Goal: Communication & Community: Answer question/provide support

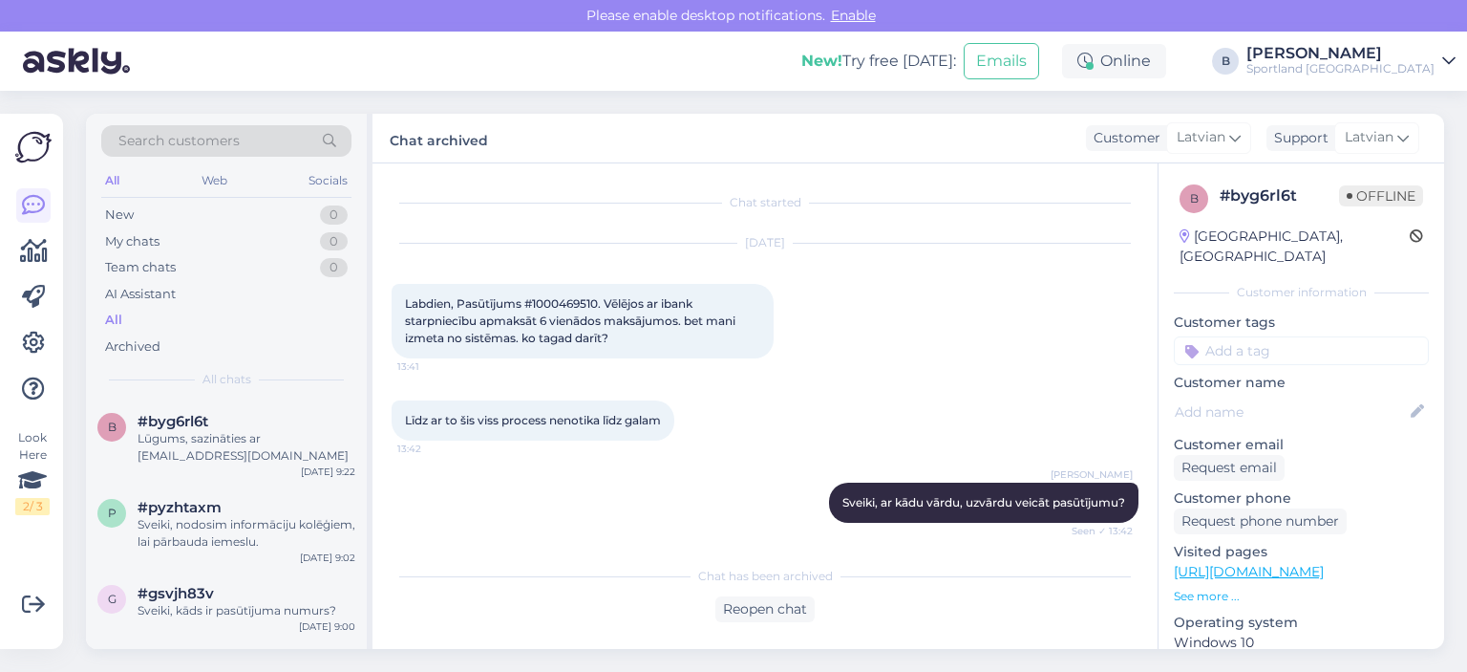
scroll to position [699, 0]
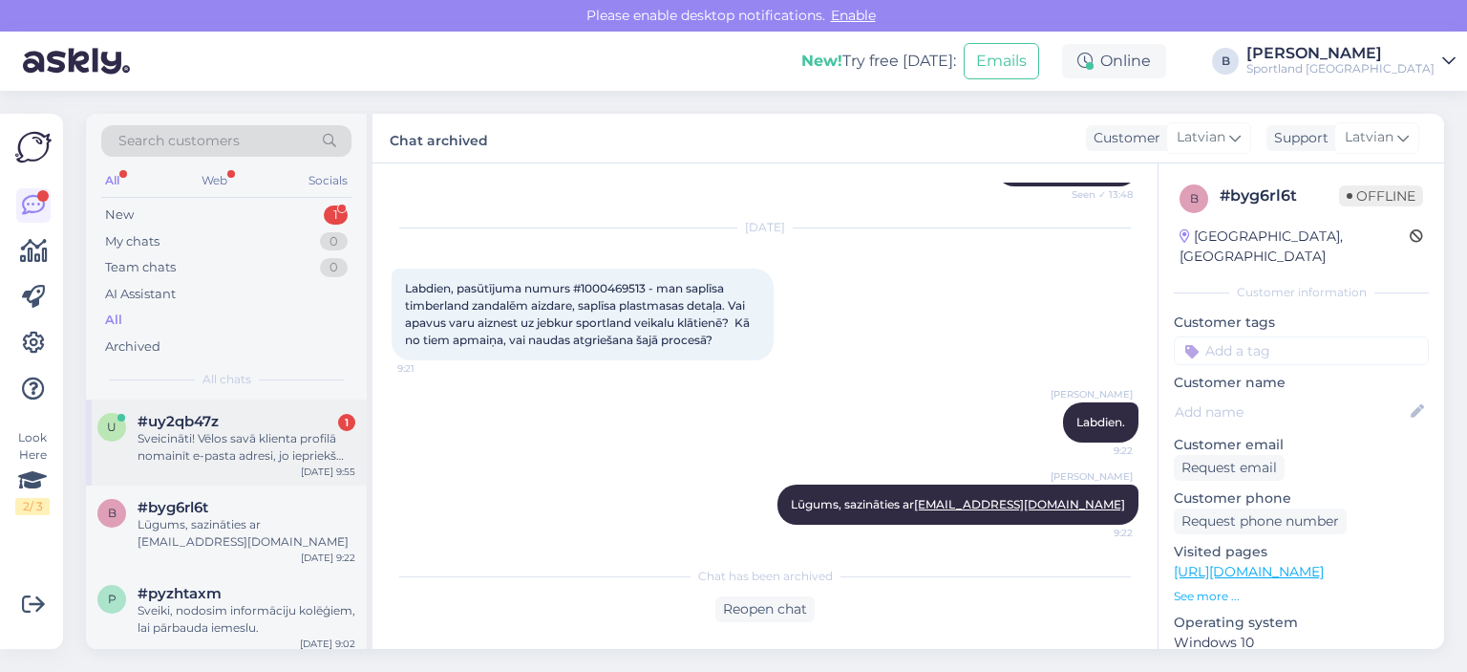
click at [252, 455] on div "Sveicināti! Vēlos savā klienta profilā nomainīt e-pasta adresi, jo iepriekš nor…" at bounding box center [247, 447] width 218 height 34
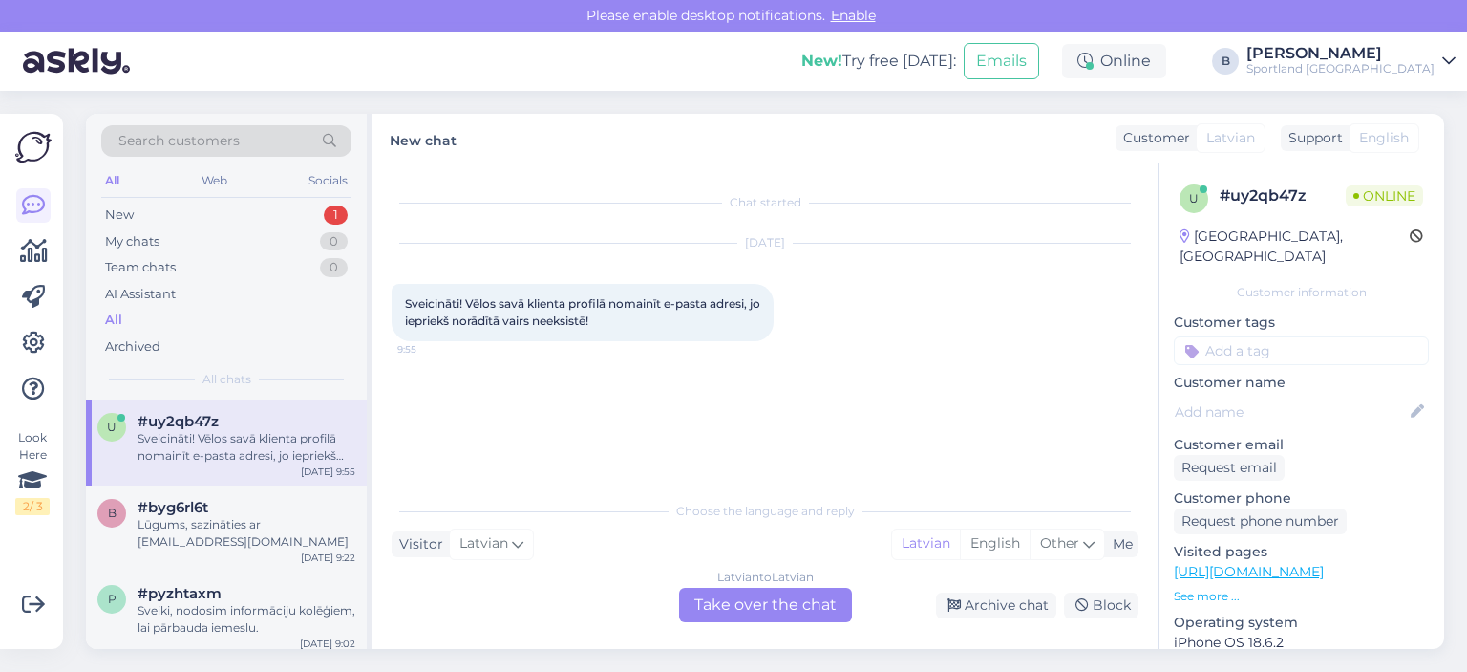
click at [754, 612] on div "Latvian to Latvian Take over the chat" at bounding box center [765, 605] width 173 height 34
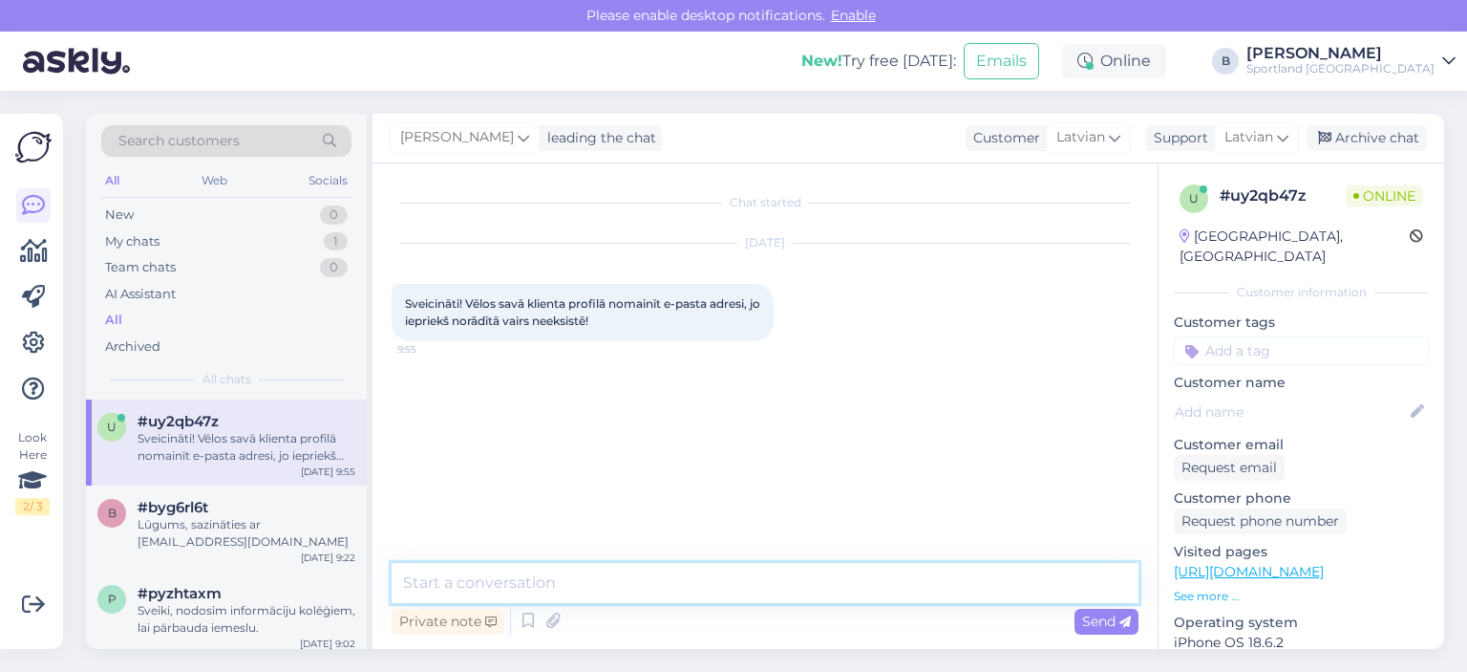
click at [757, 599] on textarea at bounding box center [765, 583] width 747 height 40
type textarea "Sveiki."
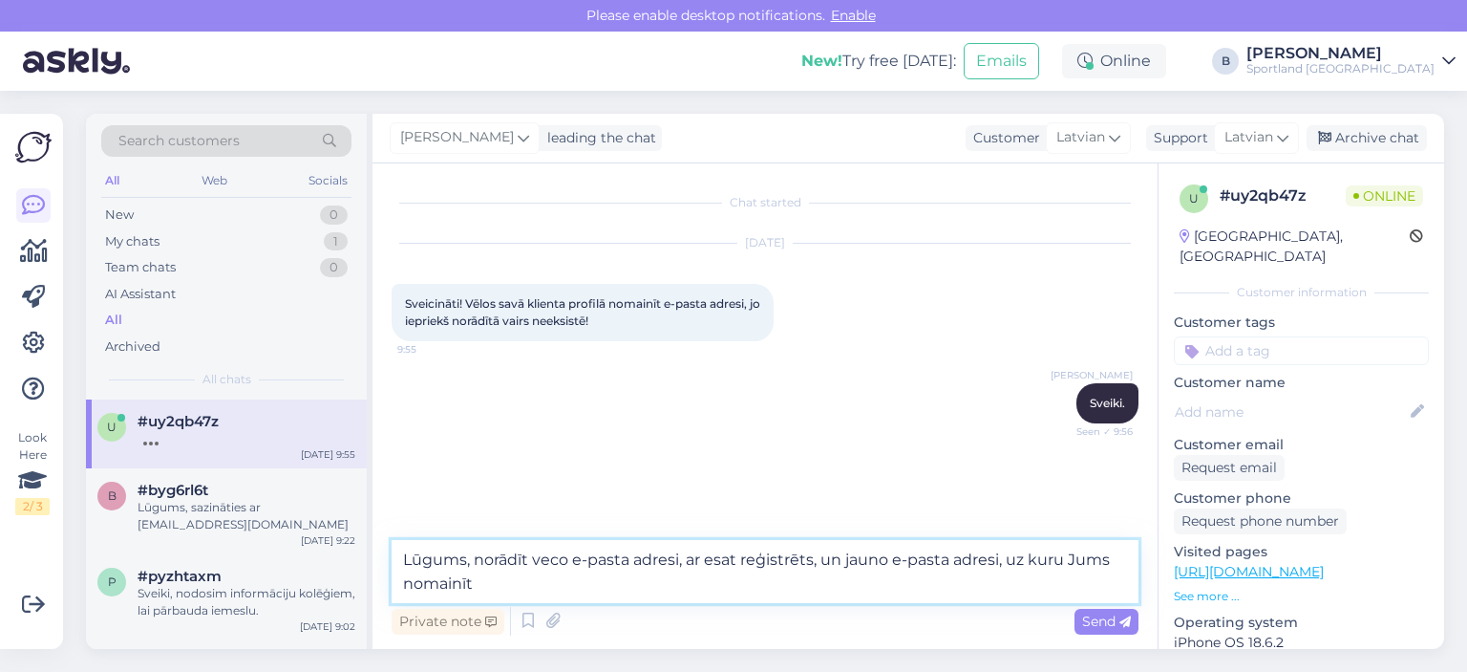
type textarea "Lūgums, norādīt veco e-pasta adresi, ar esat reģistrēts, un jauno e-pasta adres…"
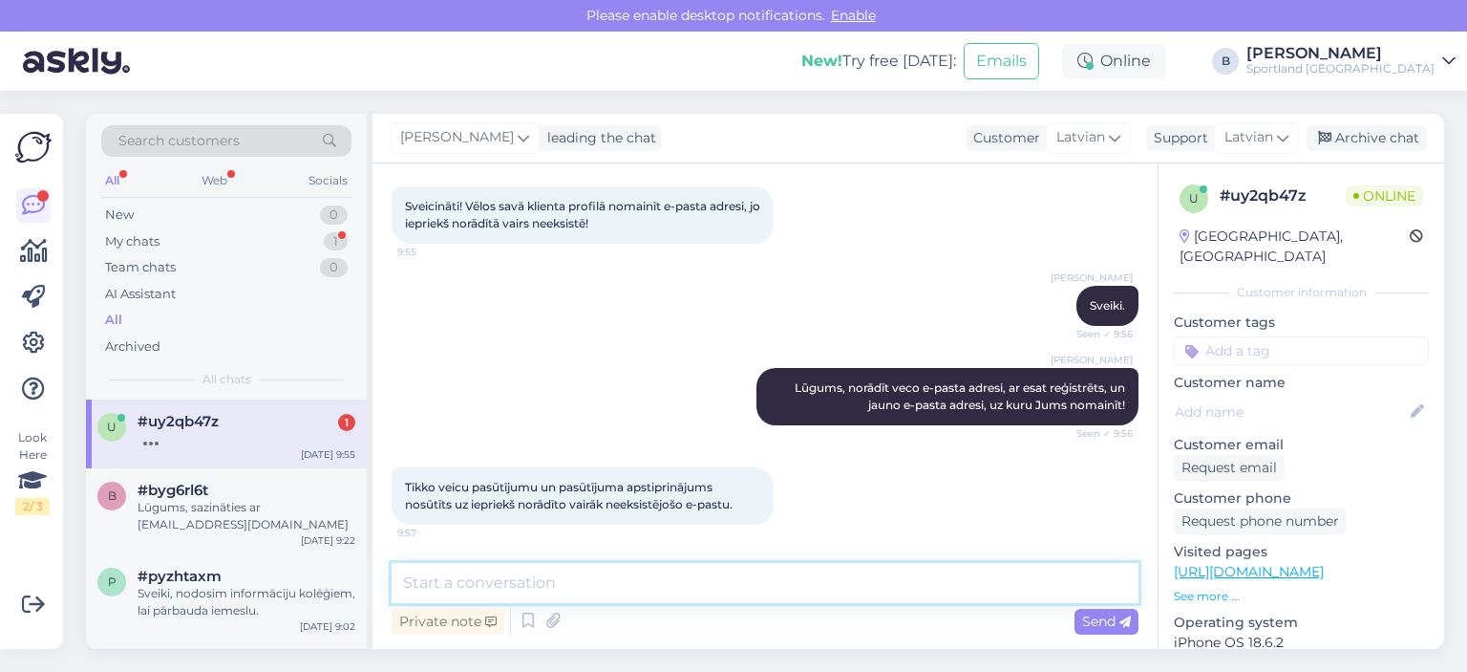
scroll to position [197, 0]
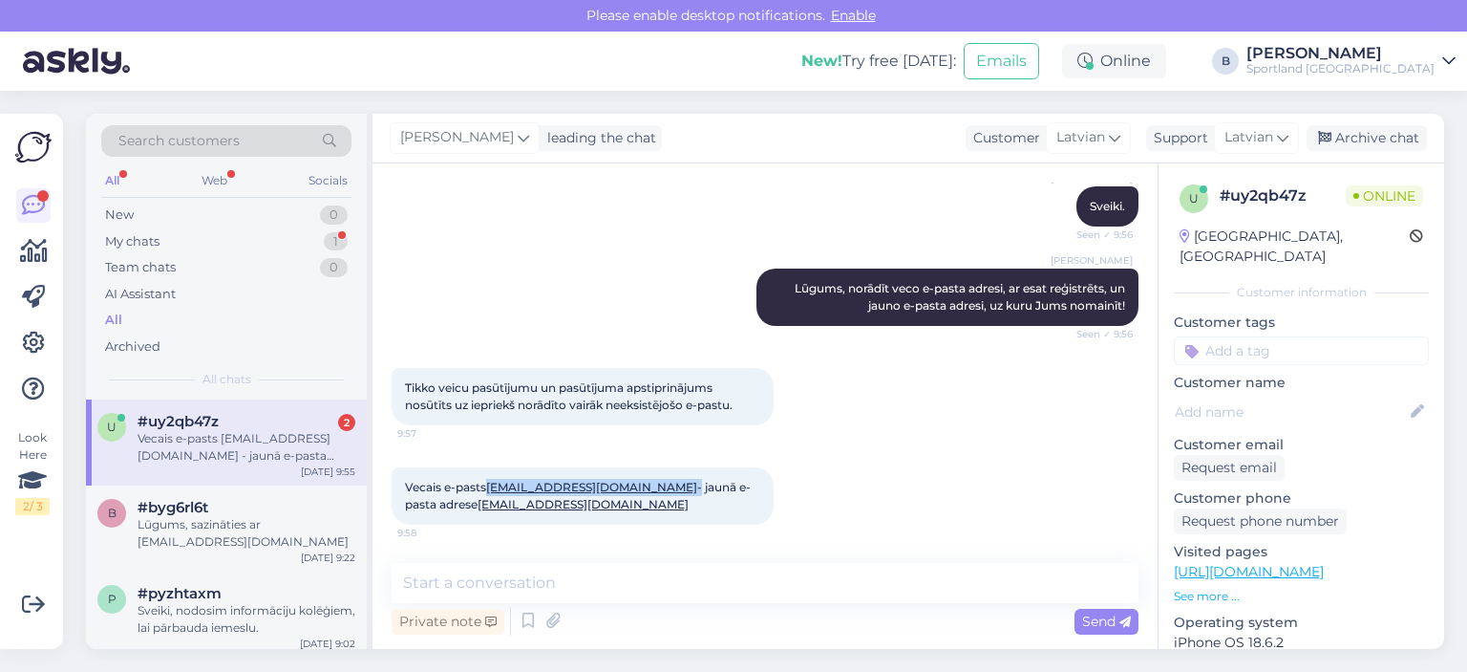
drag, startPoint x: 660, startPoint y: 487, endPoint x: 487, endPoint y: 477, distance: 173.2
click at [487, 477] on div "Vecais e-pasts [EMAIL_ADDRESS][DOMAIN_NAME] - jaunā e-pasta adrese [EMAIL_ADDRE…" at bounding box center [583, 495] width 382 height 57
copy span "[EMAIL_ADDRESS][DOMAIN_NAME]"
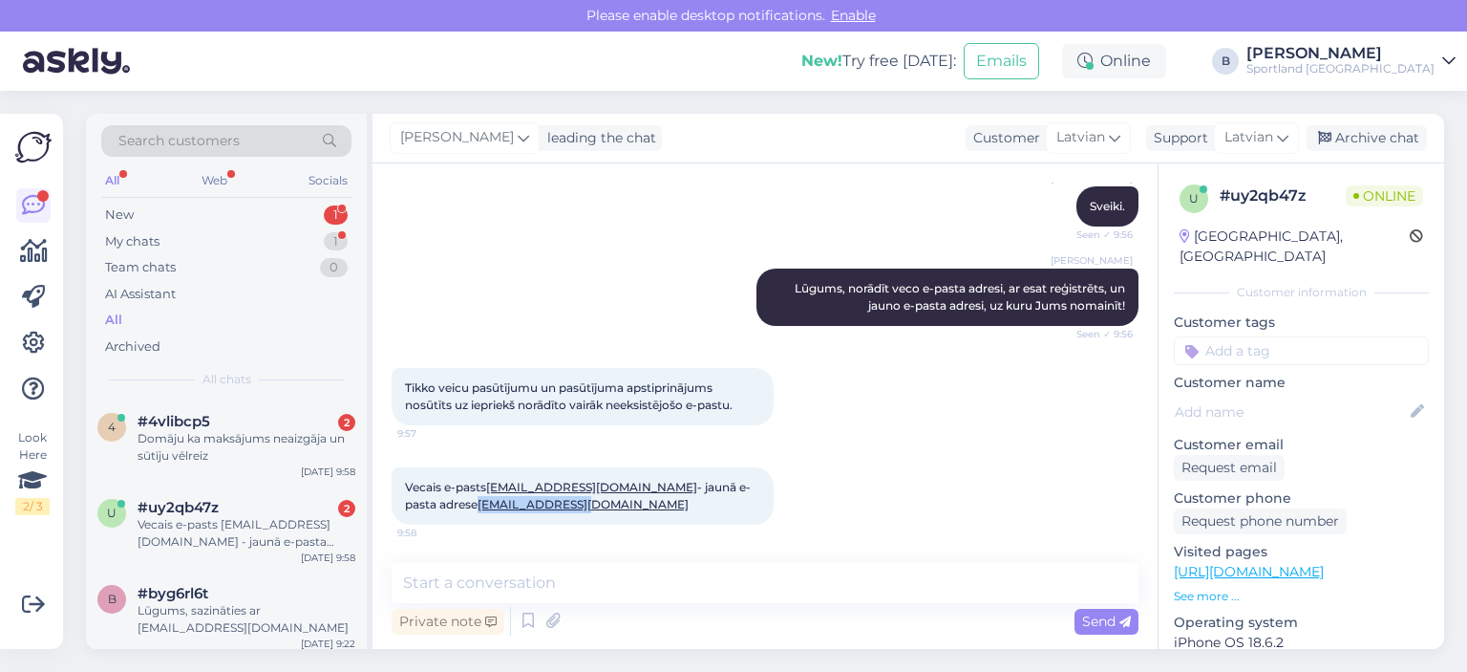
drag, startPoint x: 554, startPoint y: 504, endPoint x: 447, endPoint y: 500, distance: 107.1
click at [447, 500] on div "Vecais e-pasts [EMAIL_ADDRESS][DOMAIN_NAME] - jaunā e-pasta adrese [EMAIL_ADDRE…" at bounding box center [583, 495] width 382 height 57
copy link "[EMAIL_ADDRESS][DOMAIN_NAME]"
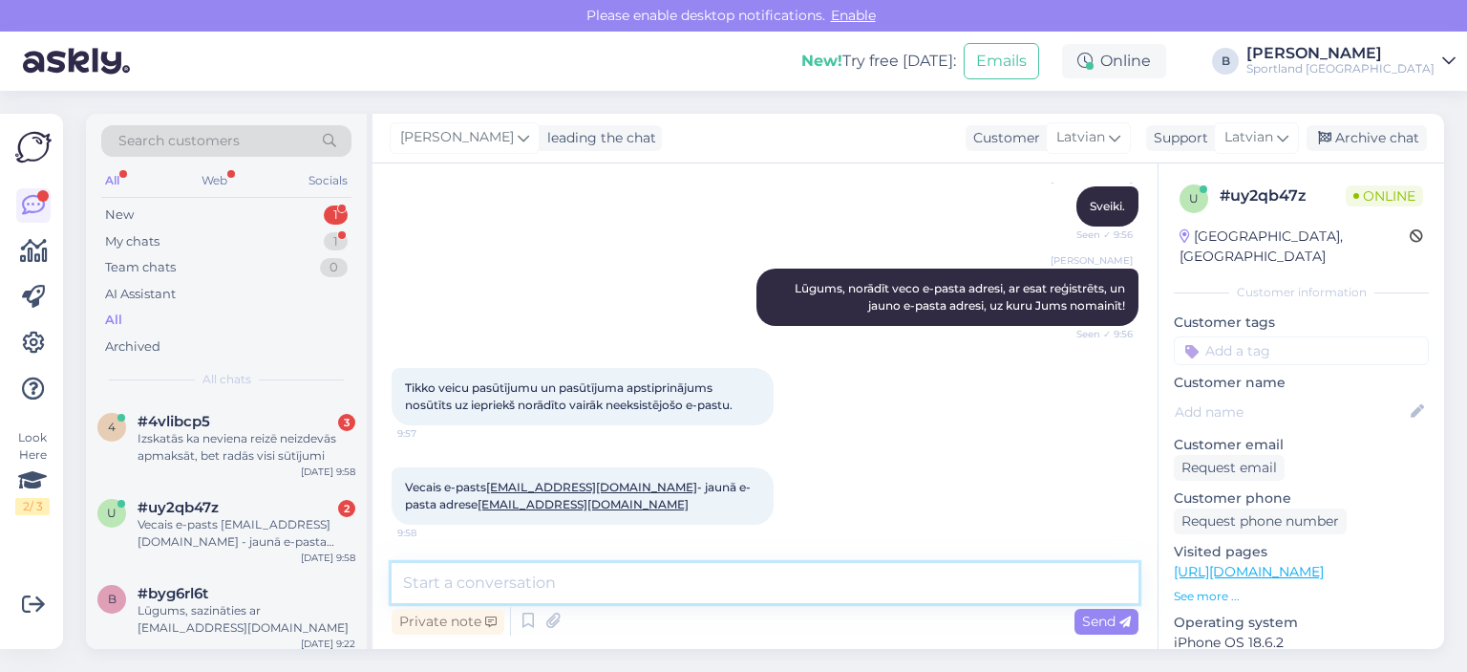
click at [735, 590] on textarea at bounding box center [765, 583] width 747 height 40
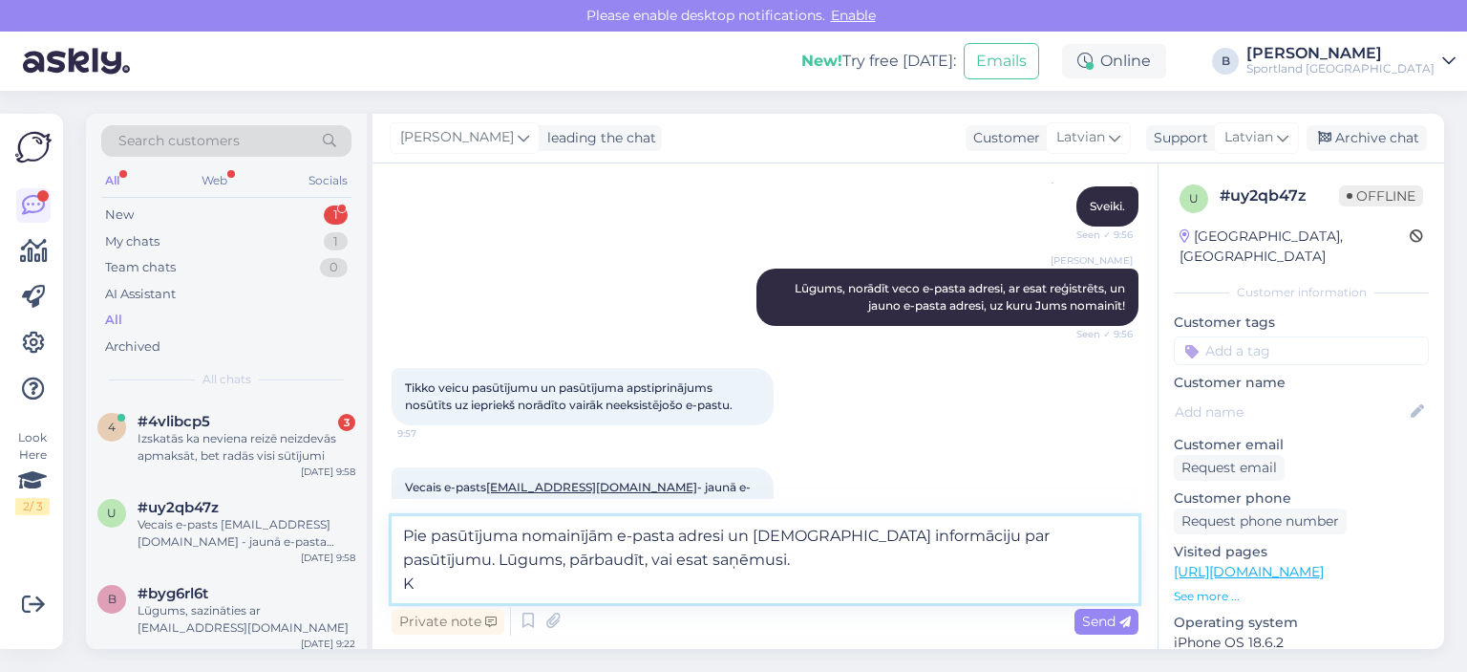
type textarea "Pie pasūtījuma nomainījām e-pasta adresi un [DEMOGRAPHIC_DATA] informāciju par …"
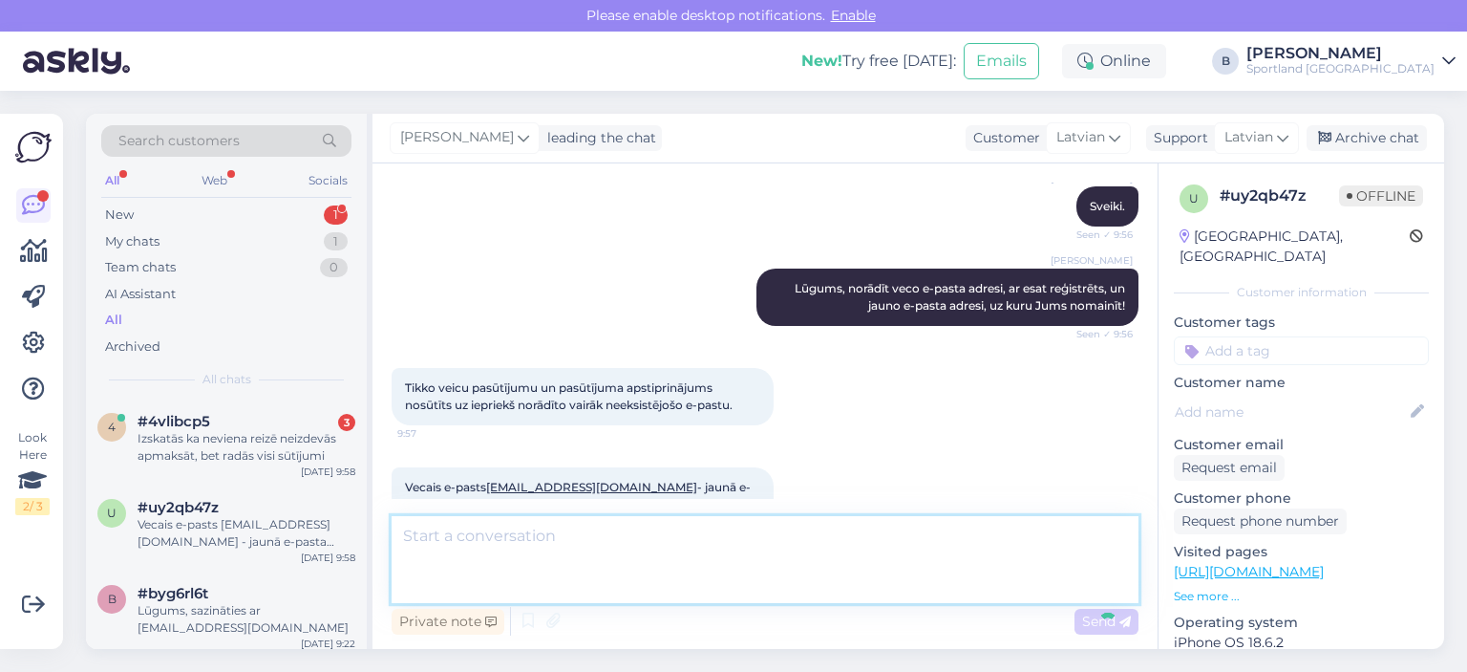
scroll to position [313, 0]
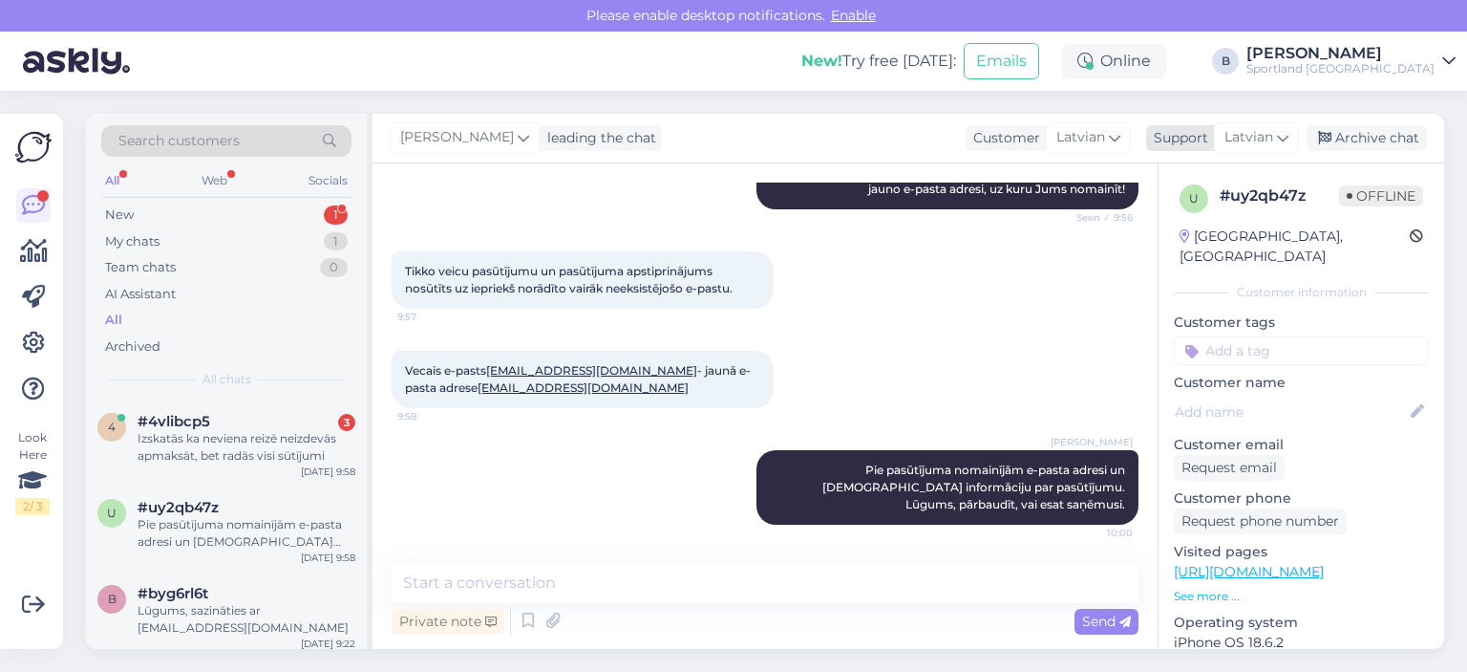
drag, startPoint x: 1402, startPoint y: 136, endPoint x: 1257, endPoint y: 138, distance: 145.2
click at [1402, 137] on div "Archive chat" at bounding box center [1367, 138] width 120 height 26
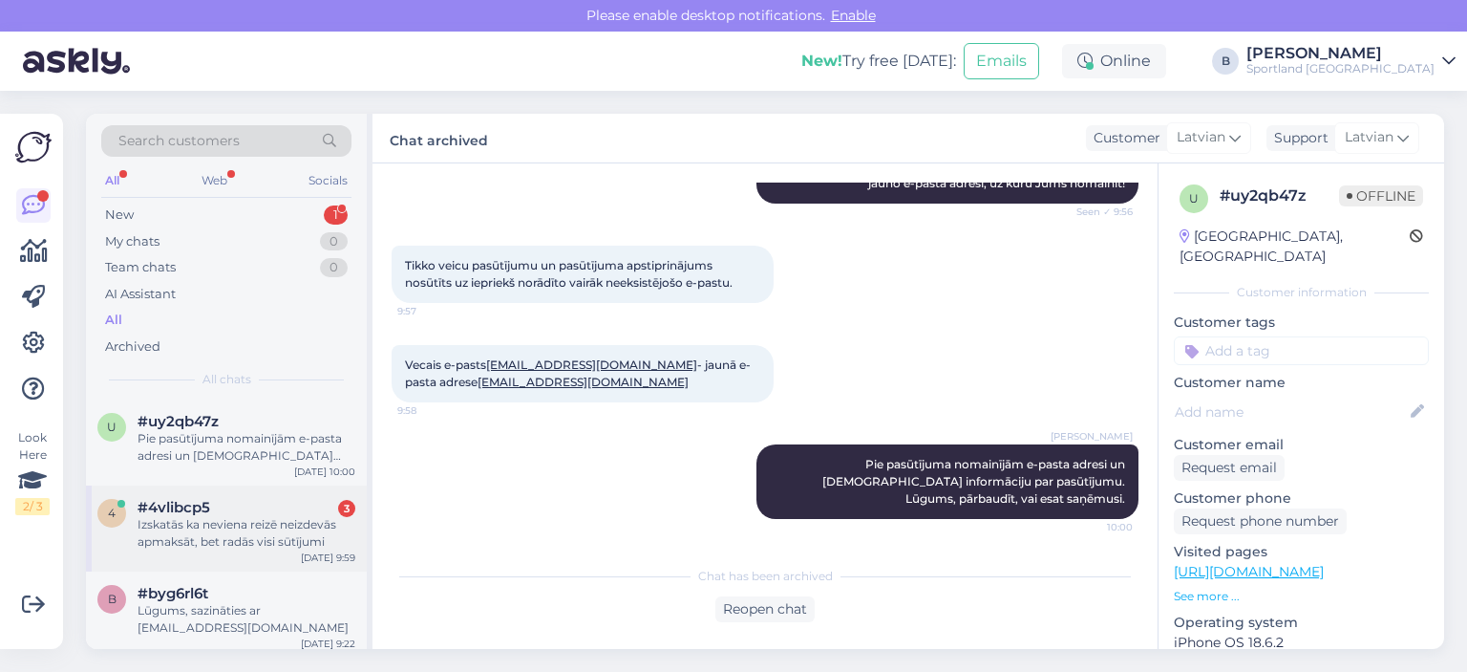
click at [240, 531] on div "Izskatās ka neviena reizē neizdevās apmaksāt, bet radās visi sūtījumi" at bounding box center [247, 533] width 218 height 34
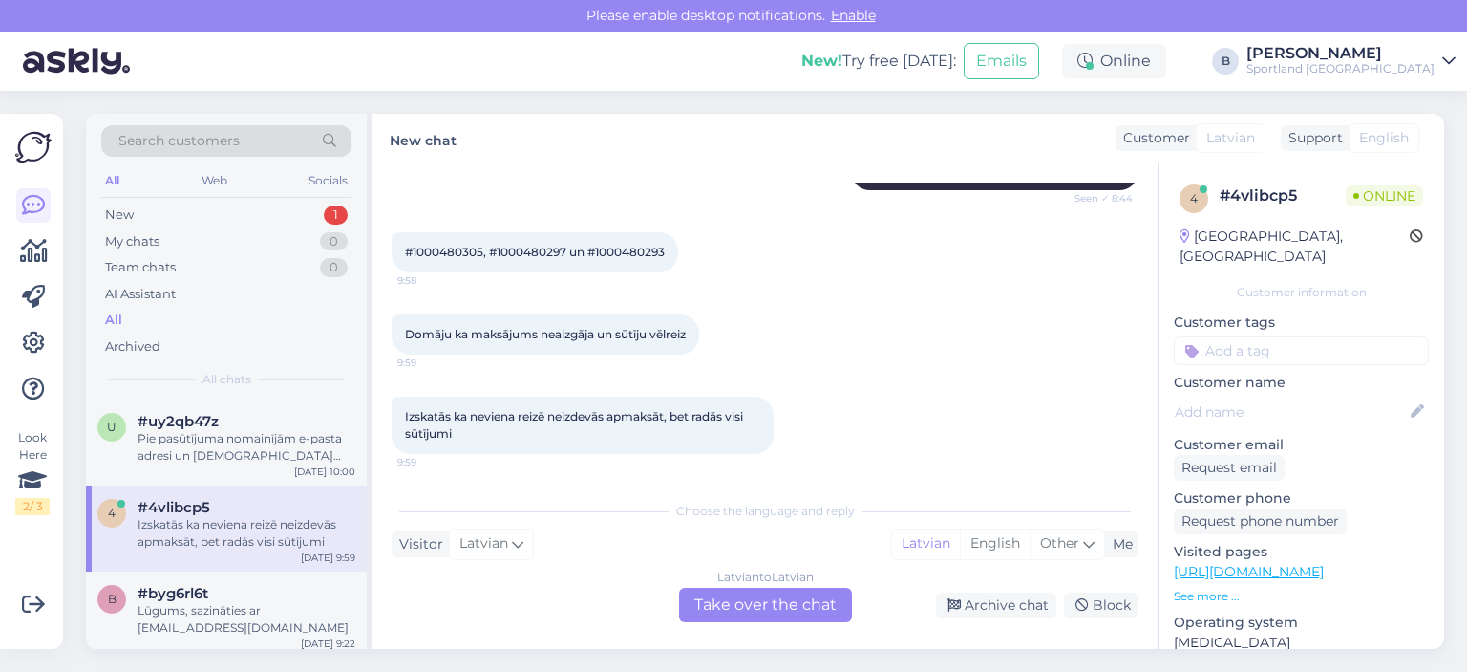
click at [764, 599] on div "Latvian to Latvian Take over the chat" at bounding box center [765, 605] width 173 height 34
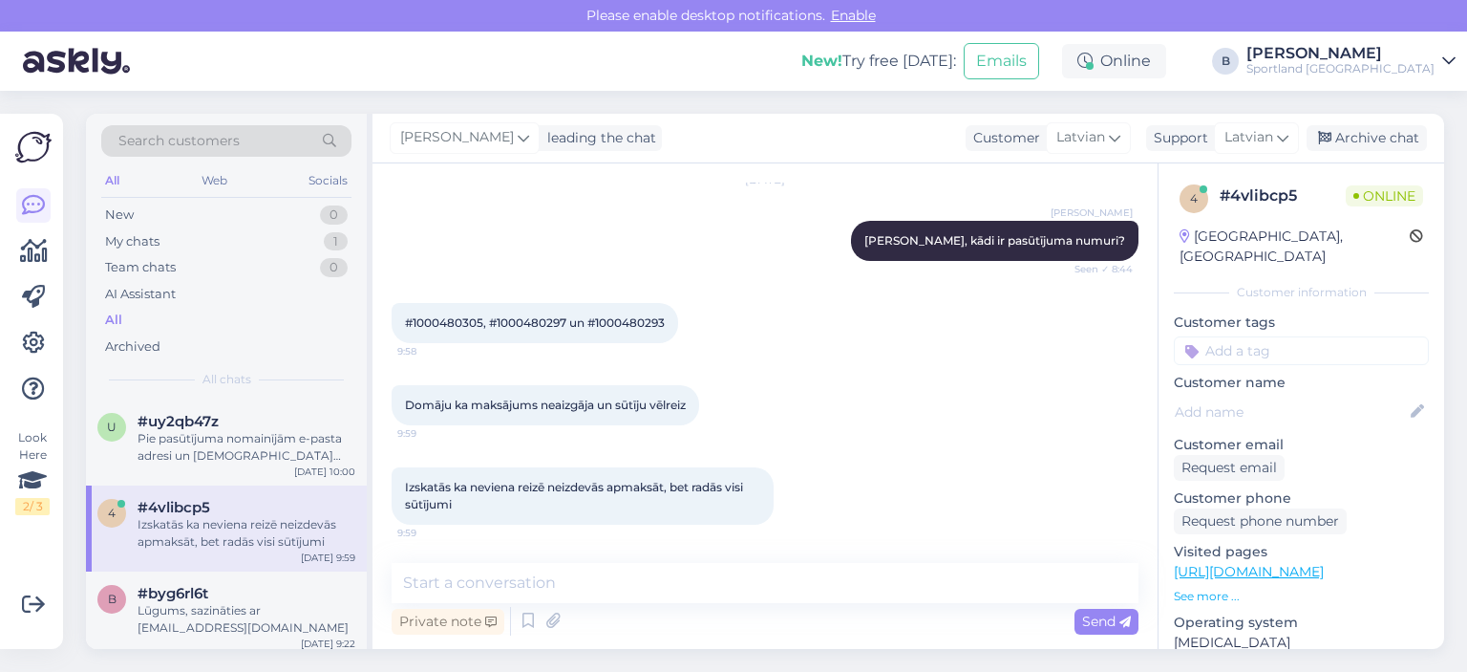
click at [457, 316] on span "#1000480305, #1000480297 un #1000480293" at bounding box center [535, 322] width 260 height 14
click at [582, 580] on textarea at bounding box center [765, 583] width 747 height 40
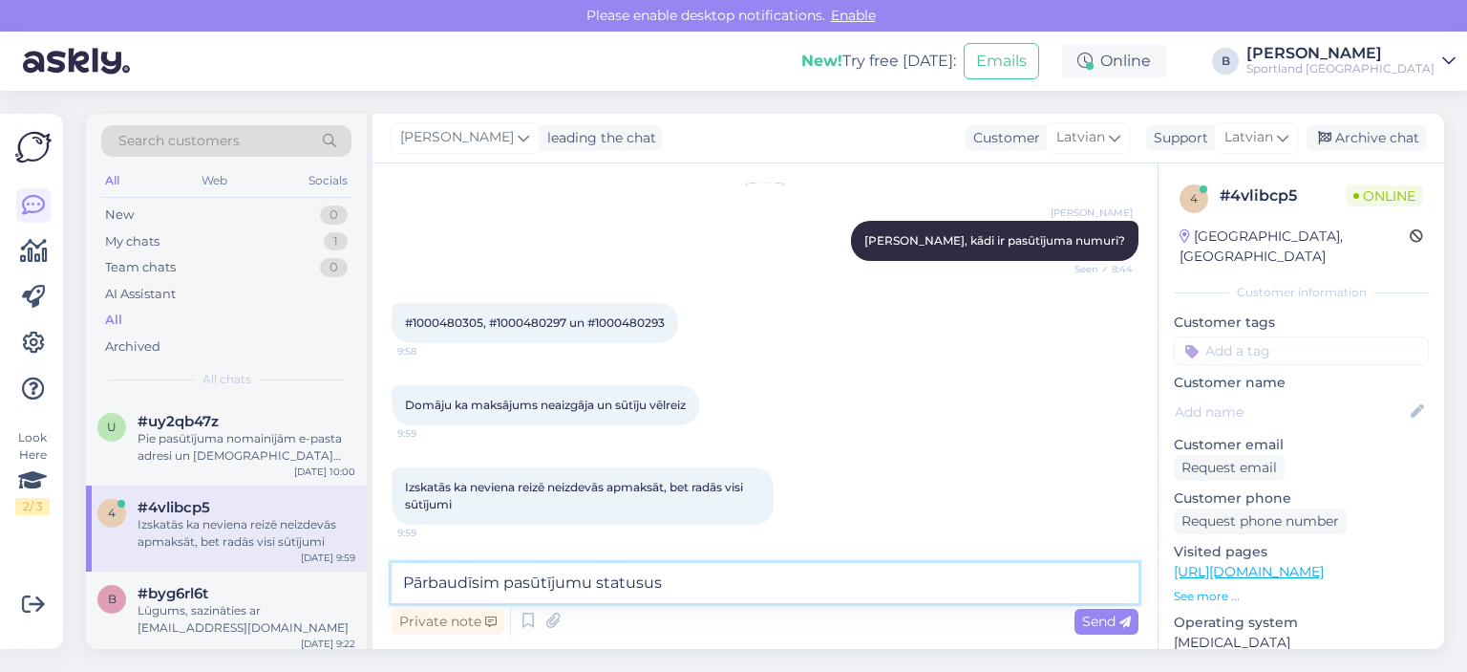
type textarea "Pārbaudīsim pasūtījumu statusus."
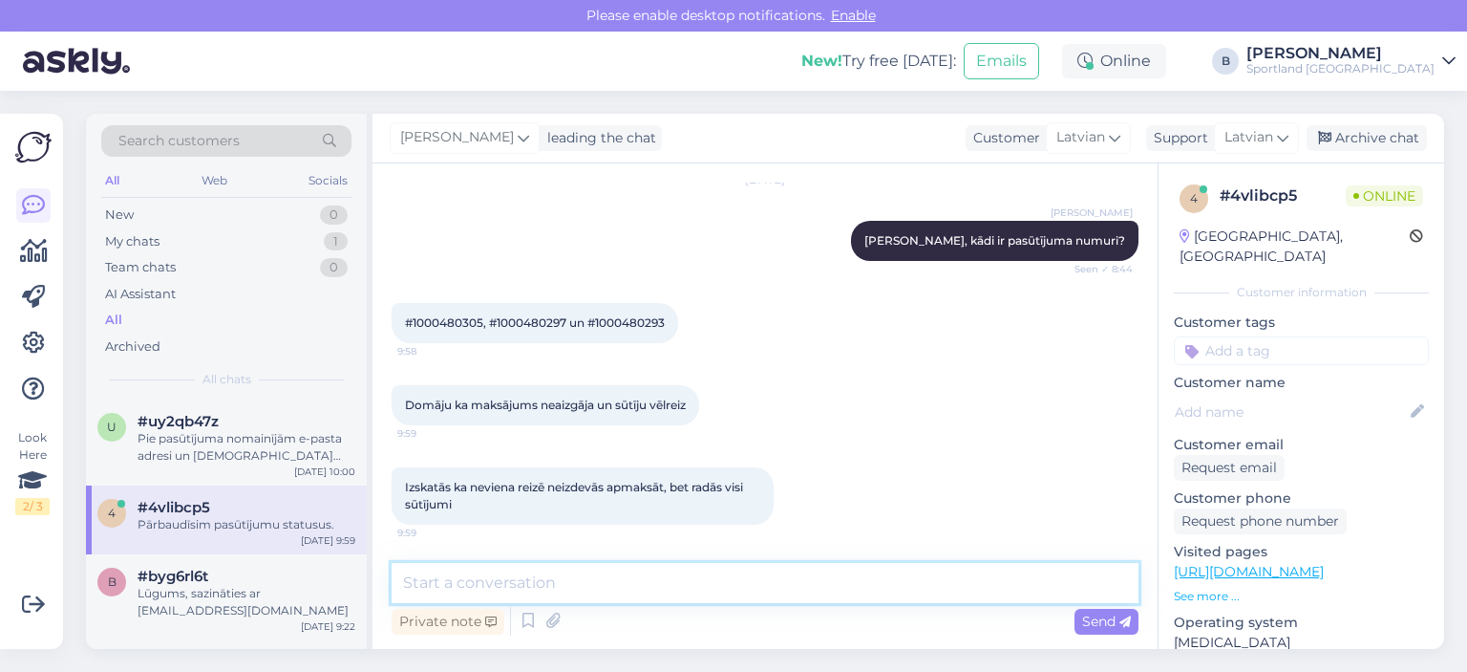
scroll to position [302, 0]
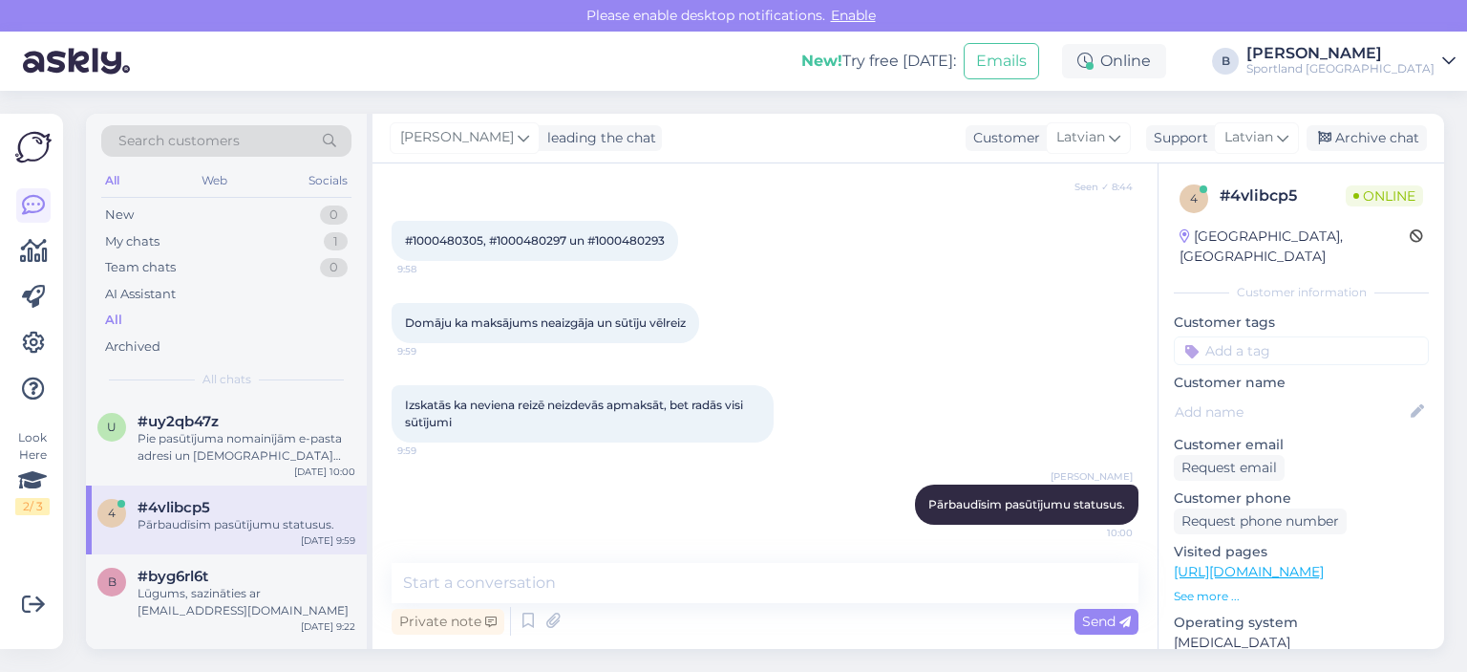
click at [428, 242] on span "#1000480305, #1000480297 un #1000480293" at bounding box center [535, 240] width 260 height 14
copy span "1000480305"
click at [524, 236] on span "#1000480305, #1000480297 un #1000480293" at bounding box center [535, 240] width 260 height 14
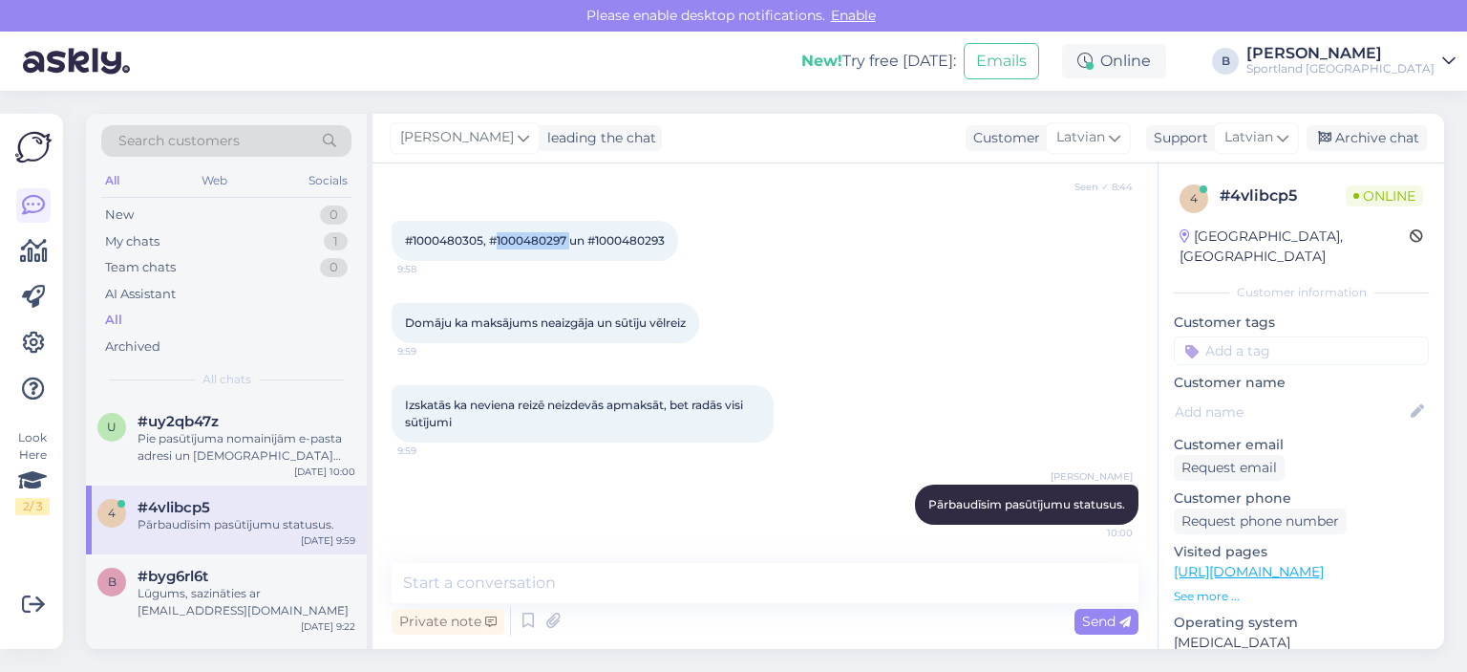
copy span "1000480297"
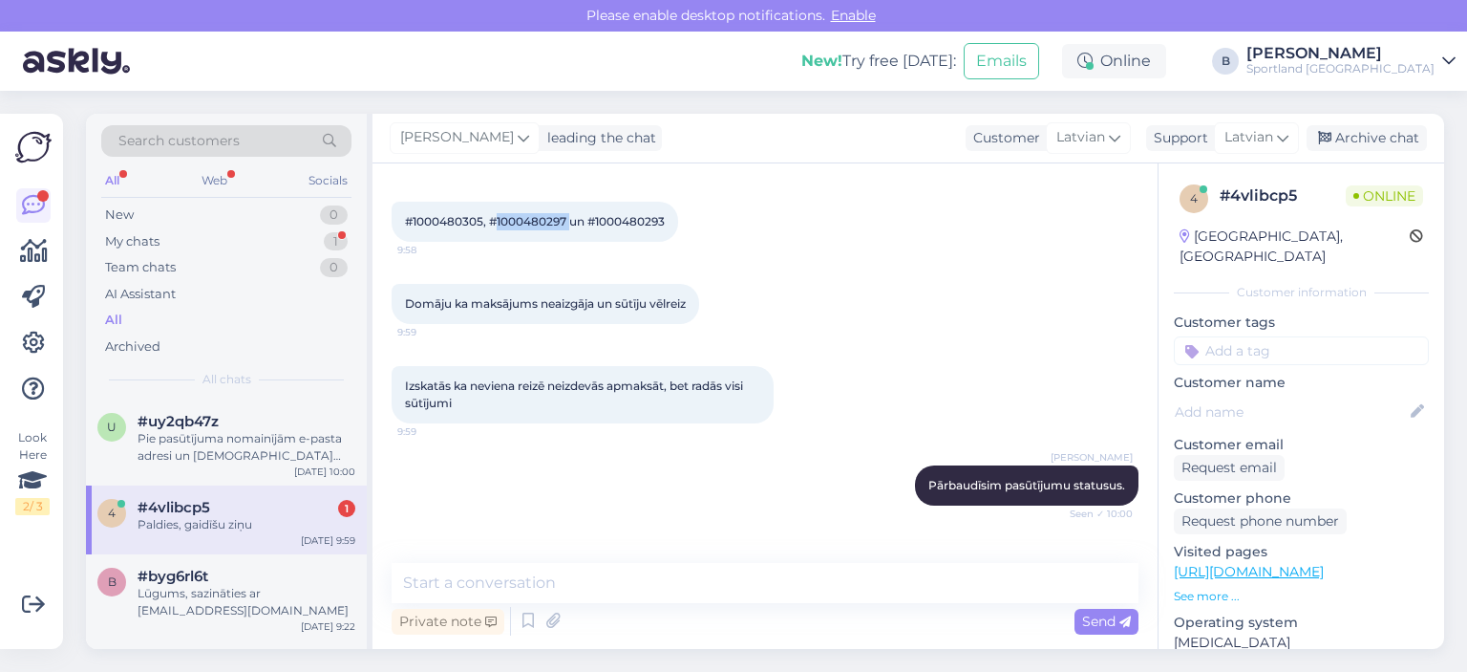
scroll to position [289, 0]
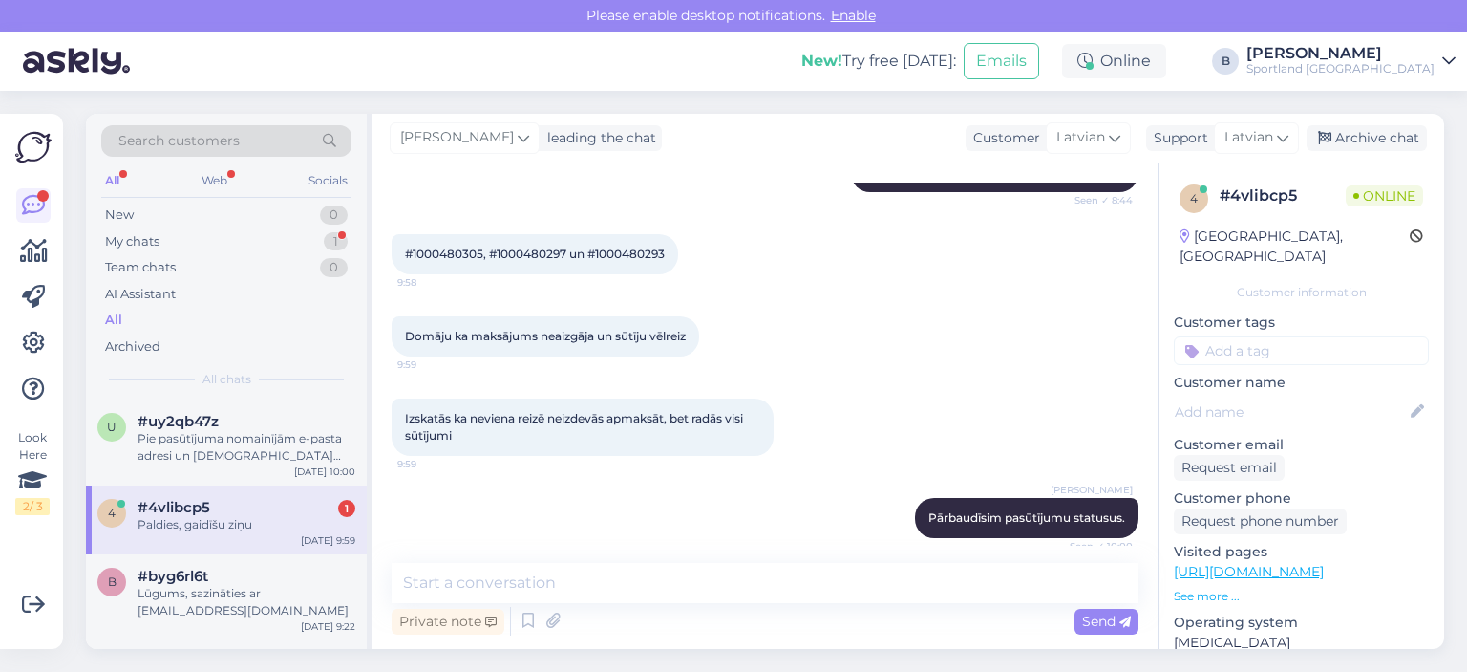
click at [620, 253] on span "#1000480305, #1000480297 un #1000480293" at bounding box center [535, 253] width 260 height 14
copy div "1000480293 9:58"
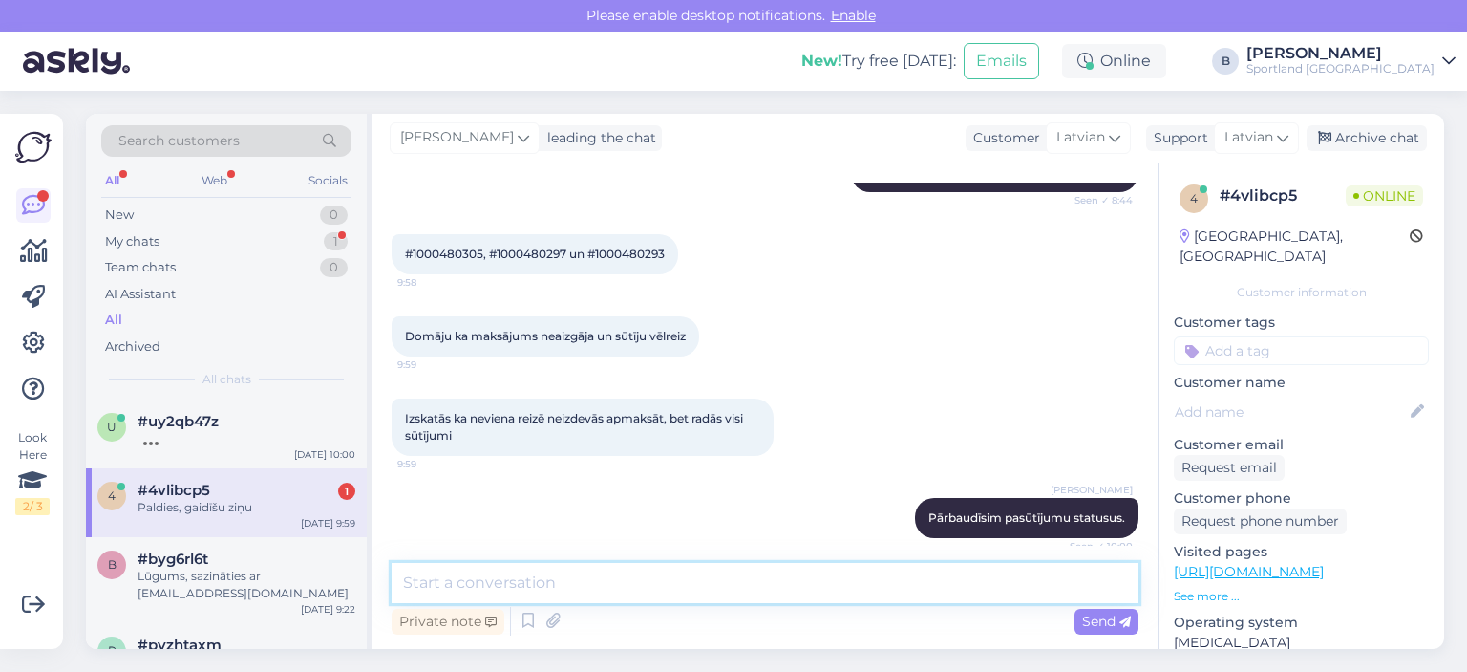
click at [679, 588] on textarea at bounding box center [765, 583] width 747 height 40
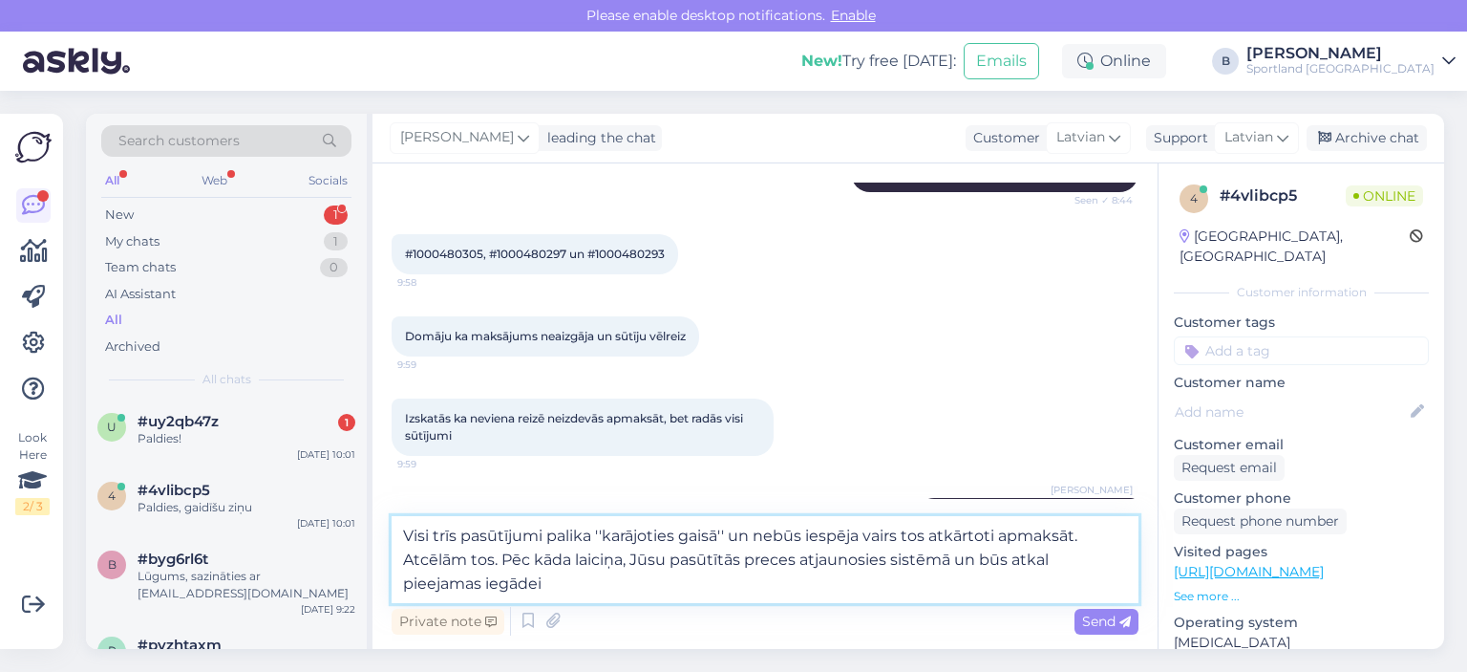
type textarea "Visi trīs pasūtījumi palika ''karājoties gaisā'' un nebūs iespēja vairs tos atk…"
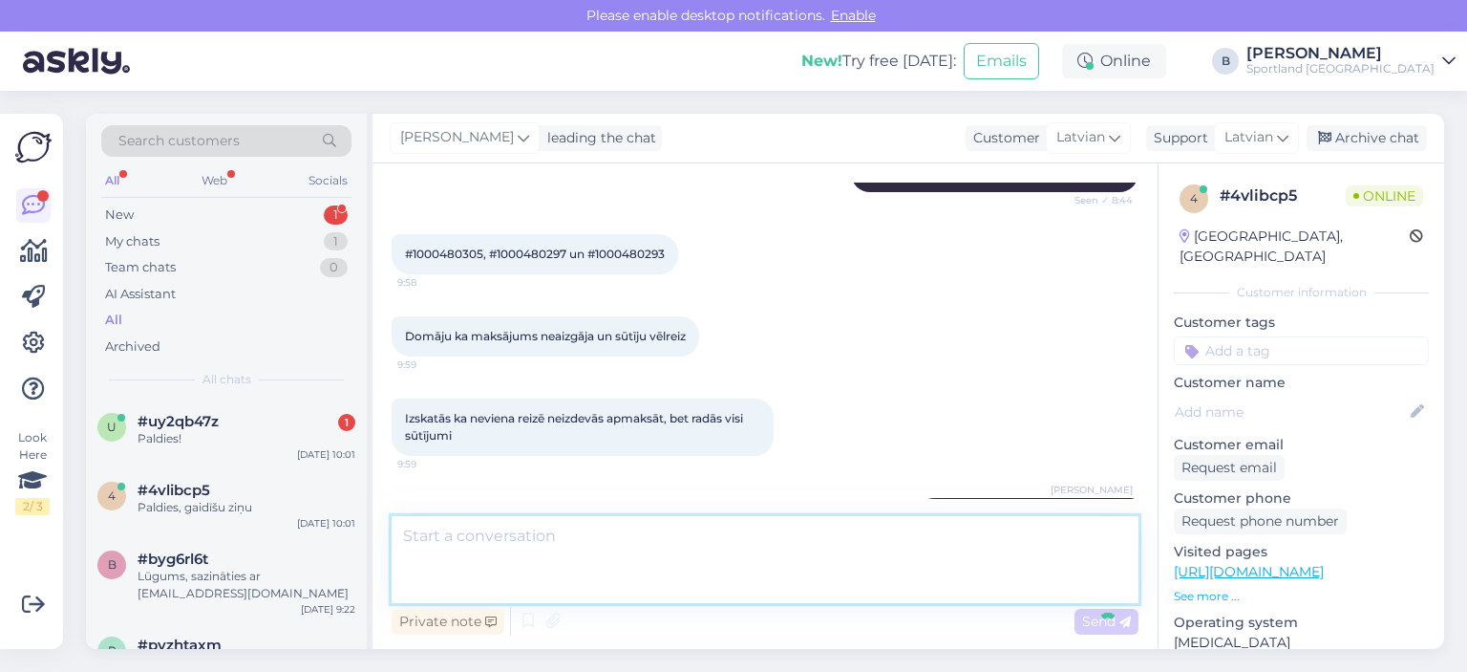
scroll to position [518, 0]
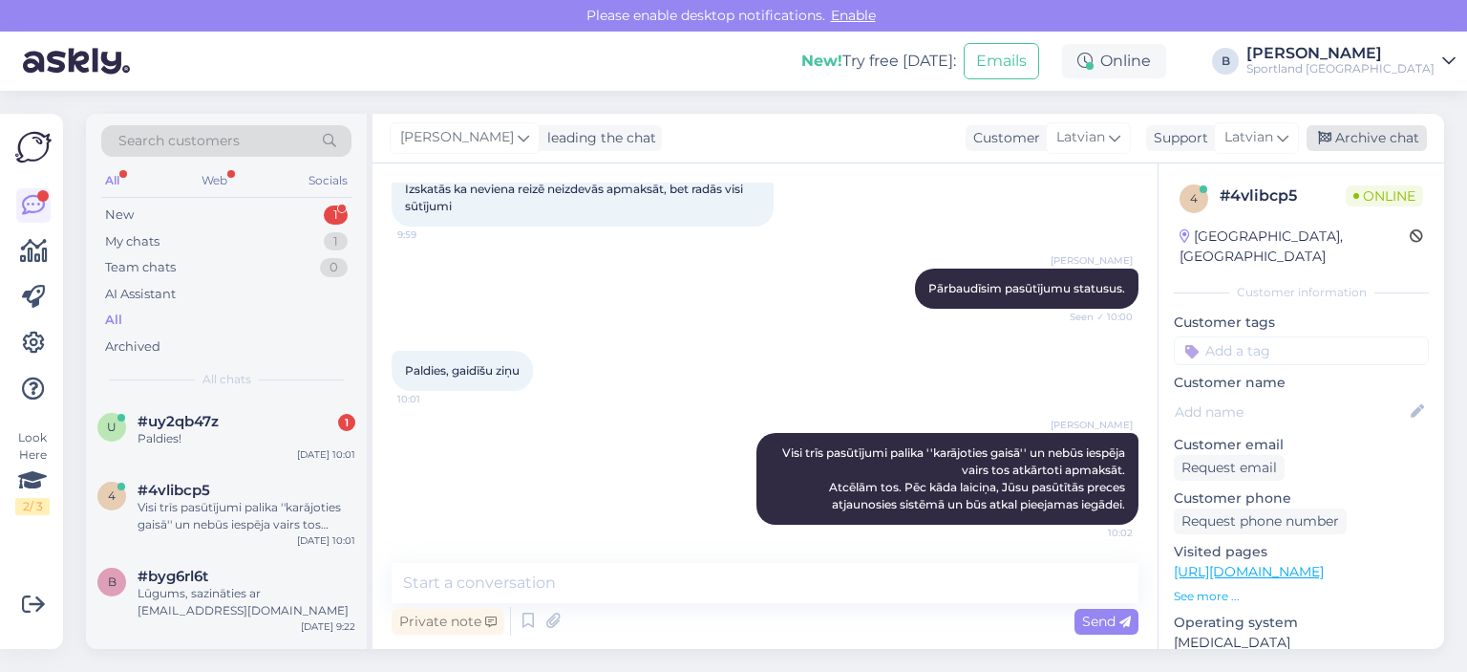
click at [1360, 138] on div "Archive chat" at bounding box center [1367, 138] width 120 height 26
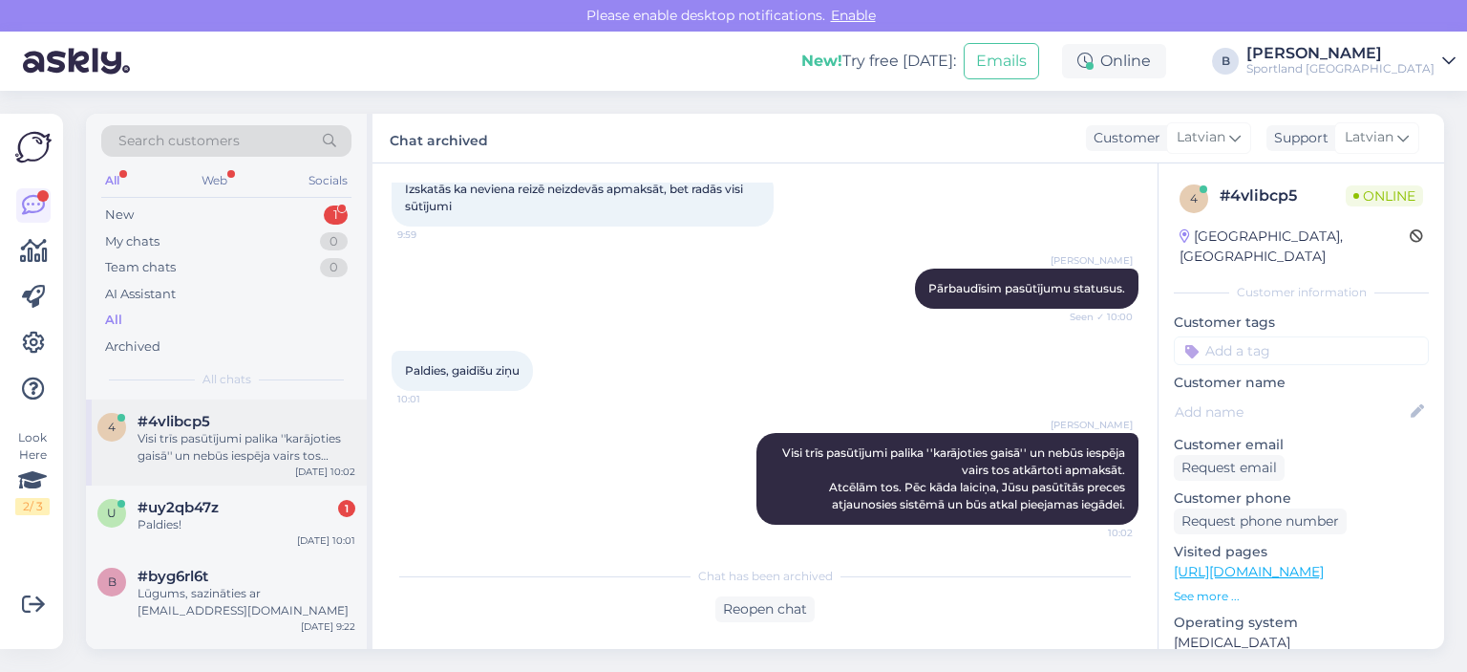
click at [233, 439] on div "Visi trīs pasūtījumi palika ''karājoties gaisā'' un nebūs iespēja vairs tos atk…" at bounding box center [247, 447] width 218 height 34
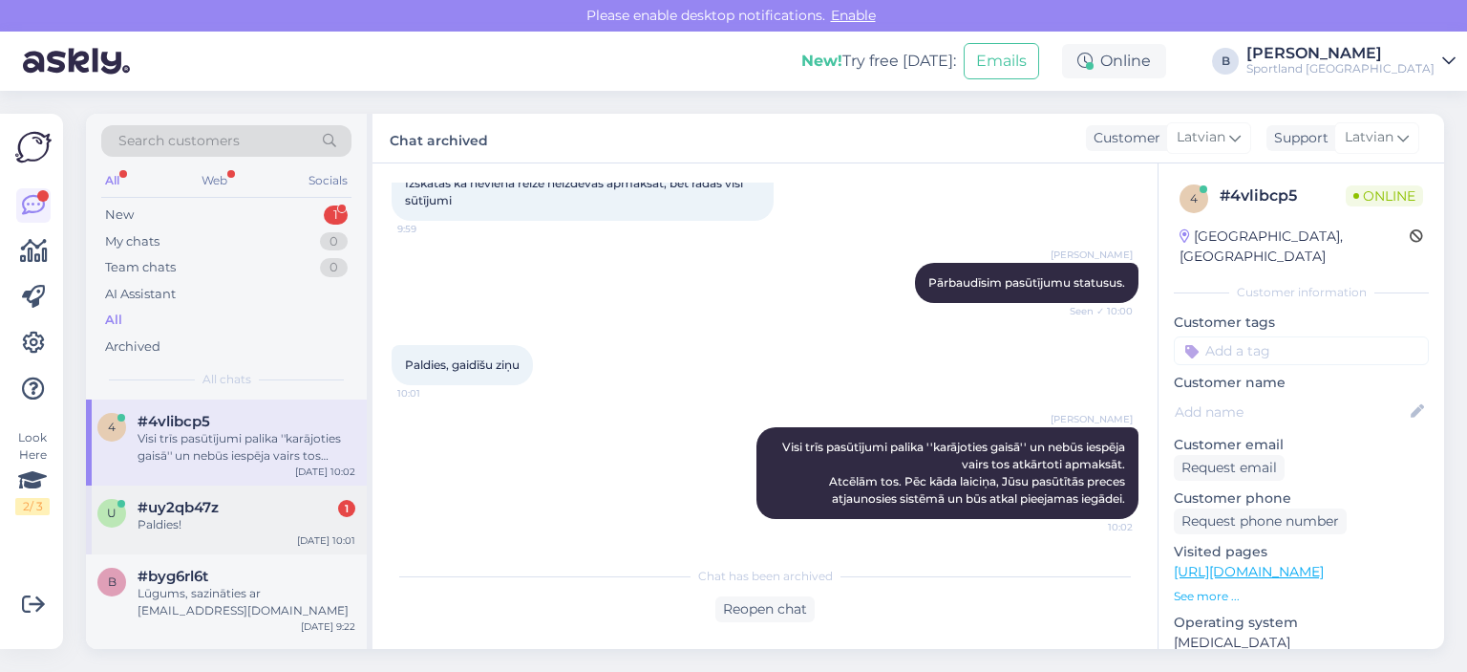
click at [225, 511] on div "#uy2qb47z 1" at bounding box center [247, 507] width 218 height 17
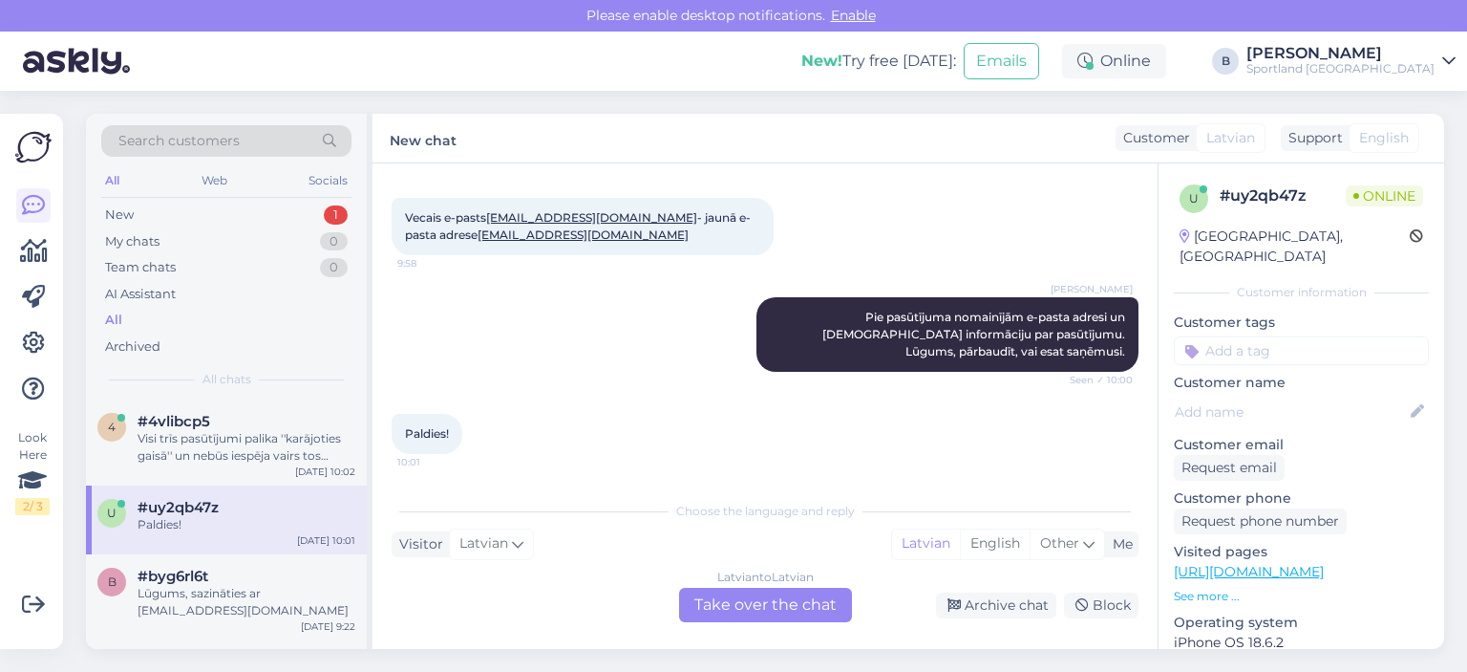
click at [711, 610] on div "Latvian to Latvian Take over the chat" at bounding box center [765, 605] width 173 height 34
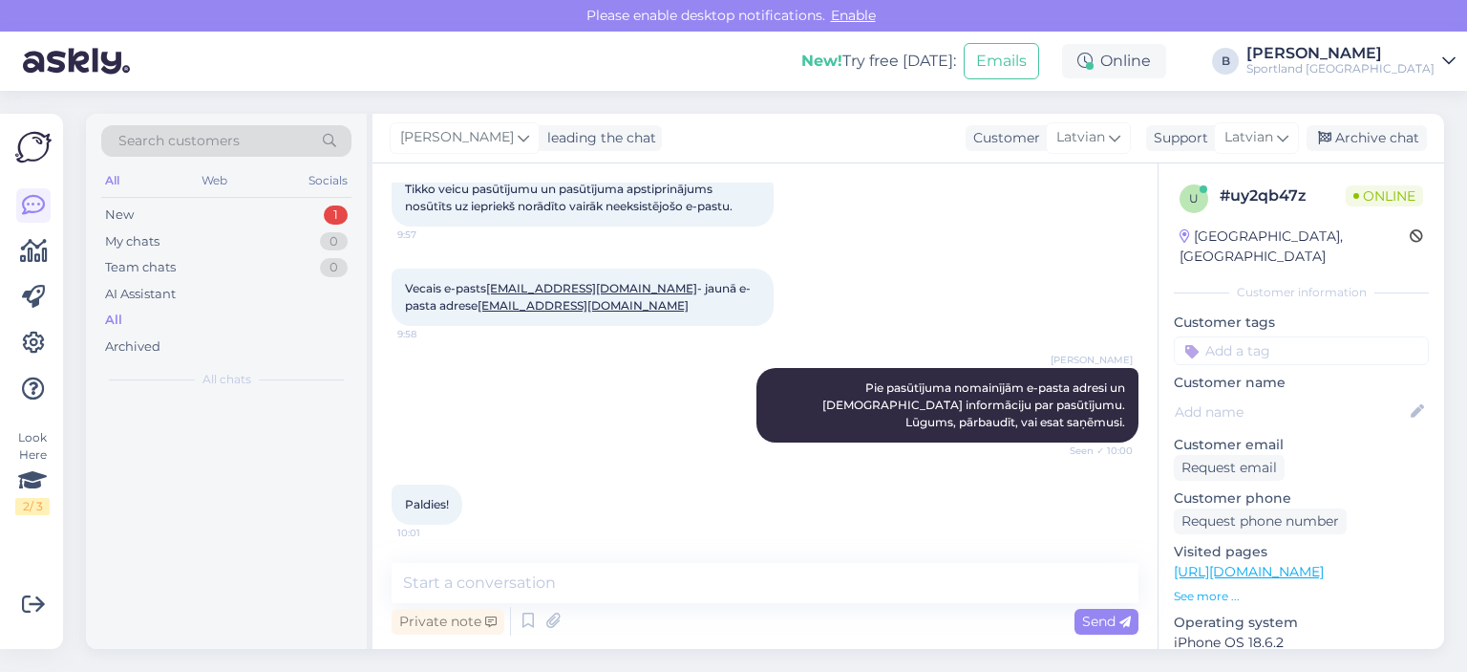
scroll to position [395, 0]
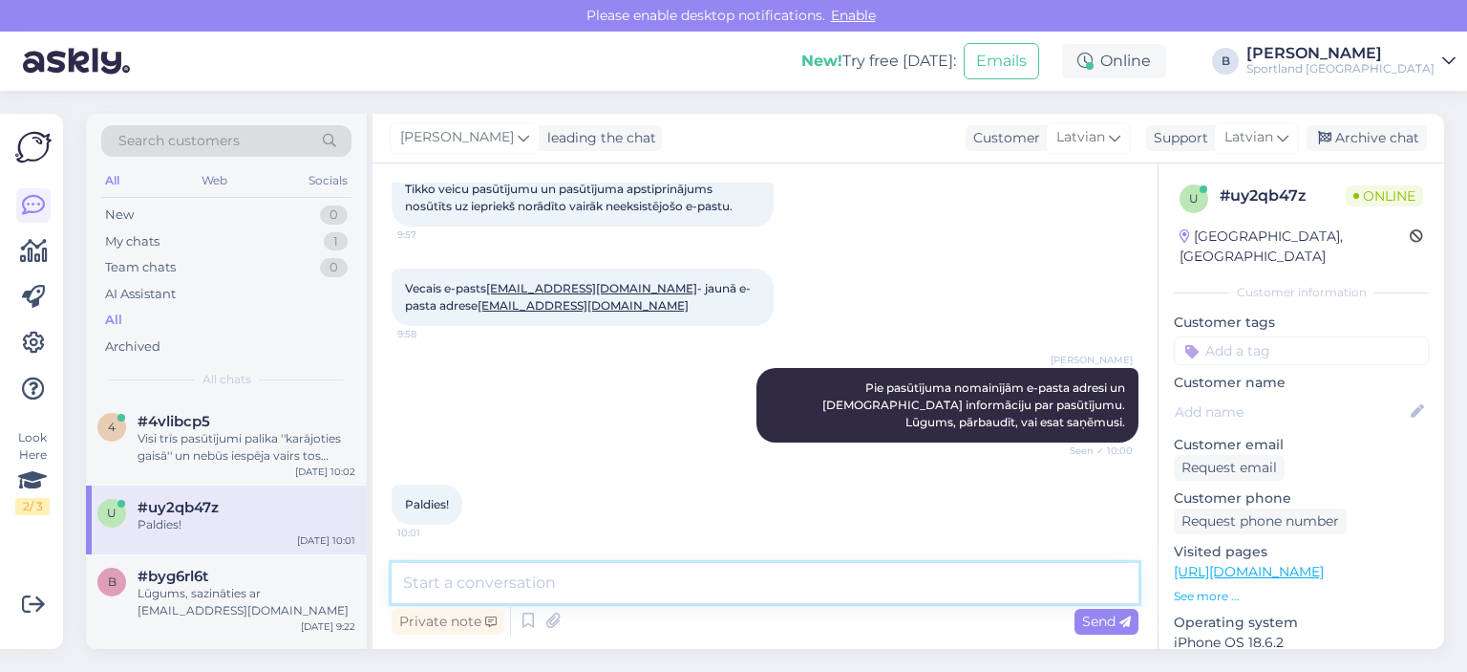
click at [712, 592] on textarea at bounding box center [765, 583] width 747 height 40
type textarea "Jauku Jums dienu! :)"
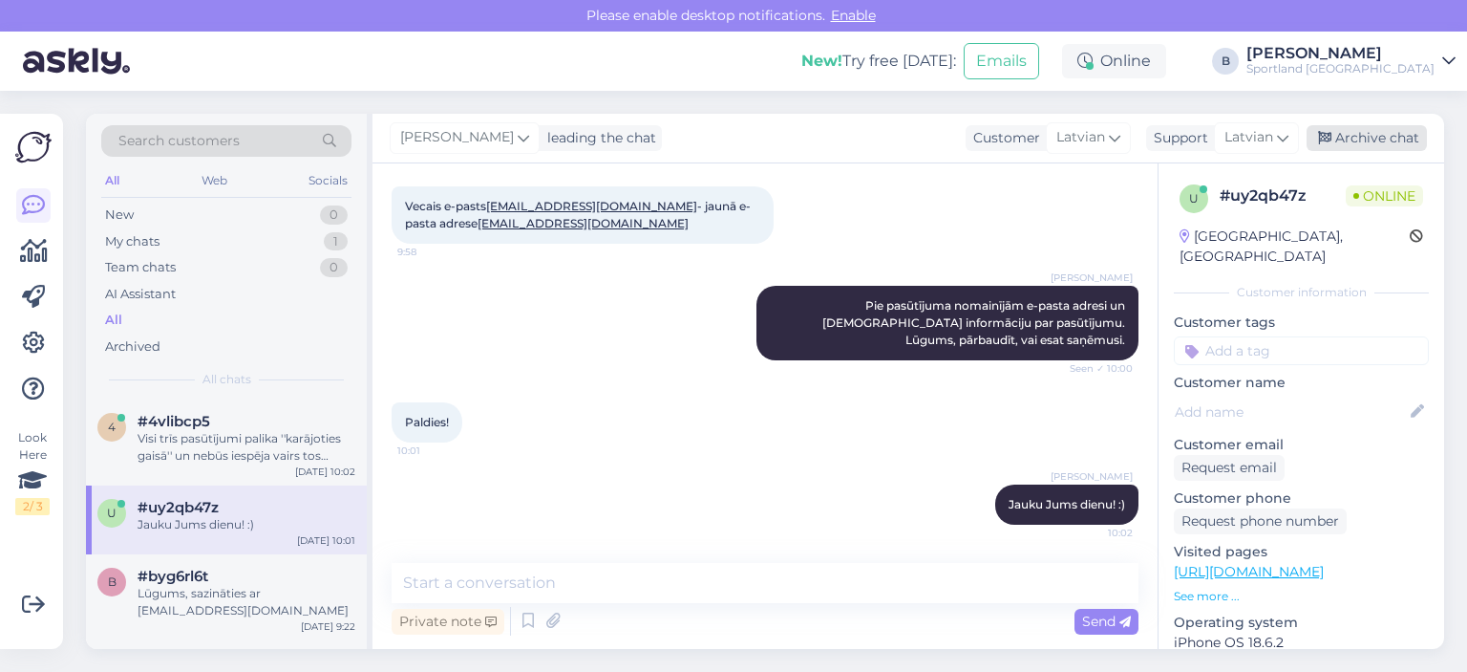
click at [1319, 136] on icon at bounding box center [1324, 138] width 13 height 13
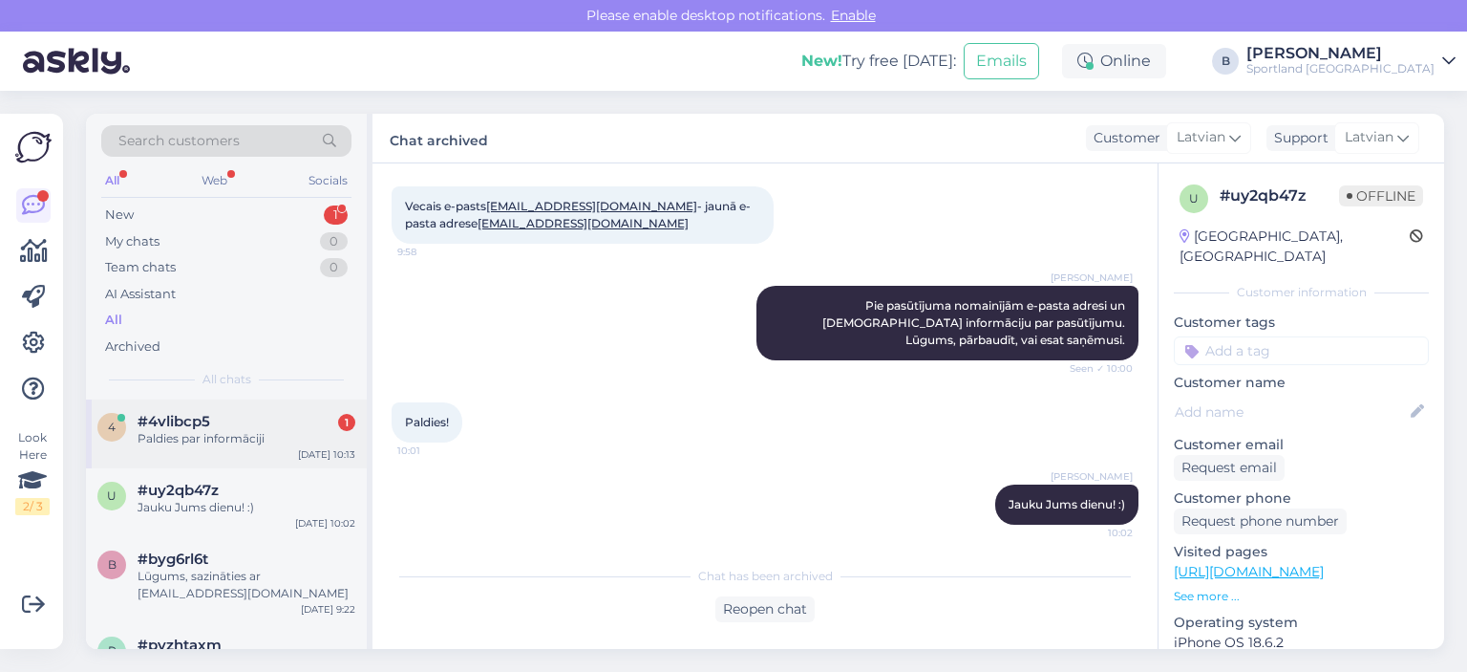
click at [198, 416] on span "#4vlibcp5" at bounding box center [174, 421] width 73 height 17
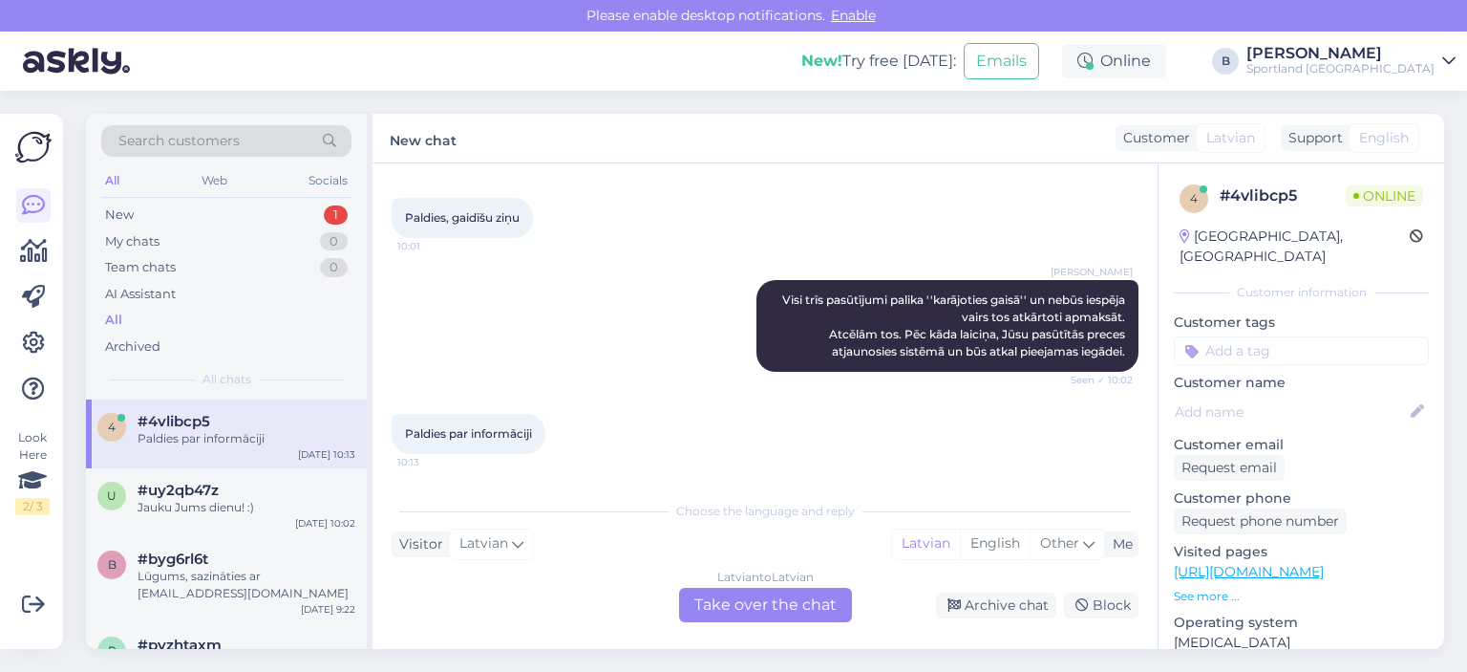
click at [763, 611] on div "Latvian to Latvian Take over the chat" at bounding box center [765, 605] width 173 height 34
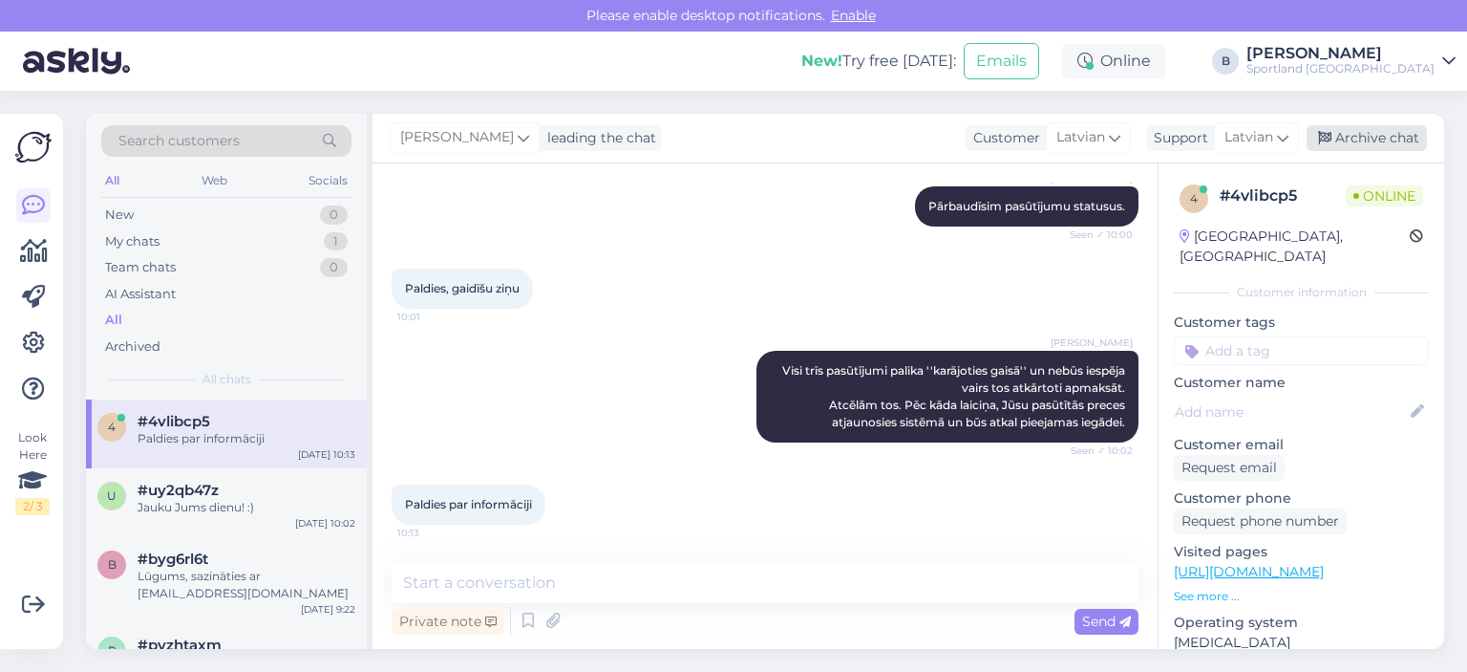
click at [1372, 133] on div "Archive chat" at bounding box center [1367, 138] width 120 height 26
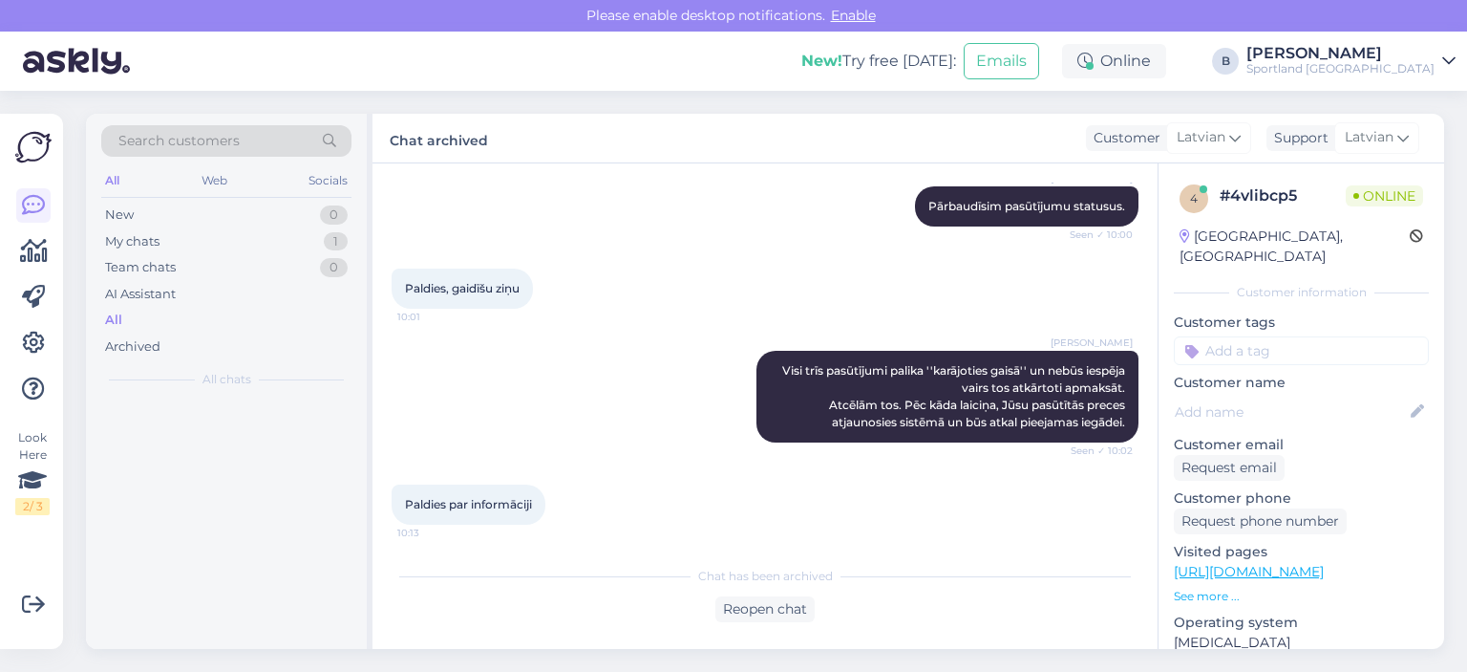
scroll to position [606, 0]
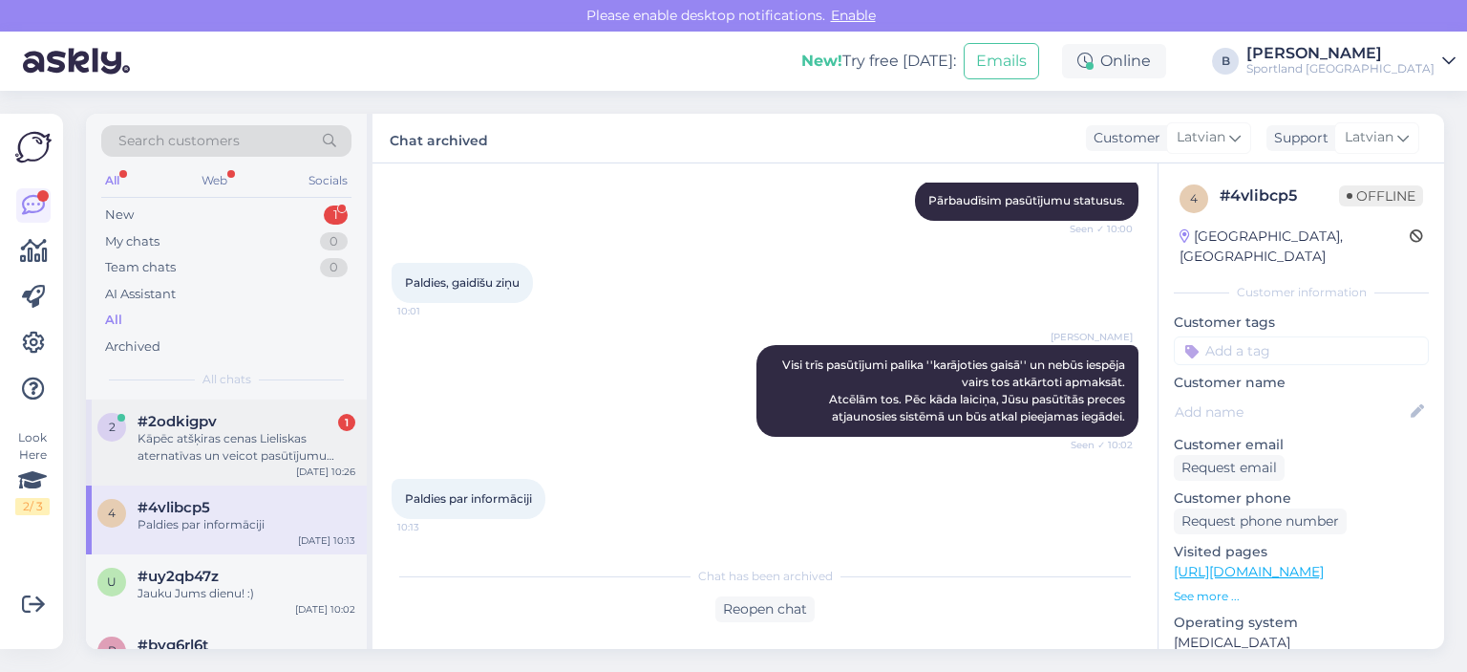
click at [252, 459] on div "Kāpēc atšķiras cenas Lieliskas aternatīvas un veicot pasūtījumu cenas vair nav …" at bounding box center [247, 447] width 218 height 34
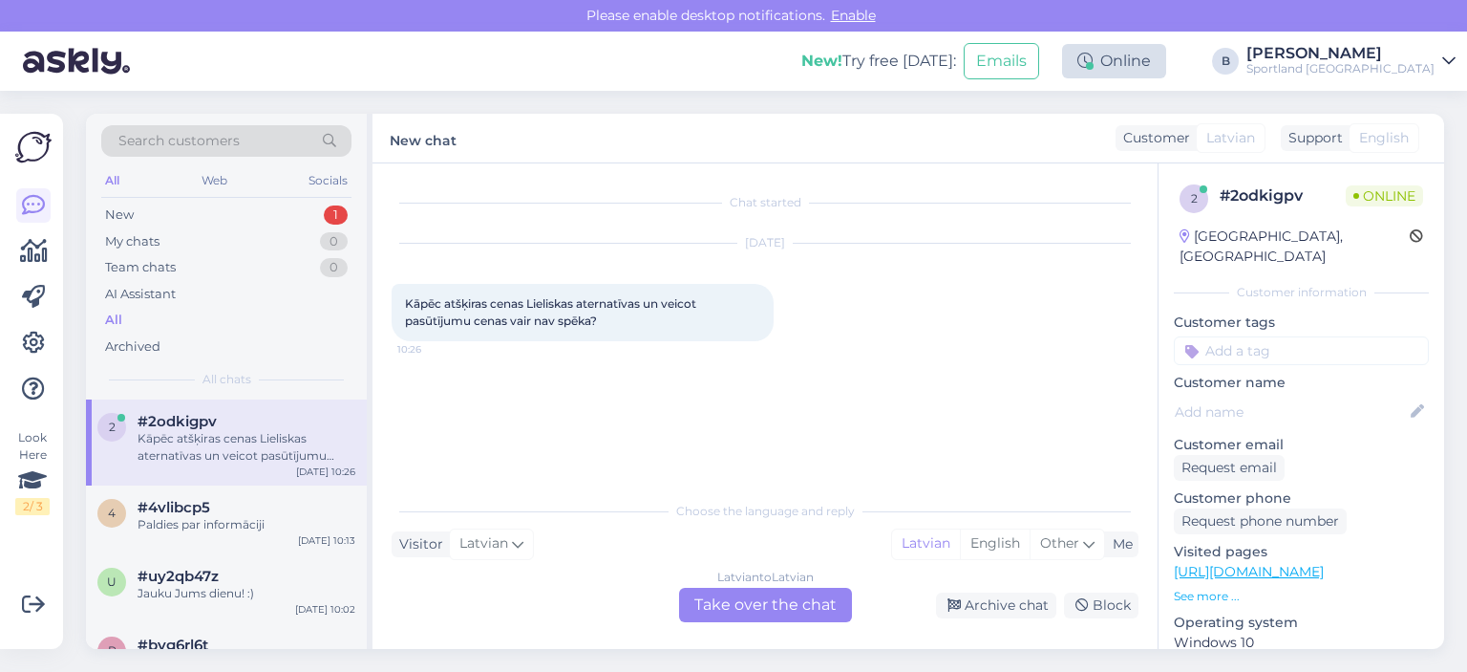
click at [1166, 64] on div "Online" at bounding box center [1114, 61] width 104 height 34
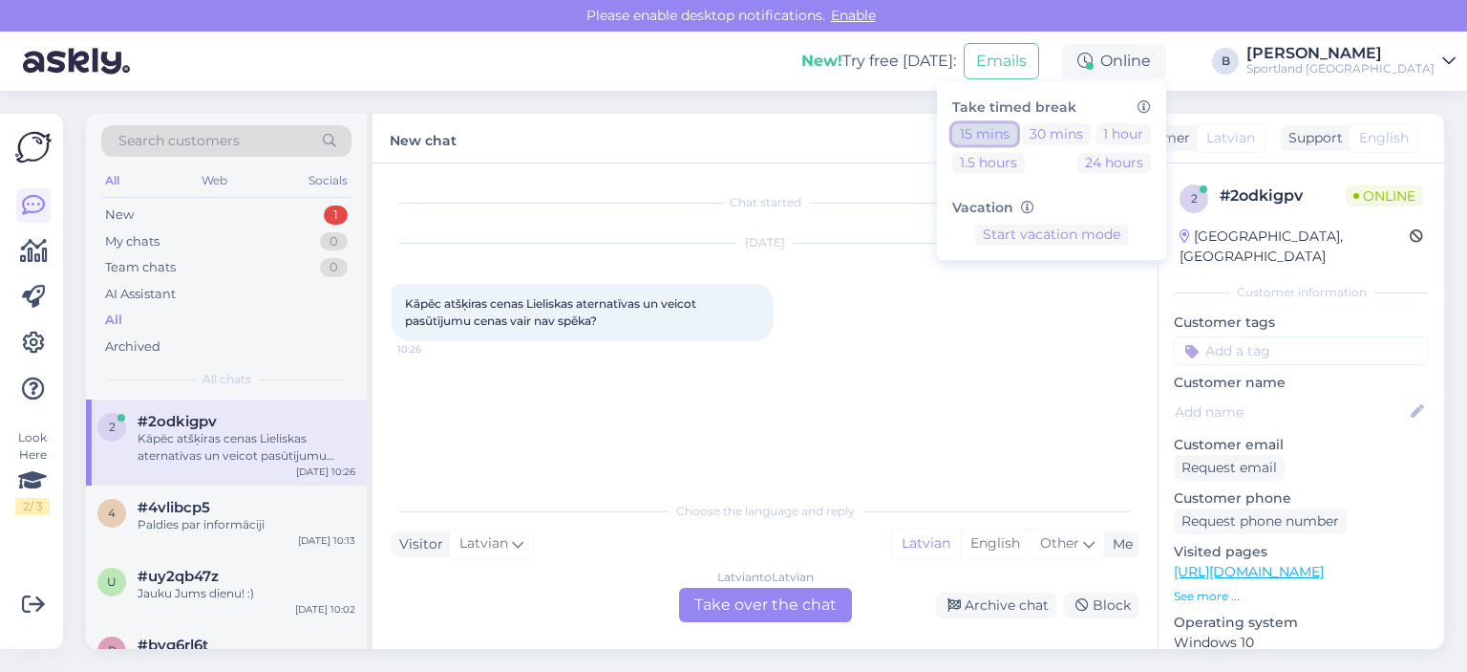
click at [1017, 136] on button "15 mins" at bounding box center [984, 133] width 65 height 21
click at [940, 305] on div "[DATE] Kāpēc atšķiras cenas Lieliskas aternatīvas un veicot pasūtījumu cenas va…" at bounding box center [765, 292] width 747 height 139
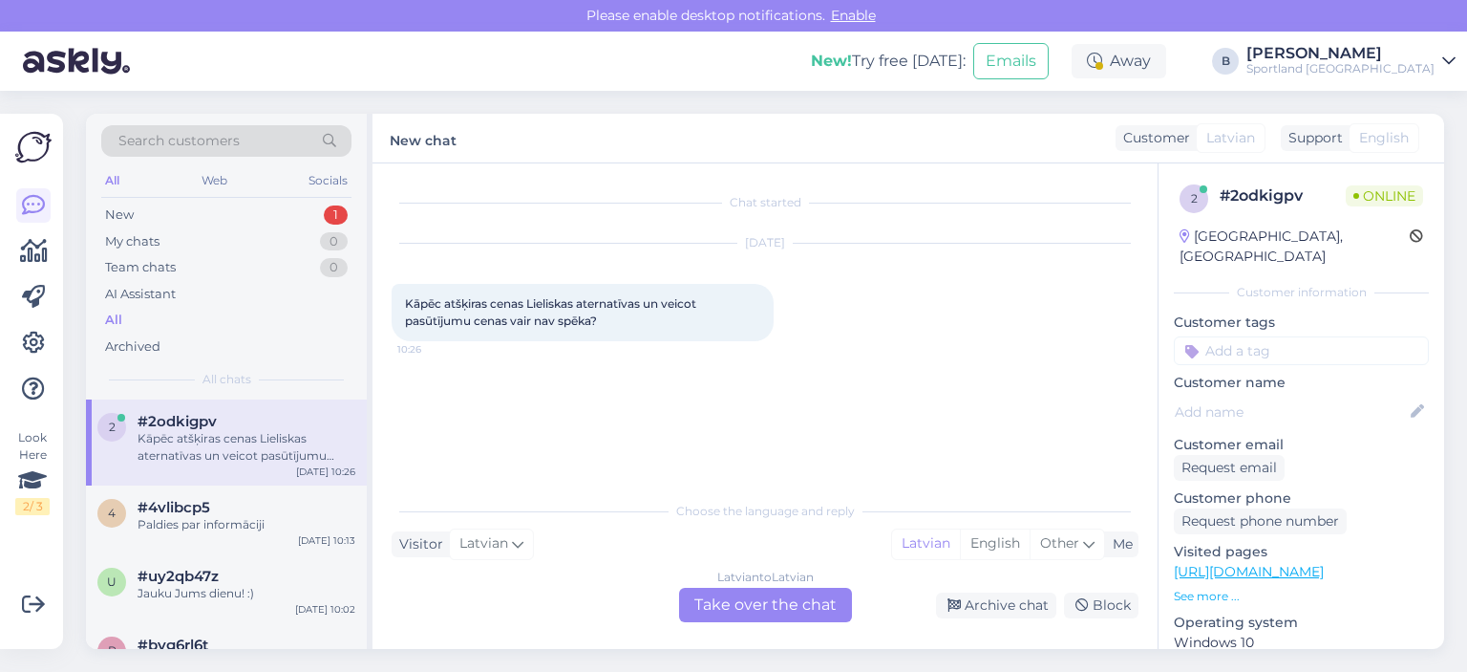
click at [780, 605] on div "Latvian to Latvian Take over the chat" at bounding box center [765, 605] width 173 height 34
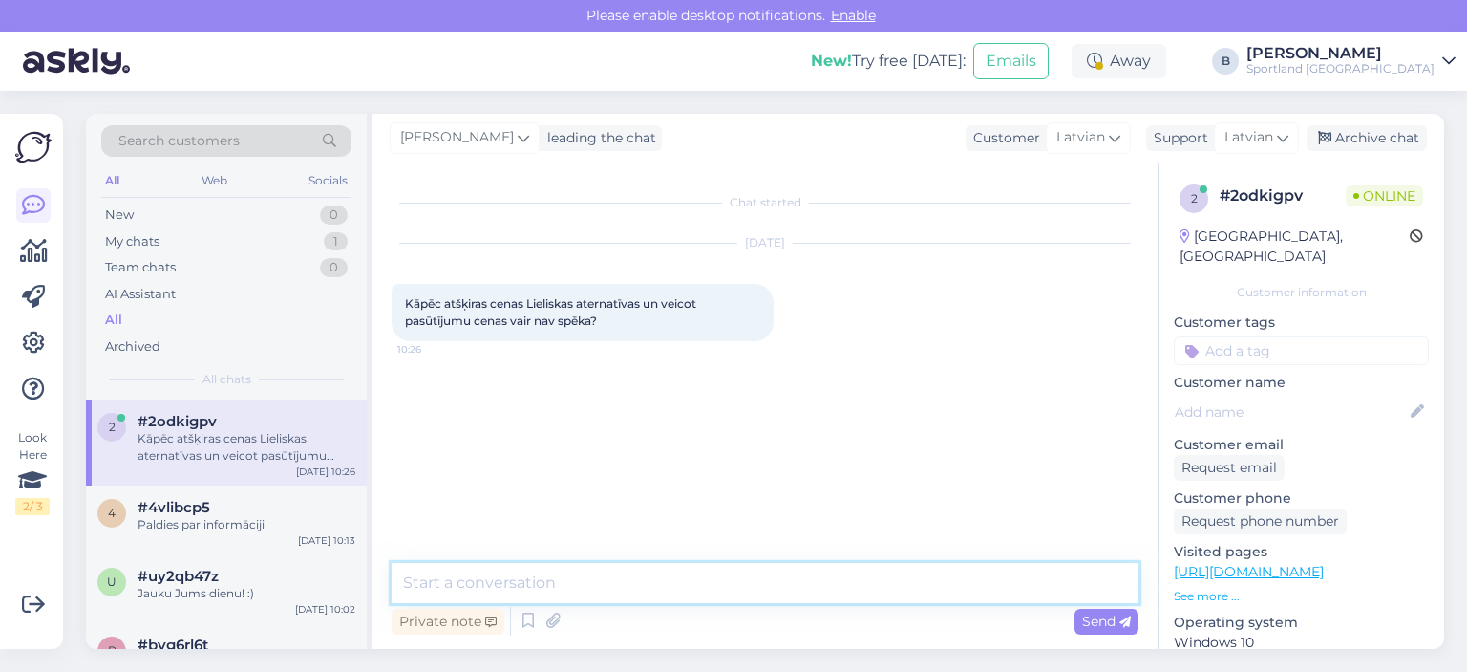
click at [761, 575] on textarea at bounding box center [765, 583] width 747 height 40
type textarea "v"
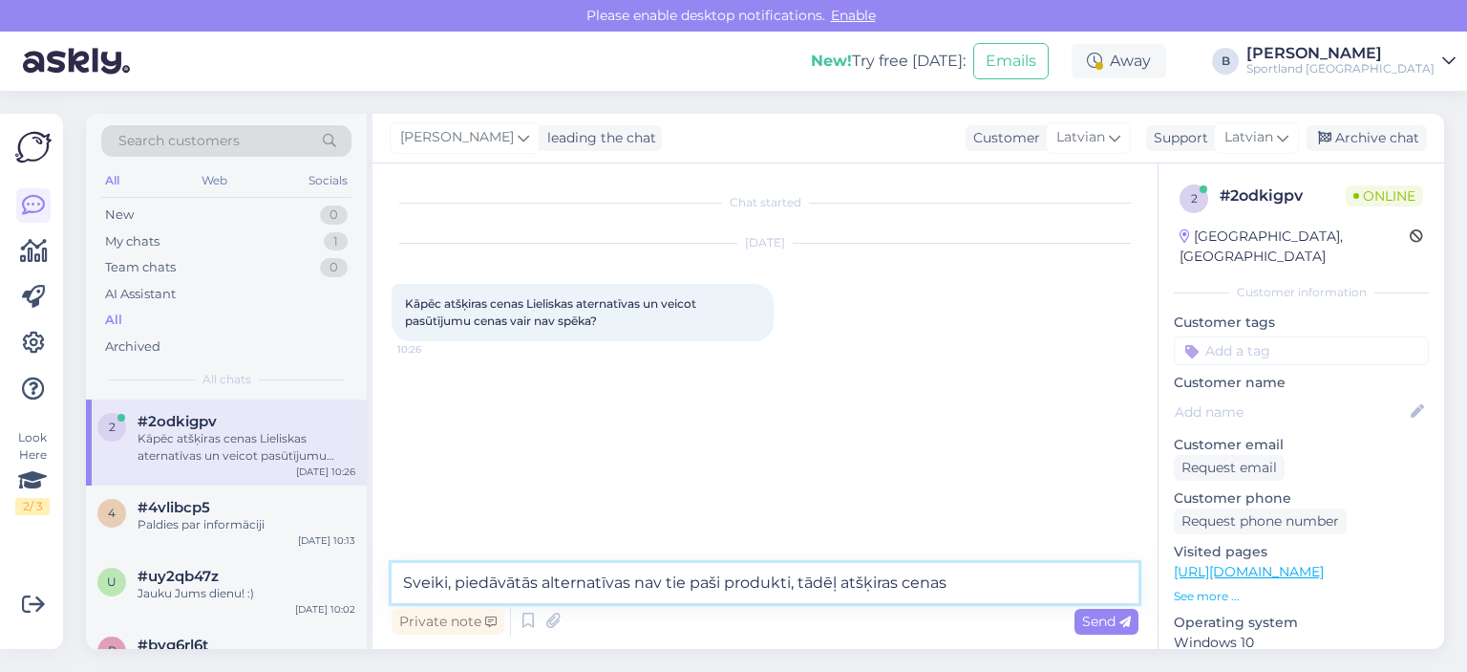
type textarea "Sveiki, piedāvātās alternatīvas nav tie paši produkti, tādēļ atšķiras cenas."
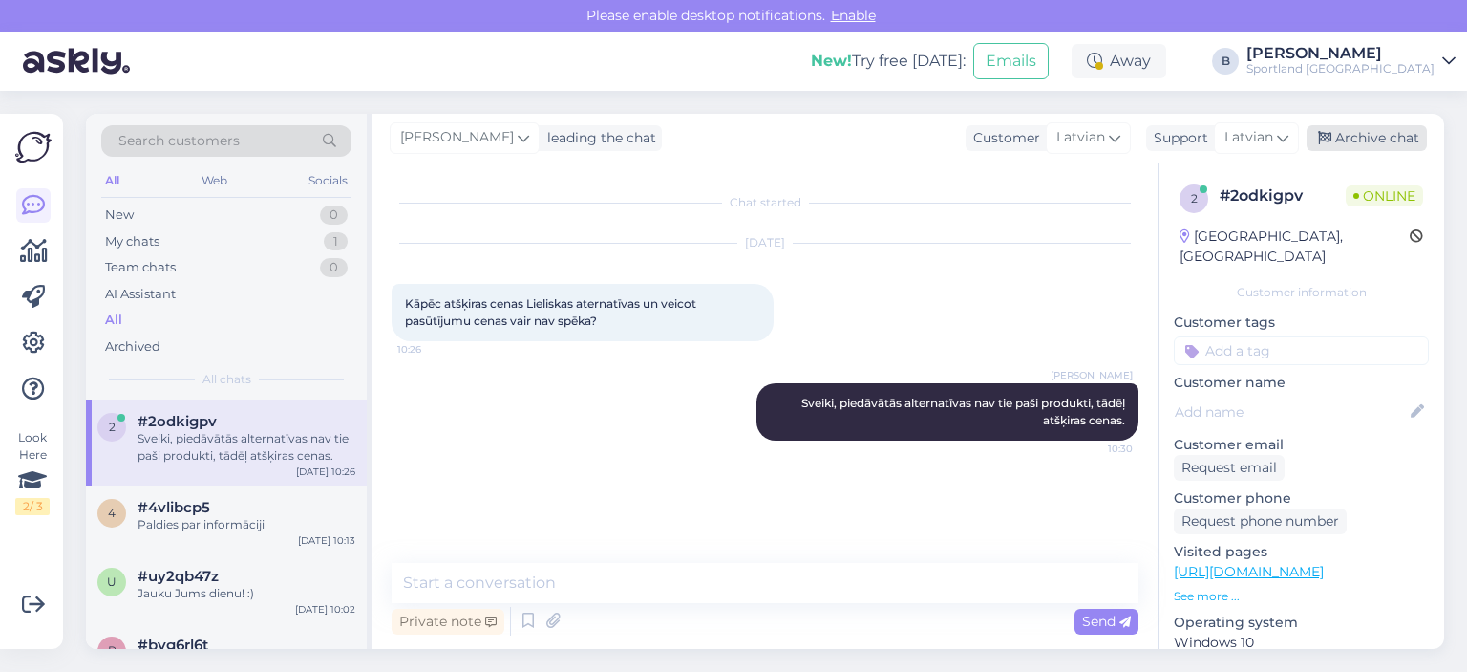
click at [1338, 133] on div "Archive chat" at bounding box center [1367, 138] width 120 height 26
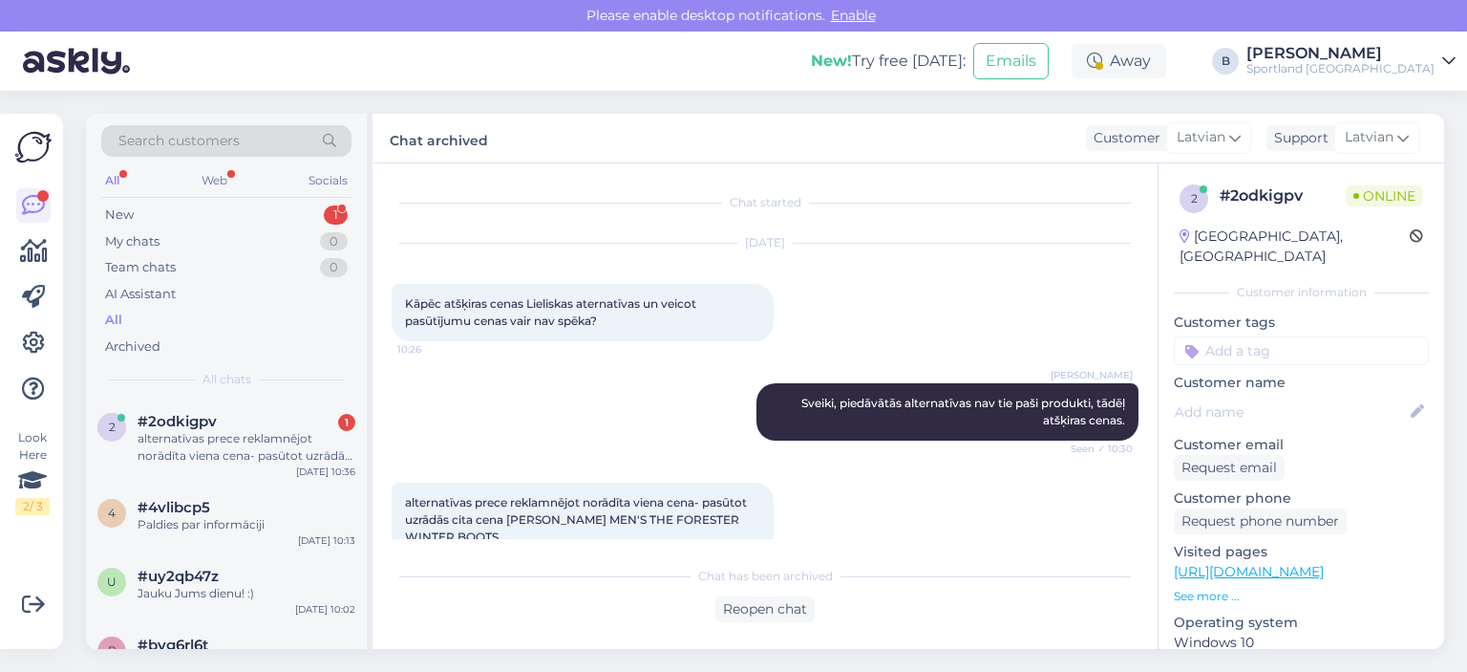
scroll to position [38, 0]
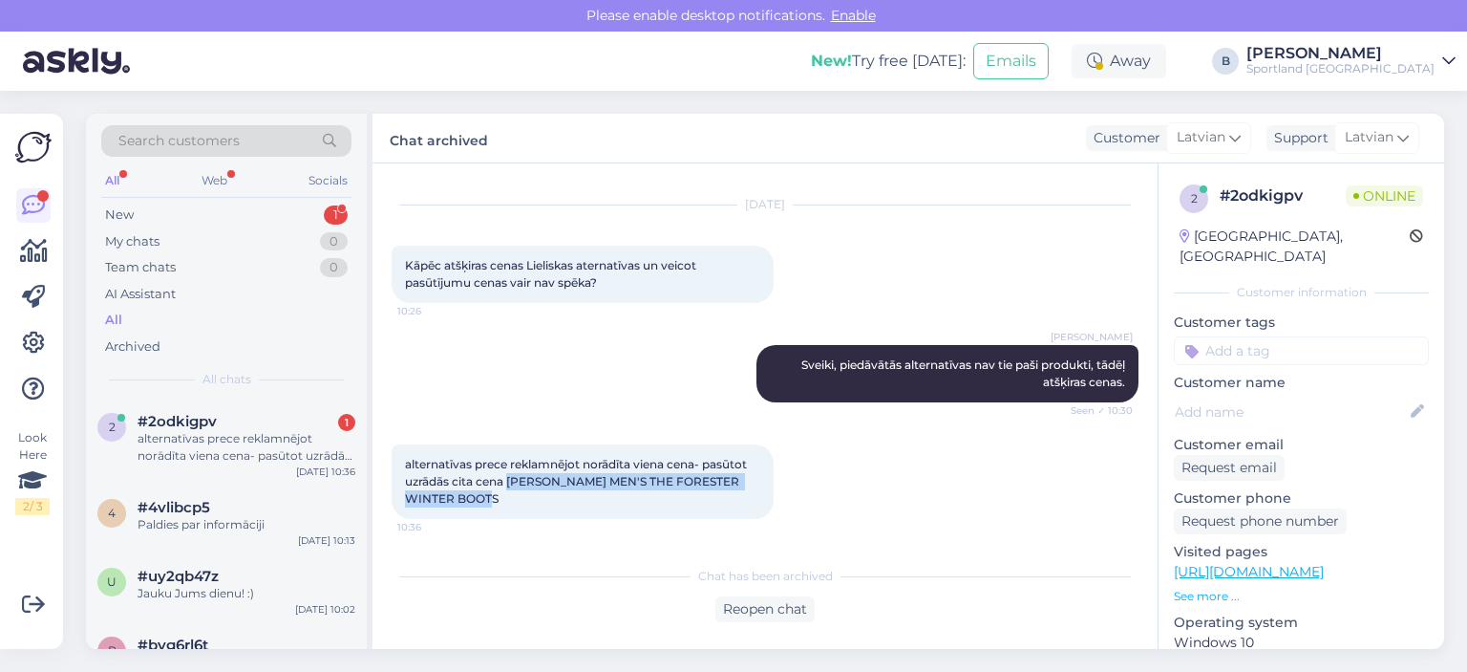
drag, startPoint x: 512, startPoint y: 477, endPoint x: 529, endPoint y: 497, distance: 26.4
click at [529, 497] on div "alternatīvas prece reklamnējot norādīta viena cena- pasūtot uzrādās cita cena […" at bounding box center [583, 481] width 382 height 75
copy span "[PERSON_NAME] MEN'S THE FORESTER WINTER BOOTS"
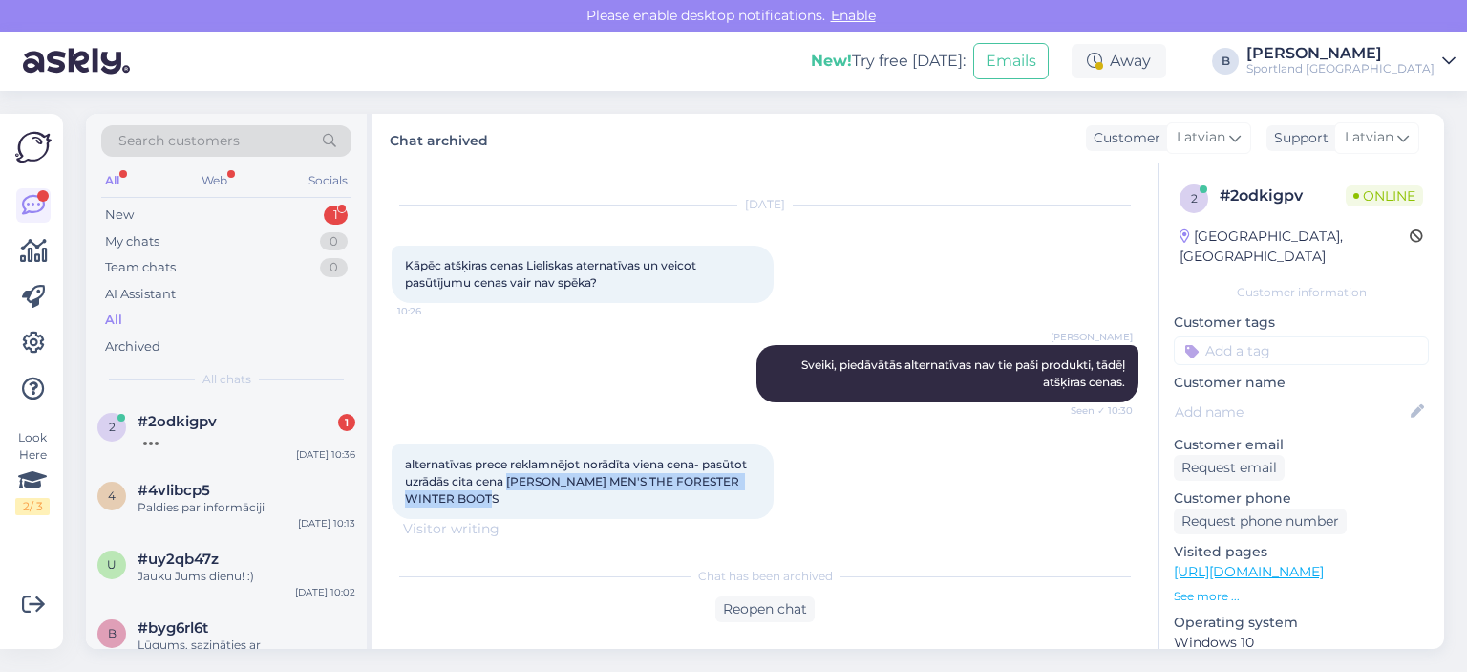
scroll to position [59, 0]
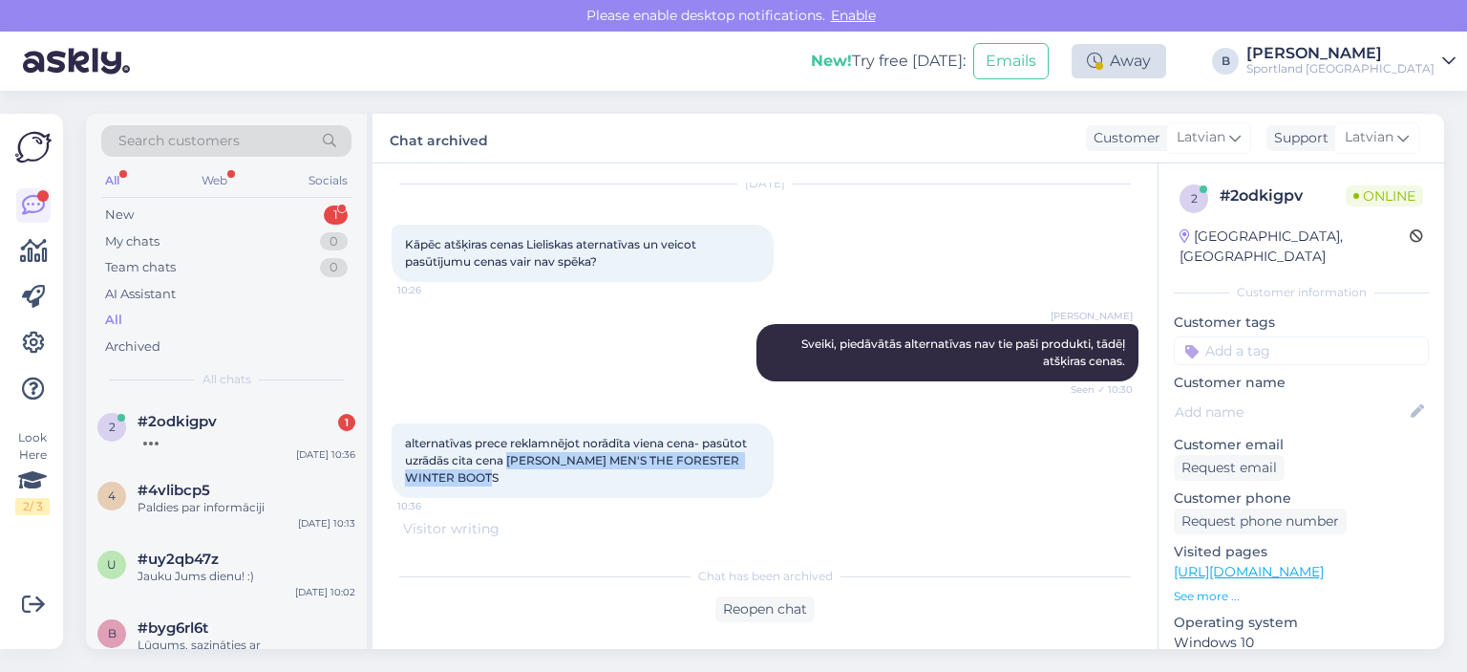
click at [1166, 71] on div "Away" at bounding box center [1119, 61] width 95 height 34
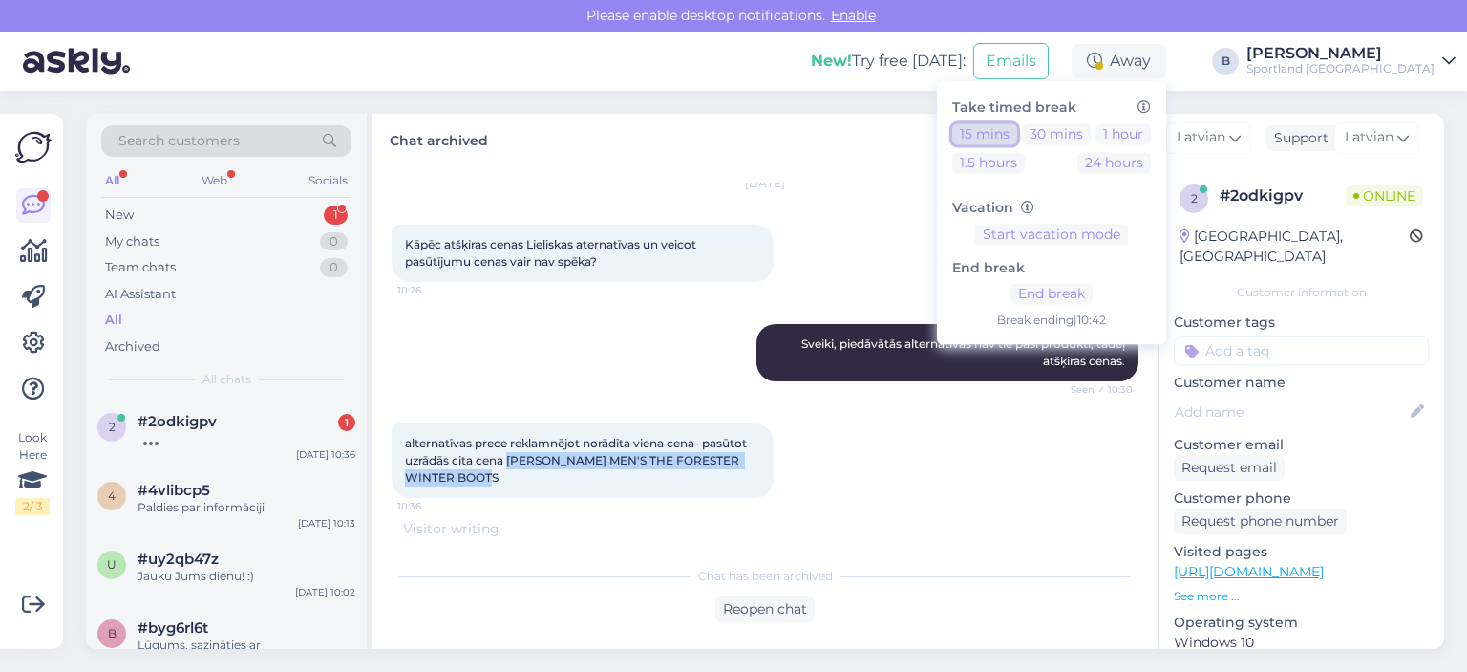
click at [1017, 131] on button "15 mins" at bounding box center [984, 133] width 65 height 21
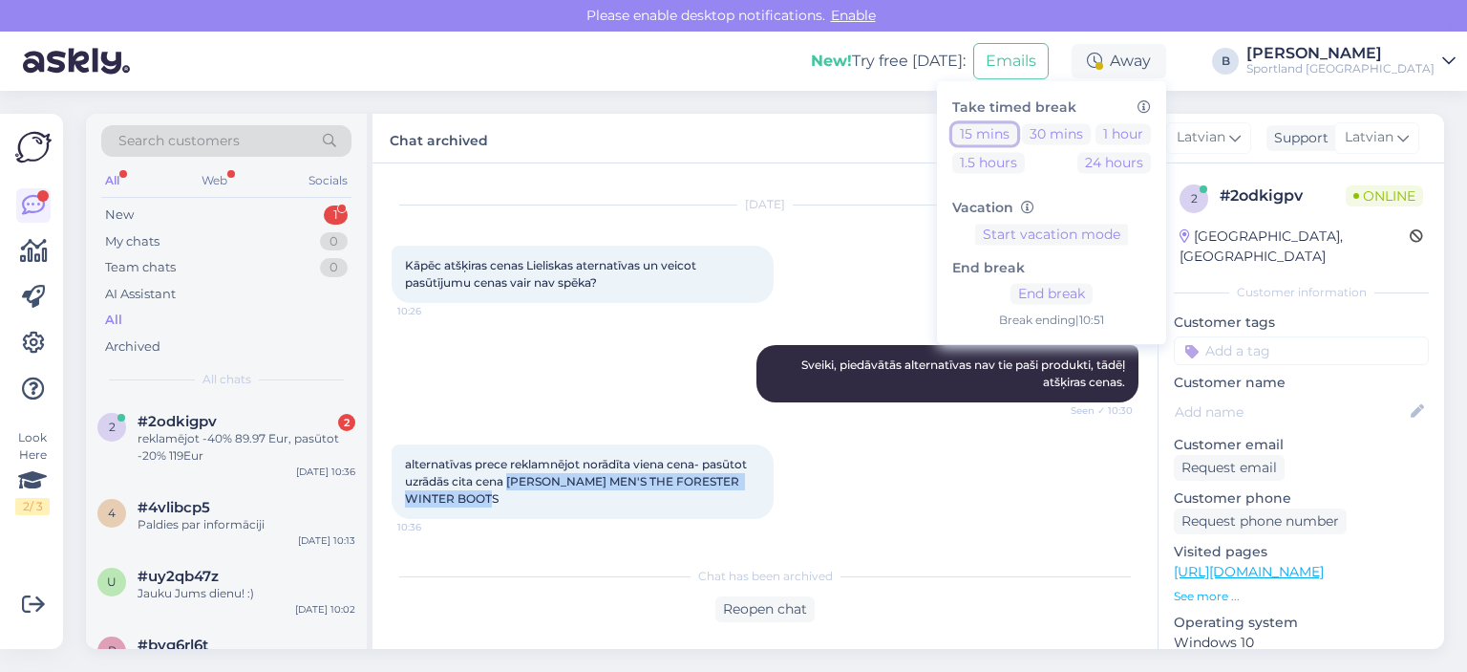
scroll to position [120, 0]
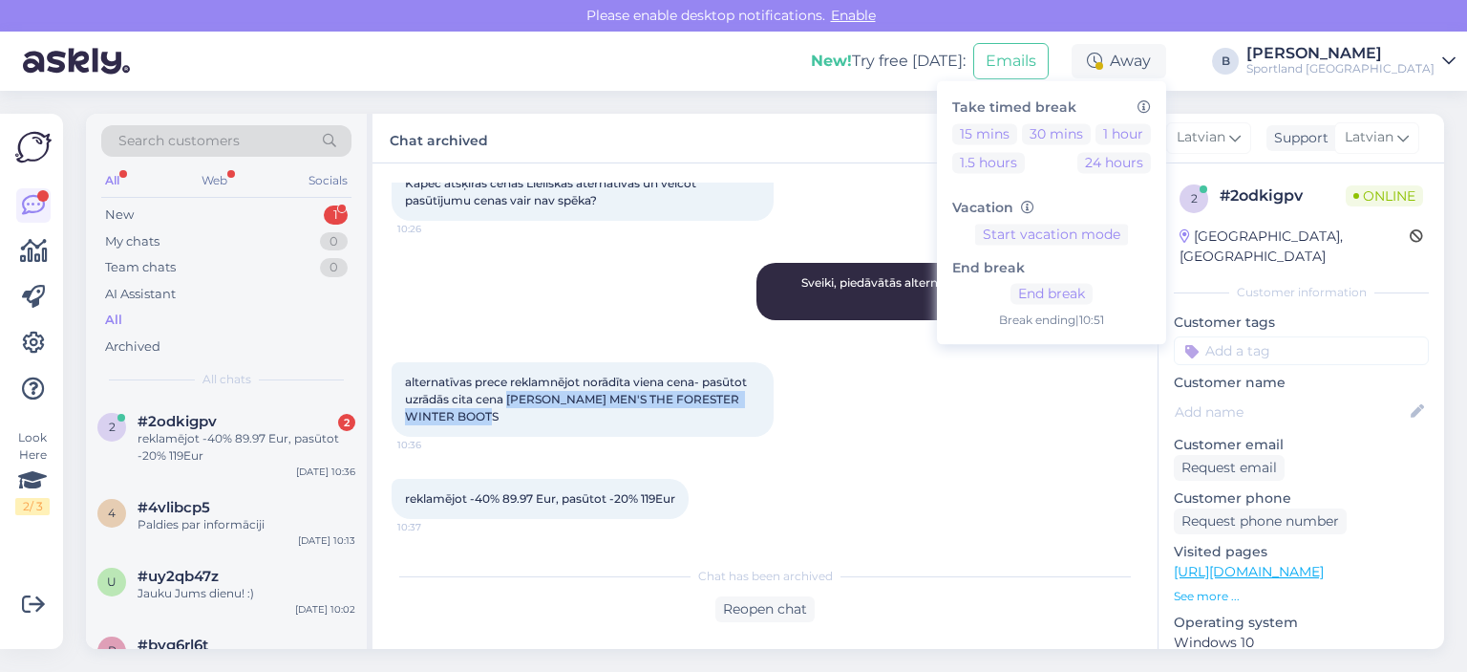
click at [812, 430] on div "alternatīvas prece reklamnējot norādīta viena cena- pasūtot uzrādās cita cena […" at bounding box center [765, 399] width 747 height 117
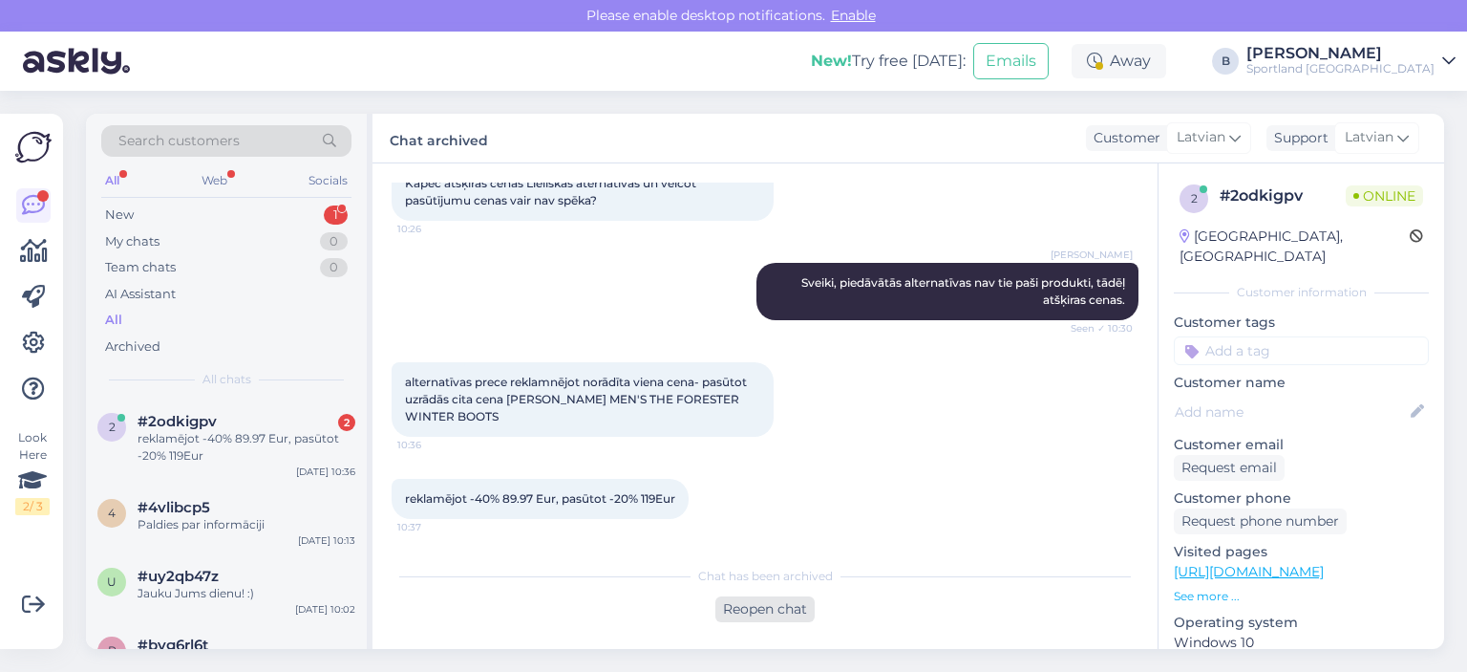
click at [782, 612] on div "Reopen chat" at bounding box center [765, 609] width 99 height 26
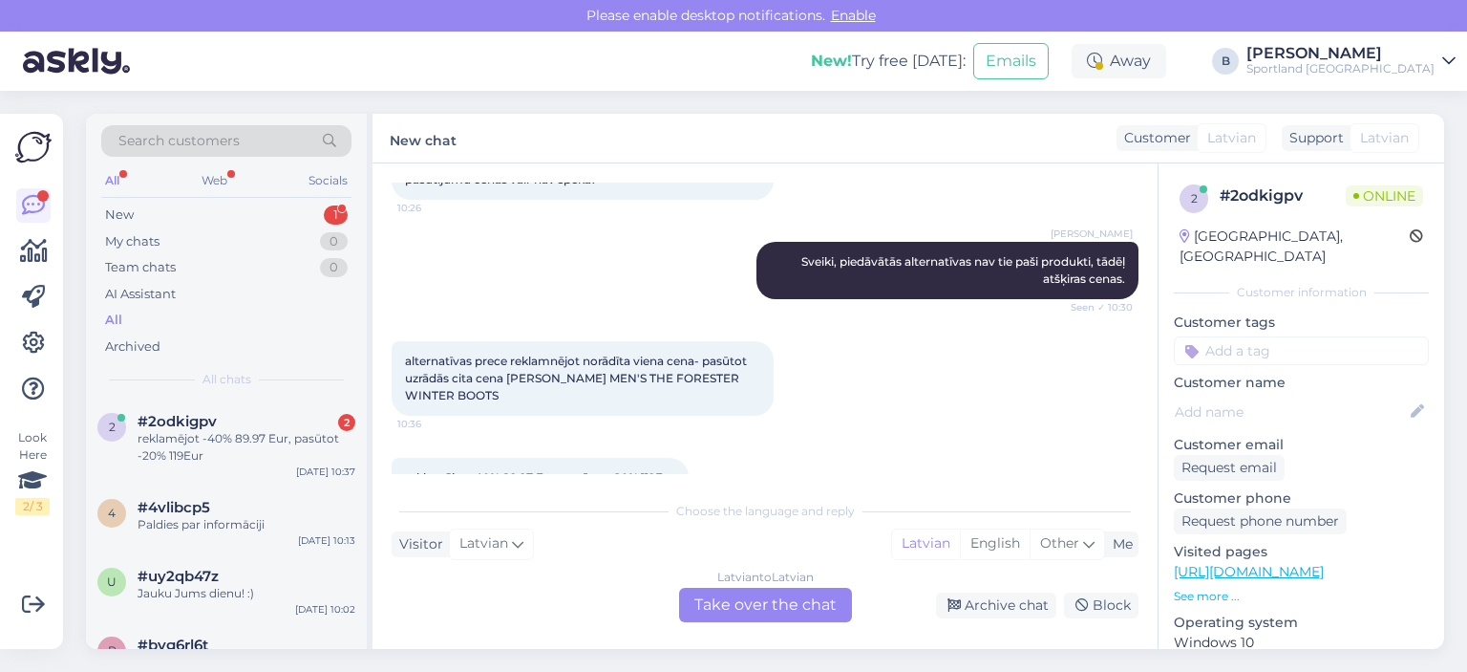
click at [782, 612] on div "Latvian to Latvian Take over the chat" at bounding box center [765, 605] width 173 height 34
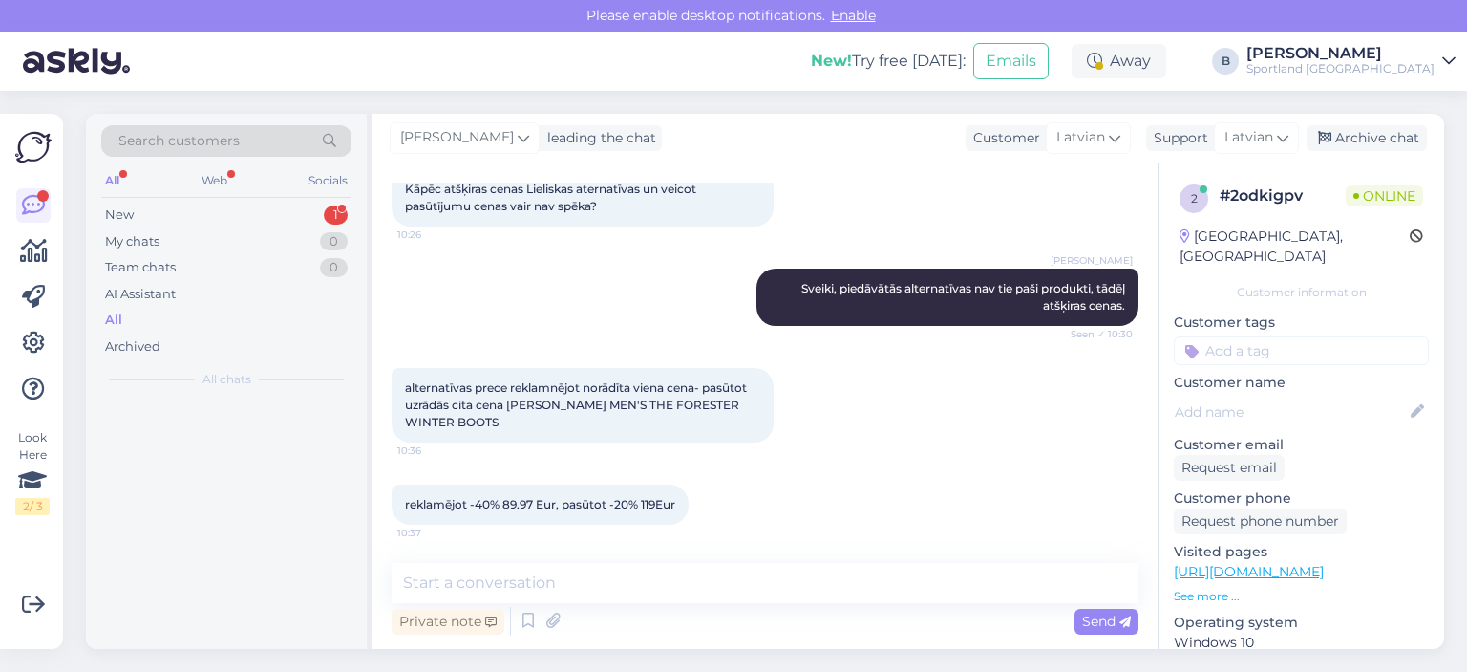
scroll to position [115, 0]
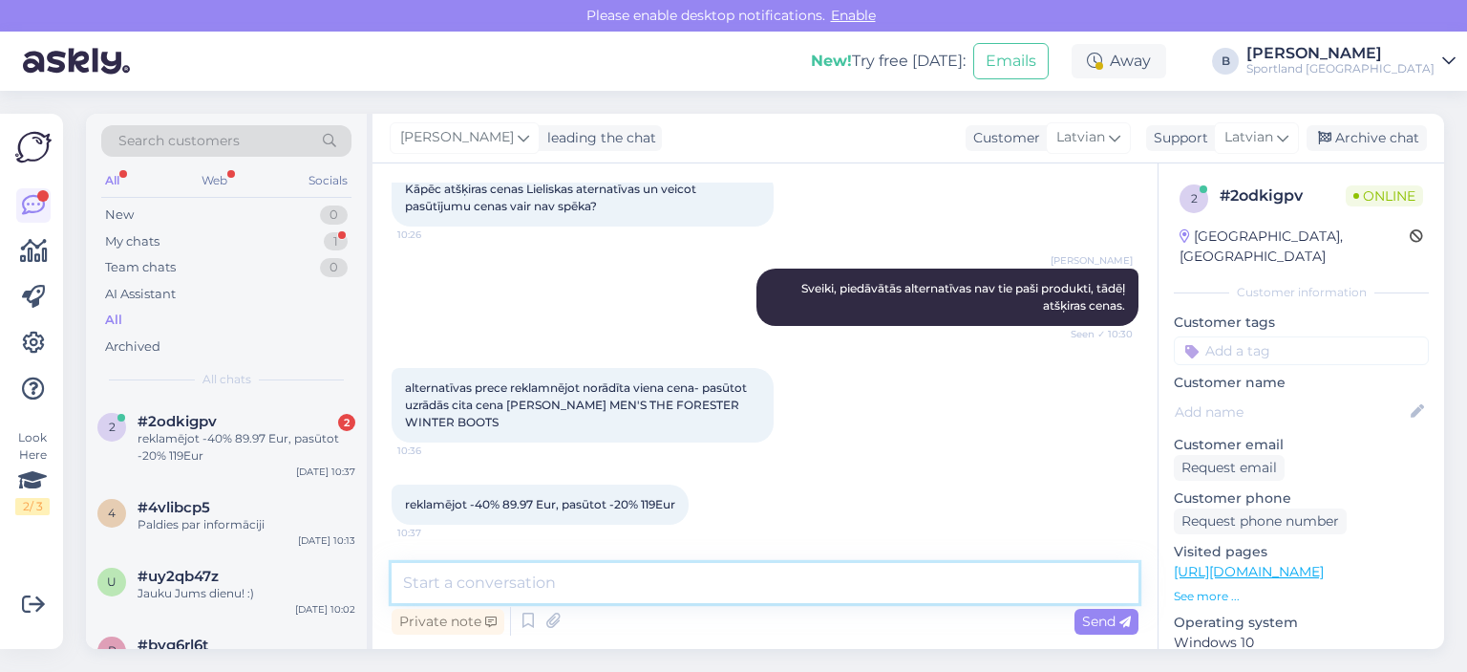
click at [789, 585] on textarea at bounding box center [765, 583] width 747 height 40
type textarea "Šai precei ir norādīta 20% atlaide."
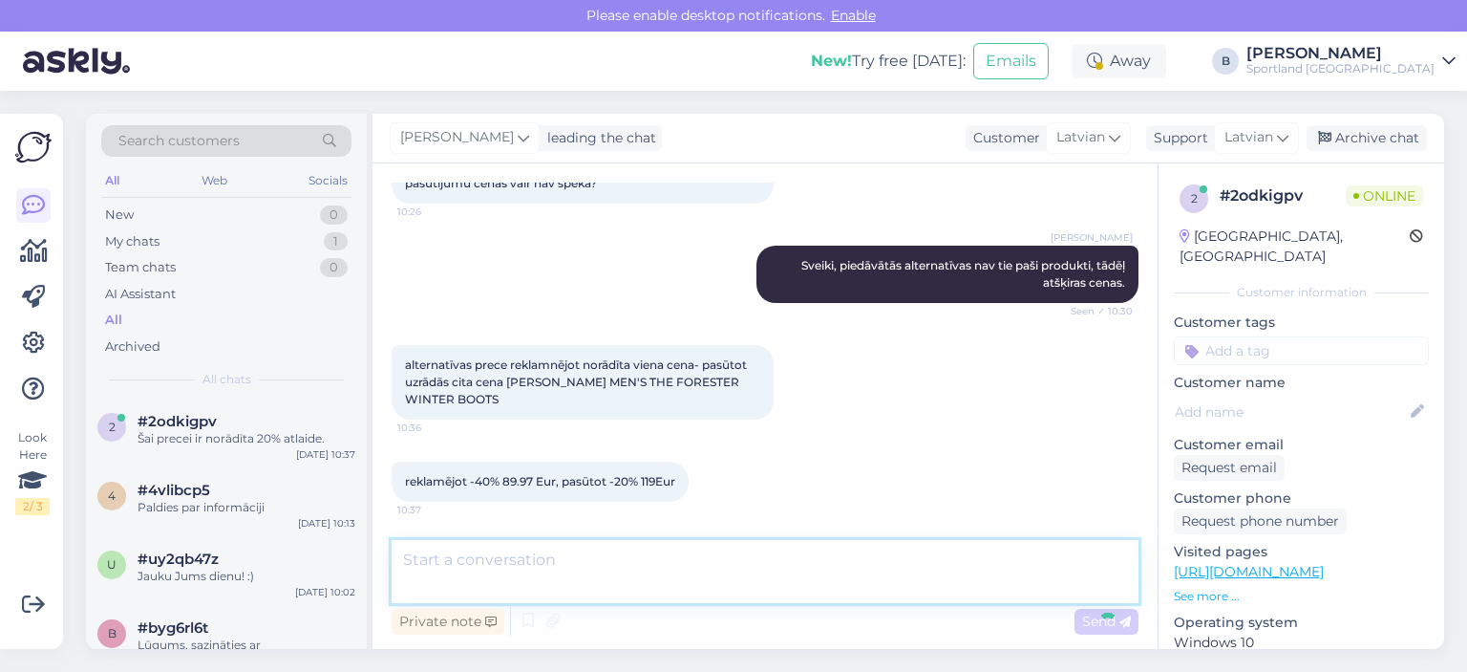
scroll to position [197, 0]
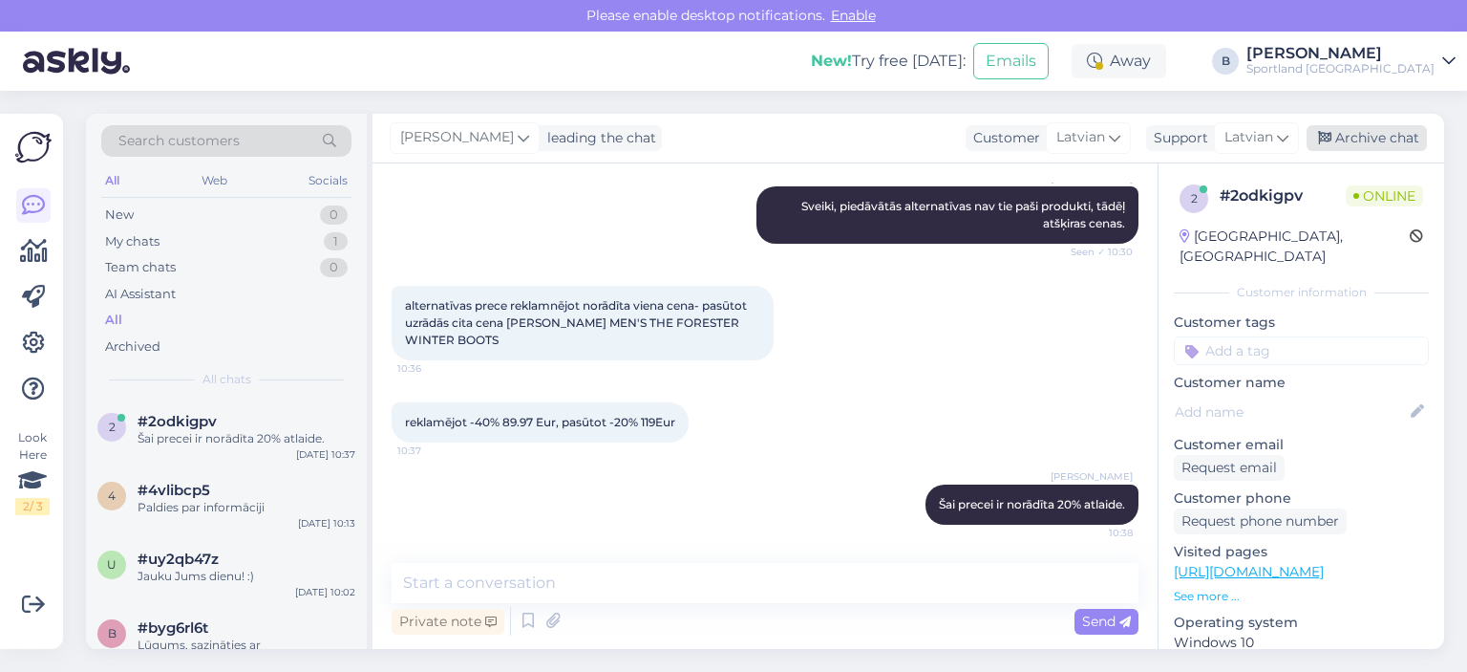
click at [1345, 131] on div "Archive chat" at bounding box center [1367, 138] width 120 height 26
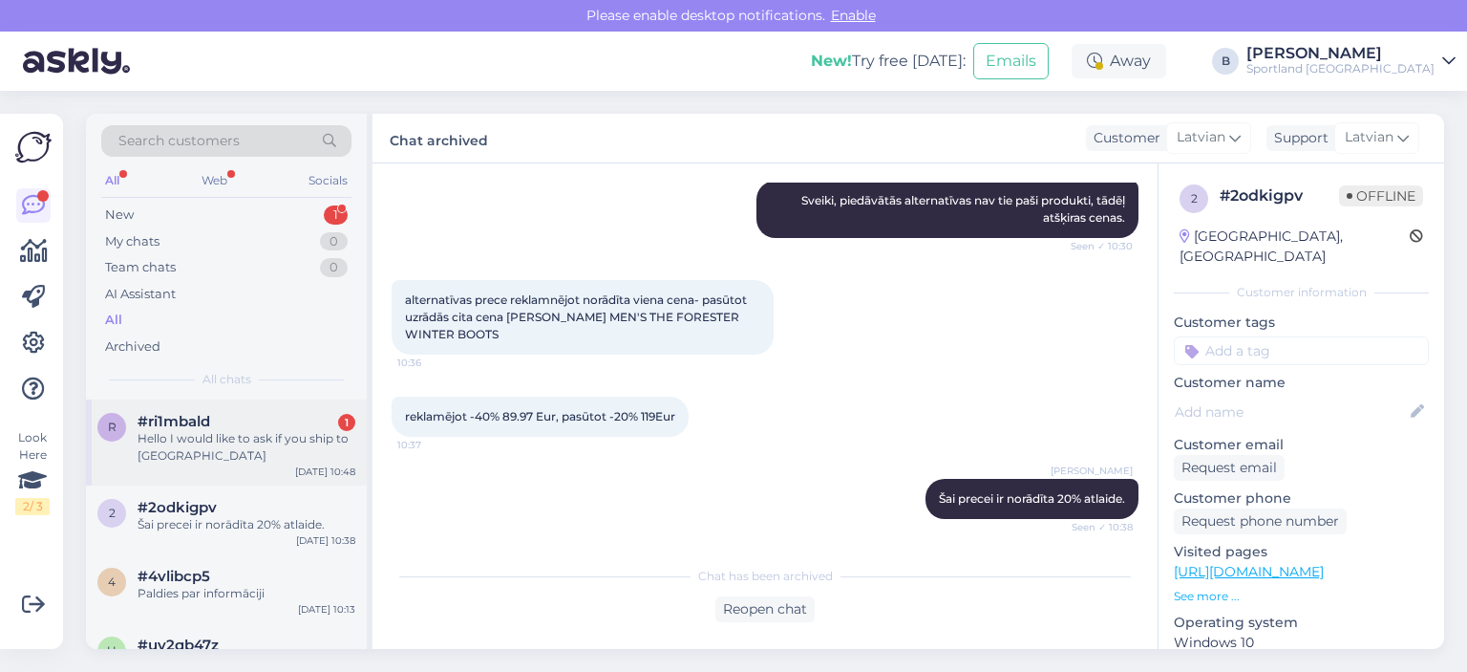
click at [245, 454] on div "Hello I would like to ask if you ship to [GEOGRAPHIC_DATA]" at bounding box center [247, 447] width 218 height 34
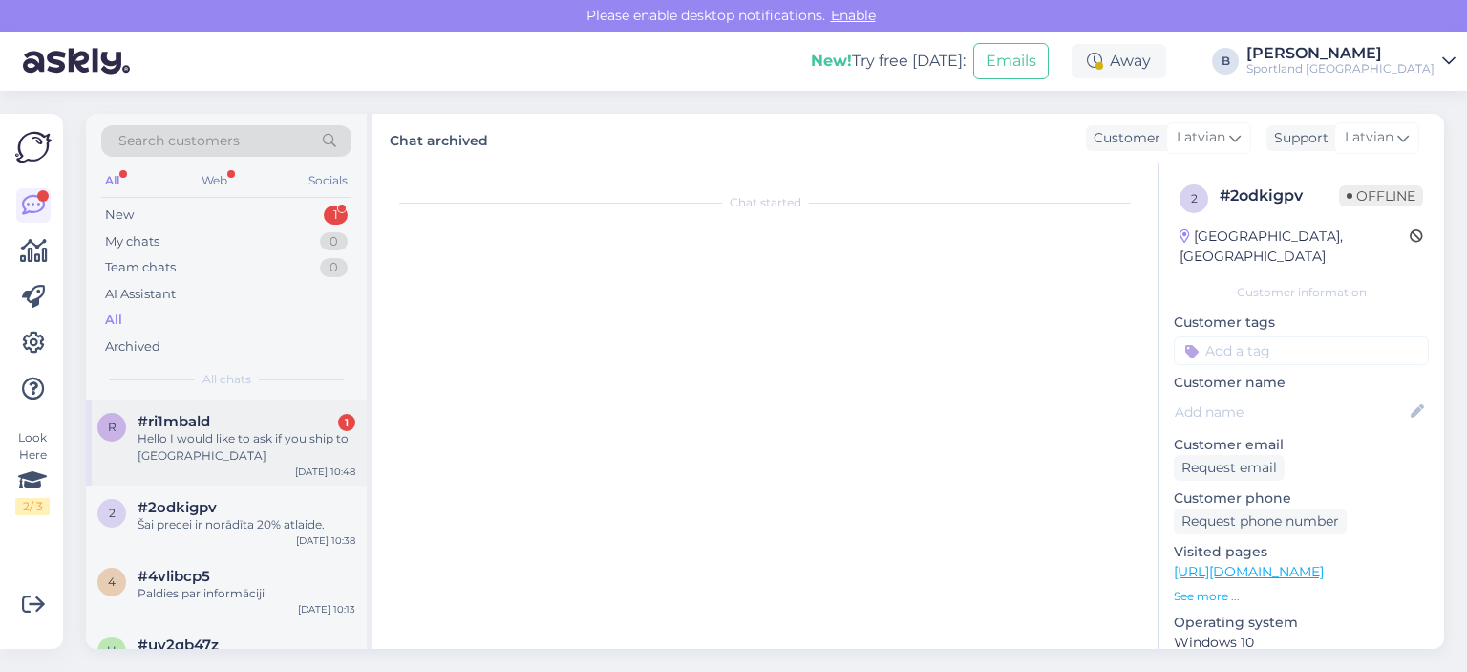
scroll to position [0, 0]
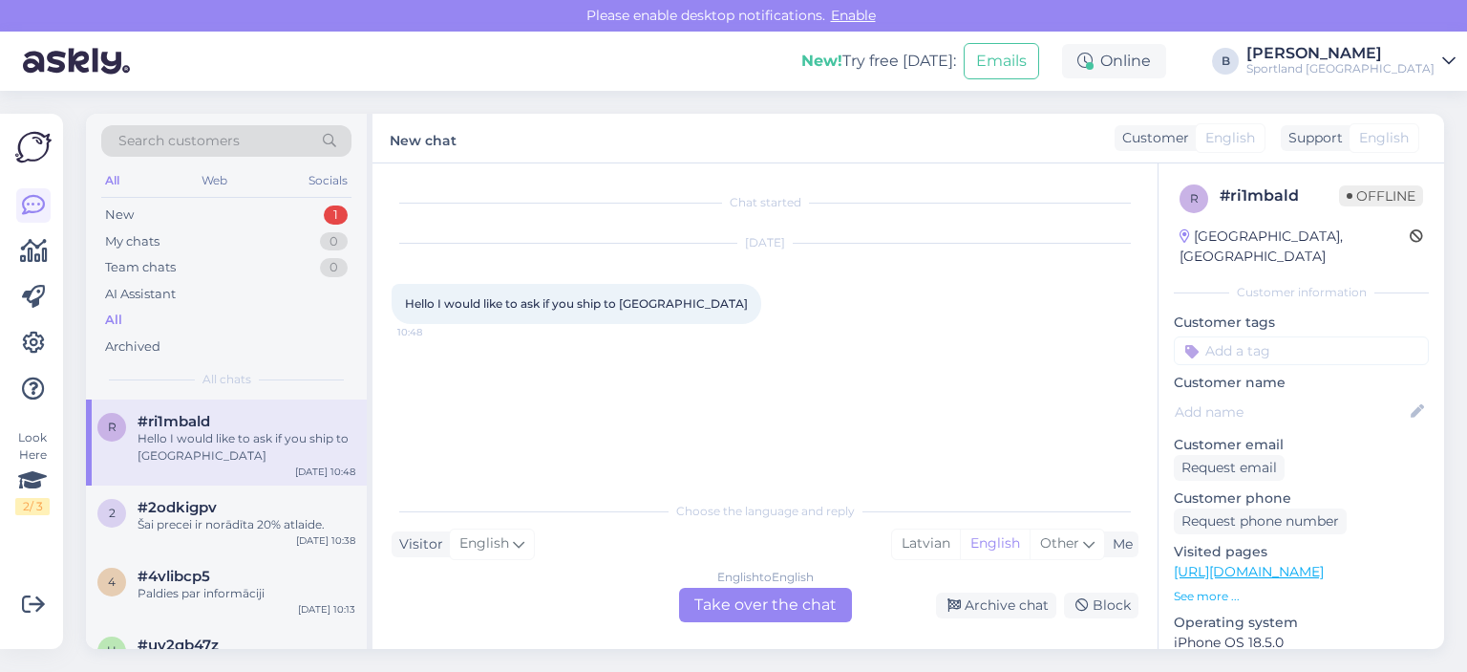
click at [752, 610] on div "English to English Take over the chat" at bounding box center [765, 605] width 173 height 34
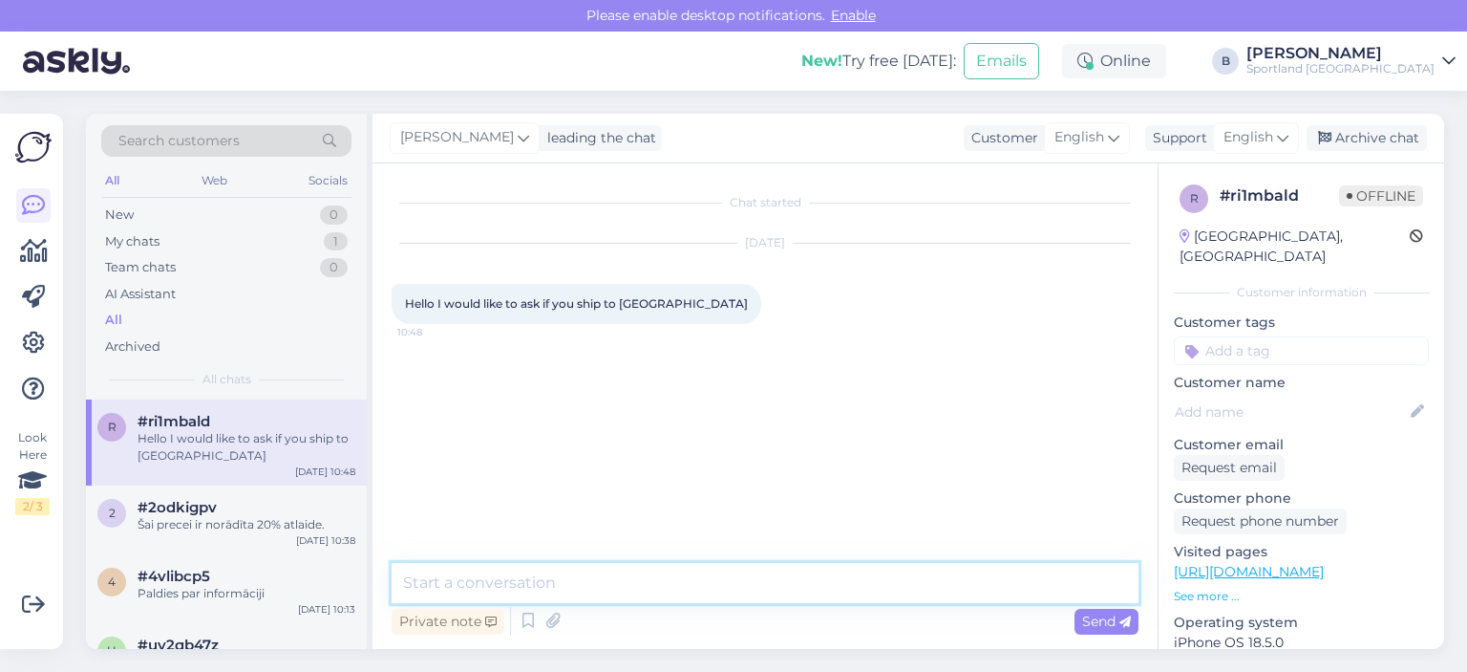
click at [729, 595] on textarea at bounding box center [765, 583] width 747 height 40
click at [1250, 127] on span "English" at bounding box center [1249, 137] width 50 height 21
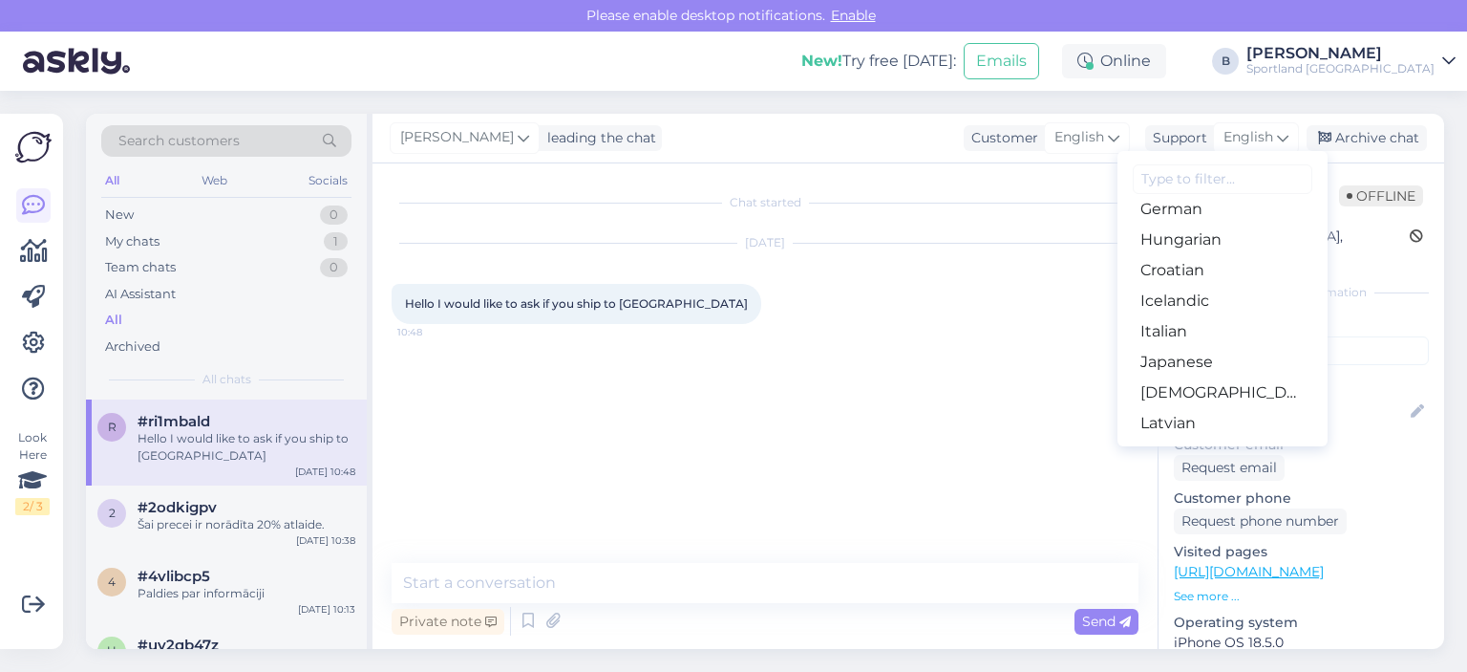
scroll to position [382, 0]
click at [1185, 383] on link "Latvian" at bounding box center [1223, 390] width 210 height 31
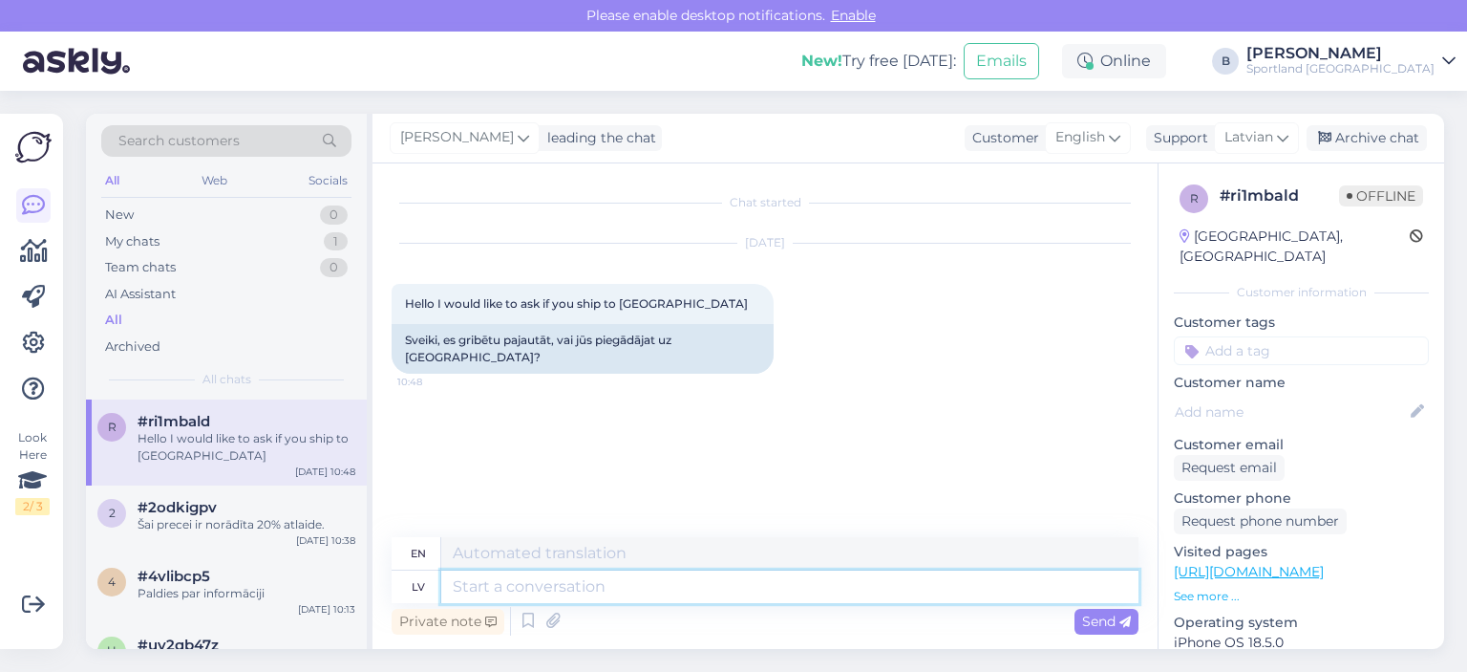
click at [699, 588] on textarea at bounding box center [789, 586] width 697 height 32
type textarea "Labdien, v"
type textarea "Hello,"
type textarea "[PERSON_NAME], veicam"
type textarea "Hello, let's do it."
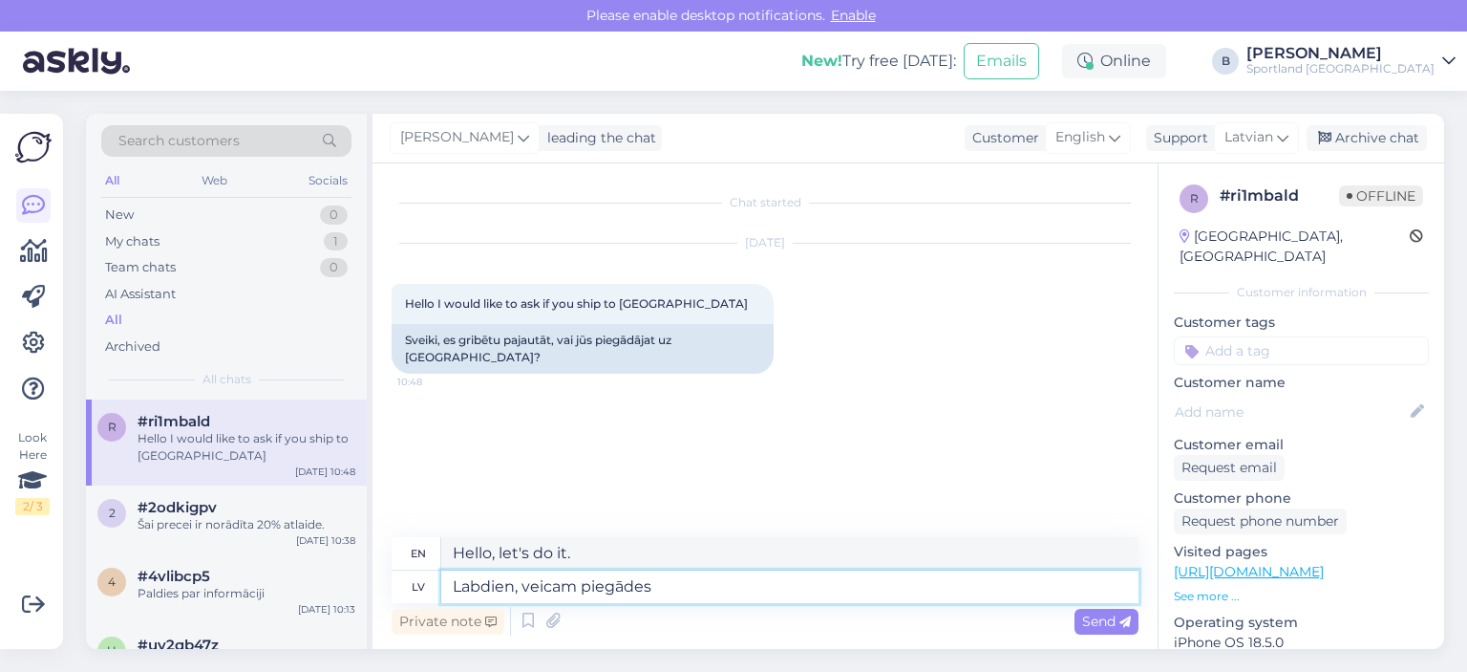
type textarea "[PERSON_NAME], veicam piegādes t"
type textarea "Hello, we make deliveries."
type textarea "Labdien, veicam piegādes tikai"
type textarea "Hello, we only deliver"
type textarea "Labdien, veicam piegādes tikai Eiropas S"
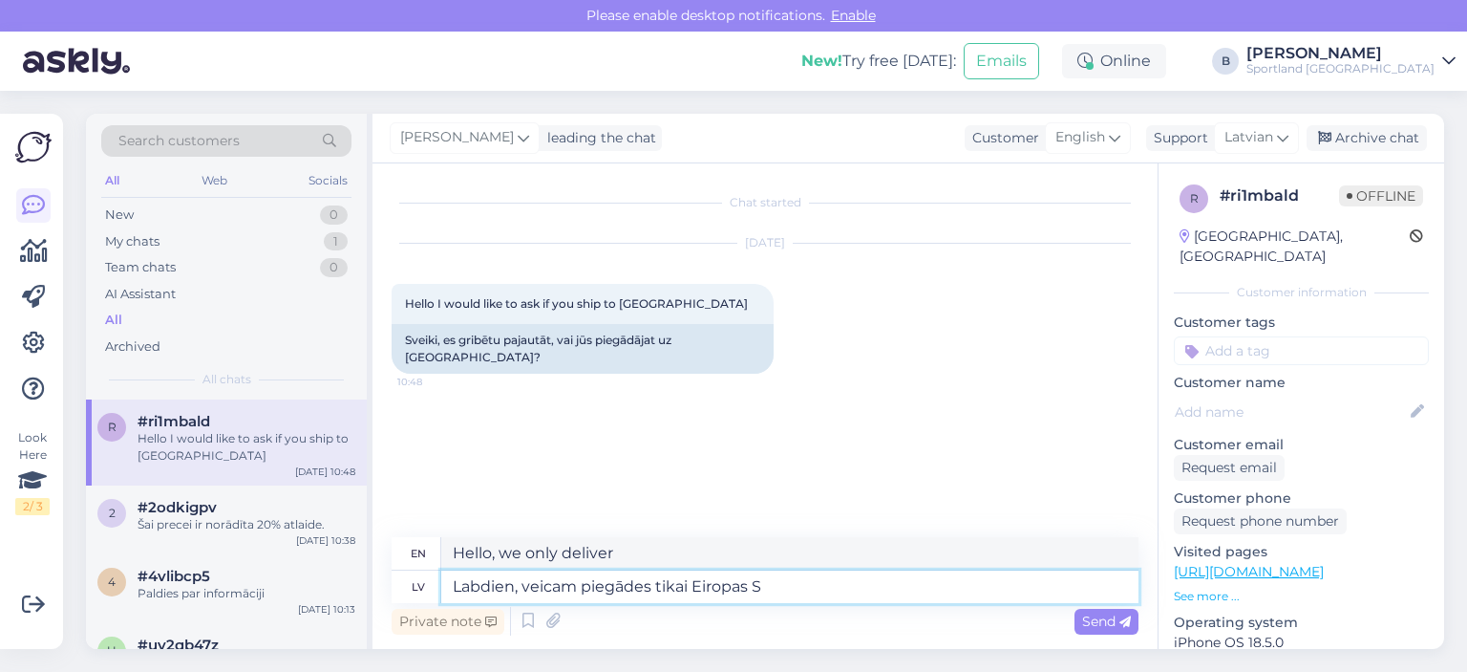
type textarea "Hello, we only deliver to [GEOGRAPHIC_DATA]."
type textarea "Labdien, veicam piegādes tikai Eiropas Savienības ro"
type textarea "Hello, we only deliver to the European Union."
type textarea "Labdien, veicam piegādes tikai Eiropas Savienības robežās."
type textarea "Hello, we only deliver within the [GEOGRAPHIC_DATA]."
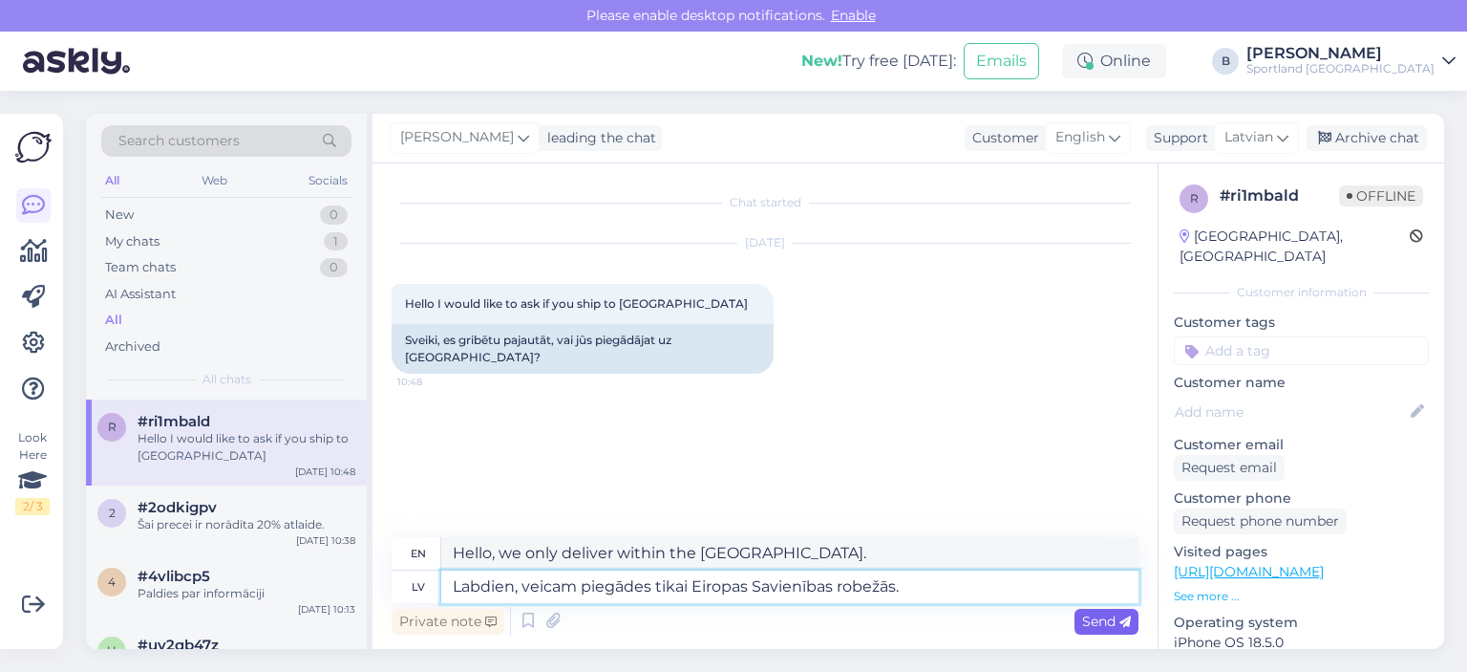
type textarea "Labdien, veicam piegādes tikai Eiropas Savienības robežās."
click at [1098, 613] on span "Send" at bounding box center [1106, 620] width 49 height 17
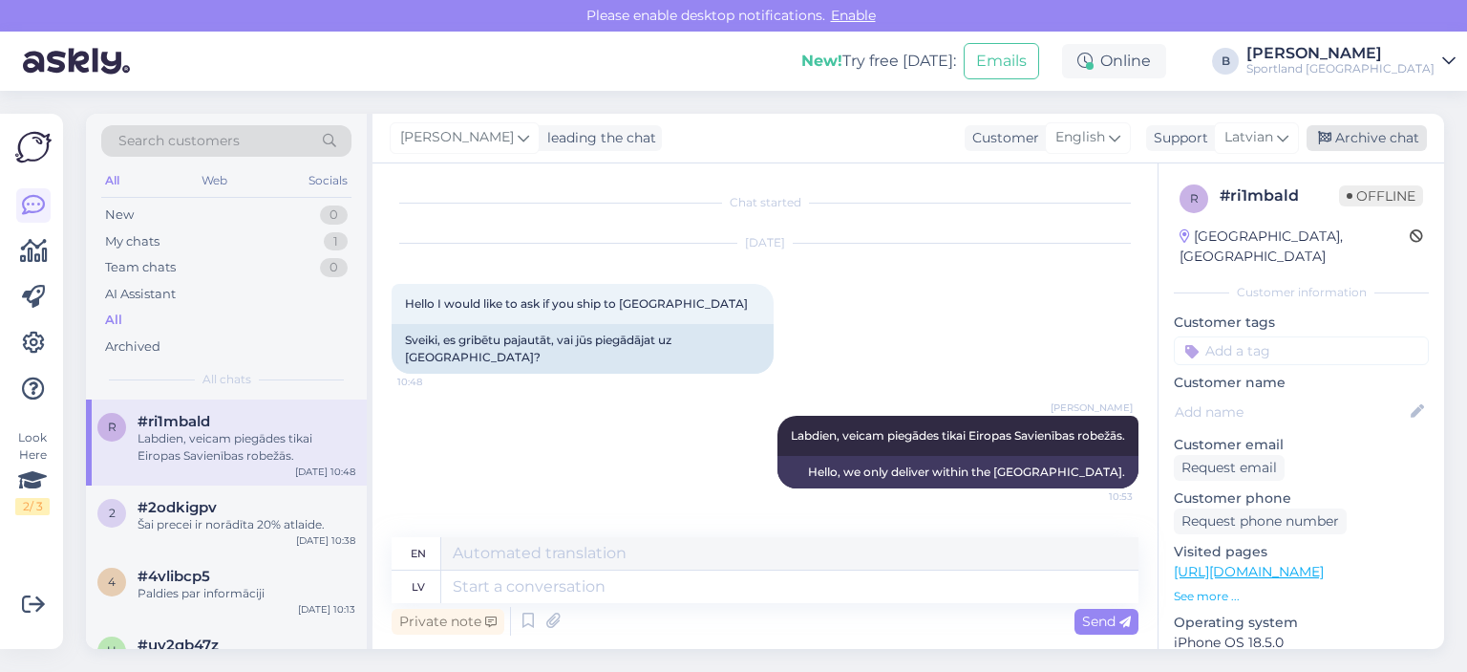
click at [1379, 141] on div "Archive chat" at bounding box center [1367, 138] width 120 height 26
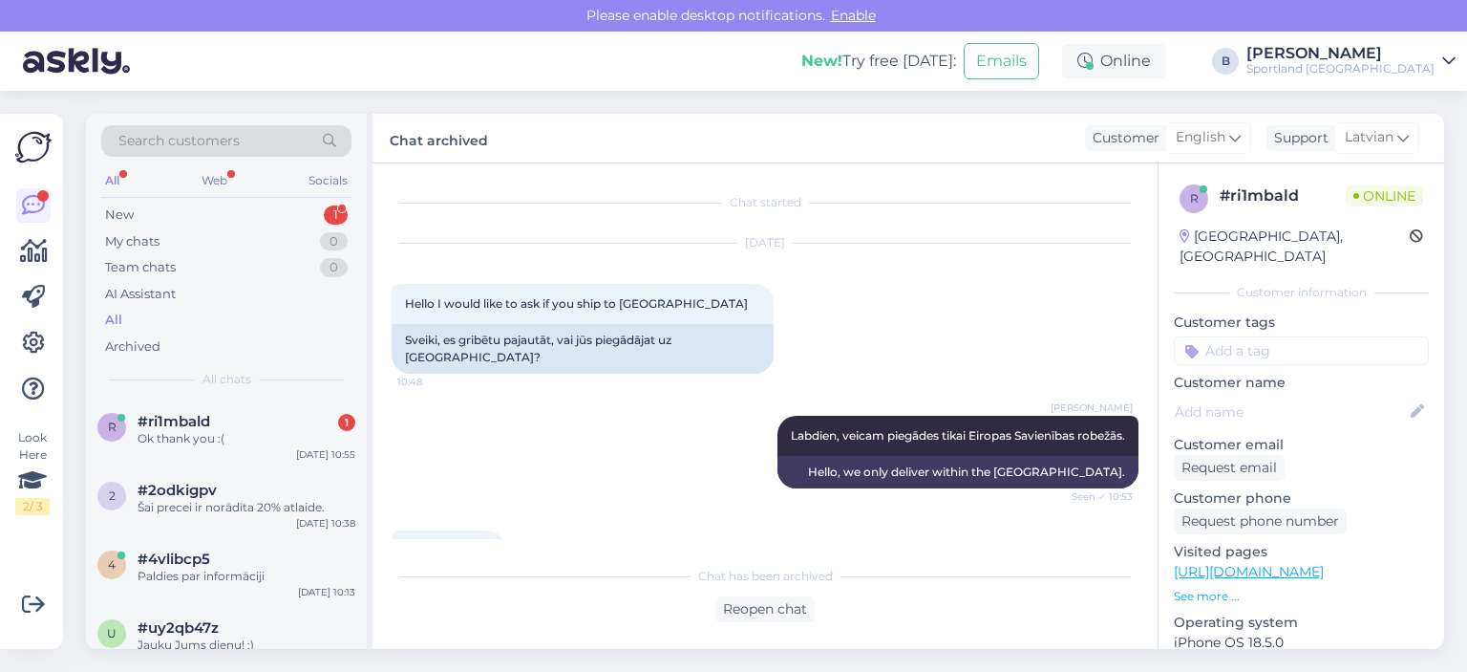
scroll to position [34, 0]
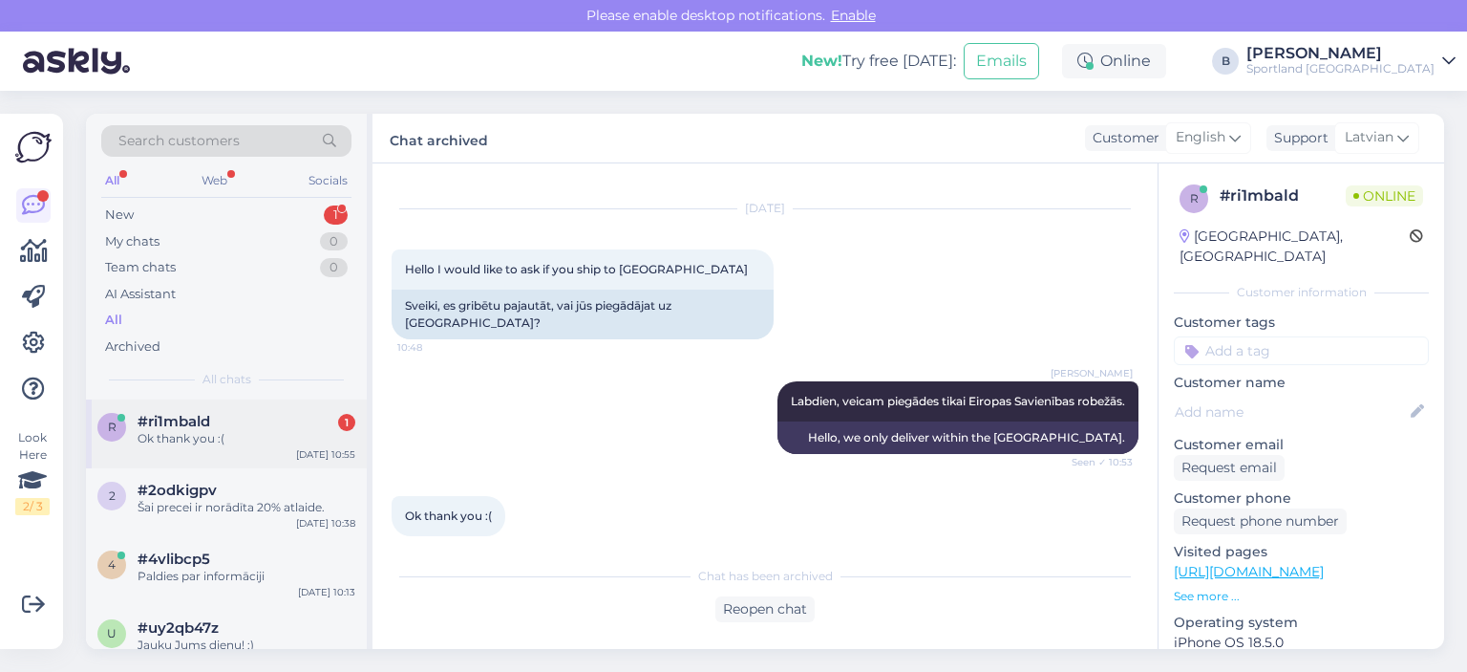
click at [251, 416] on div "#ri1mbald 1" at bounding box center [247, 421] width 218 height 17
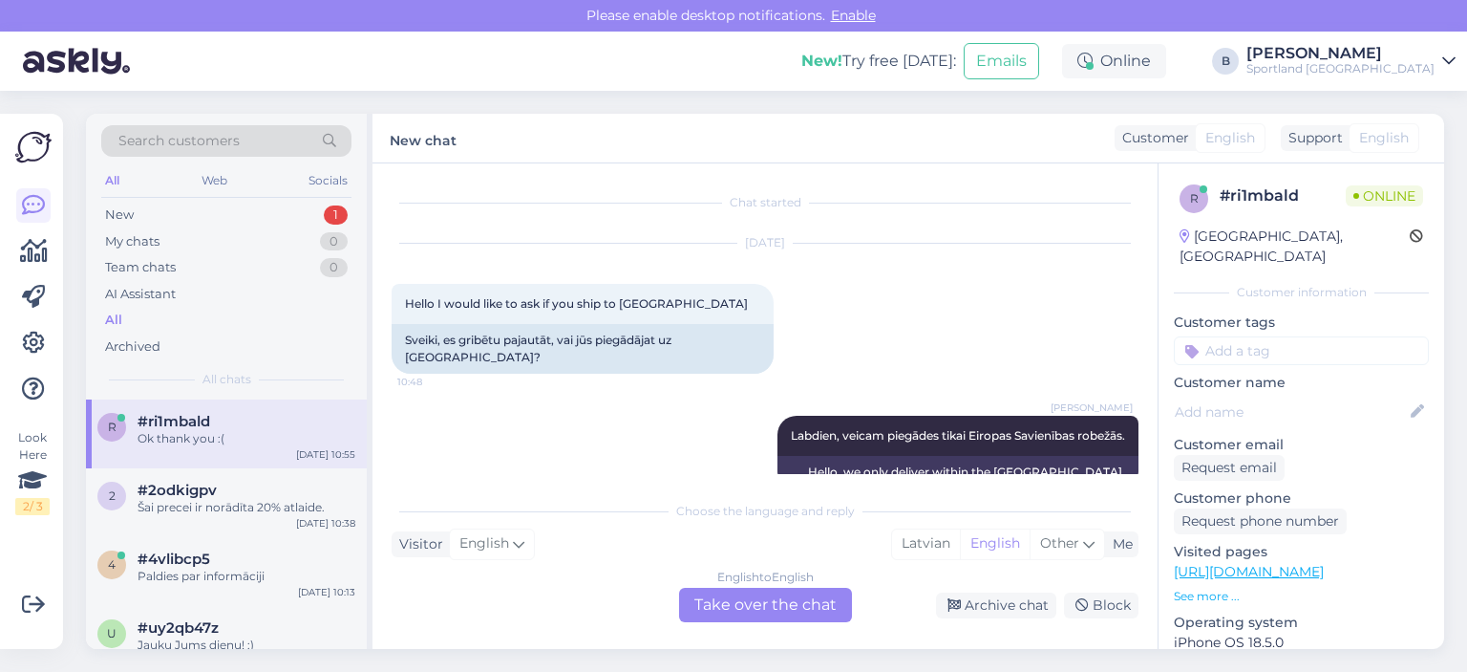
scroll to position [99, 0]
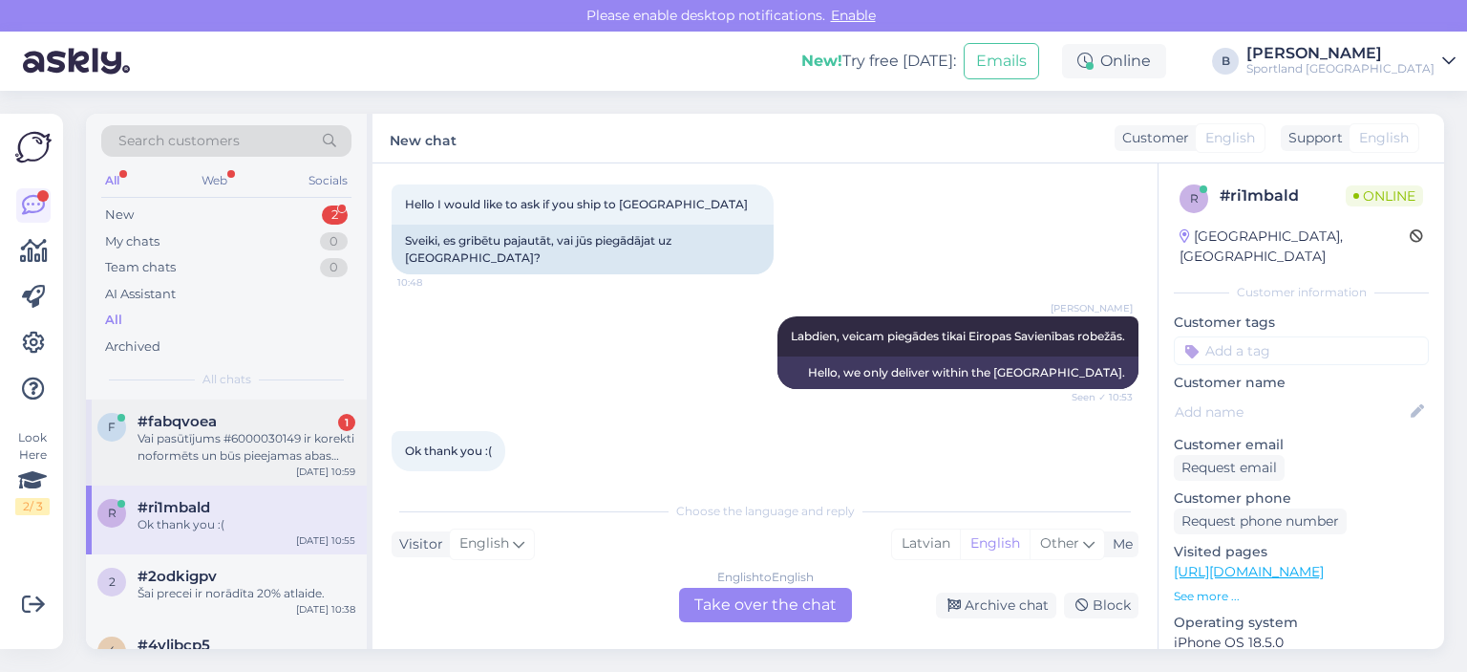
click at [292, 450] on div "Vai pasūtījums #6000030149 ir korekti noformēts un būs pieejamas abas pasūtītās…" at bounding box center [247, 447] width 218 height 34
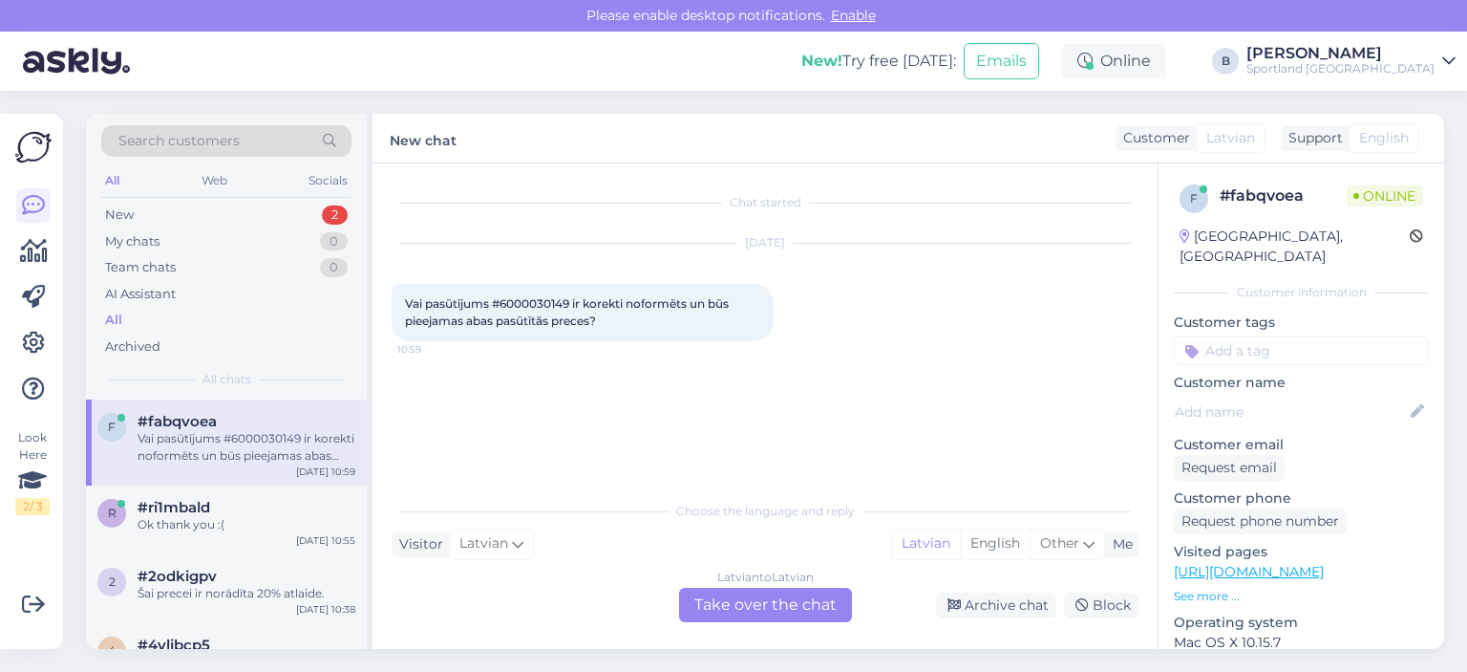
click at [768, 596] on div "Latvian to Latvian Take over the chat" at bounding box center [765, 605] width 173 height 34
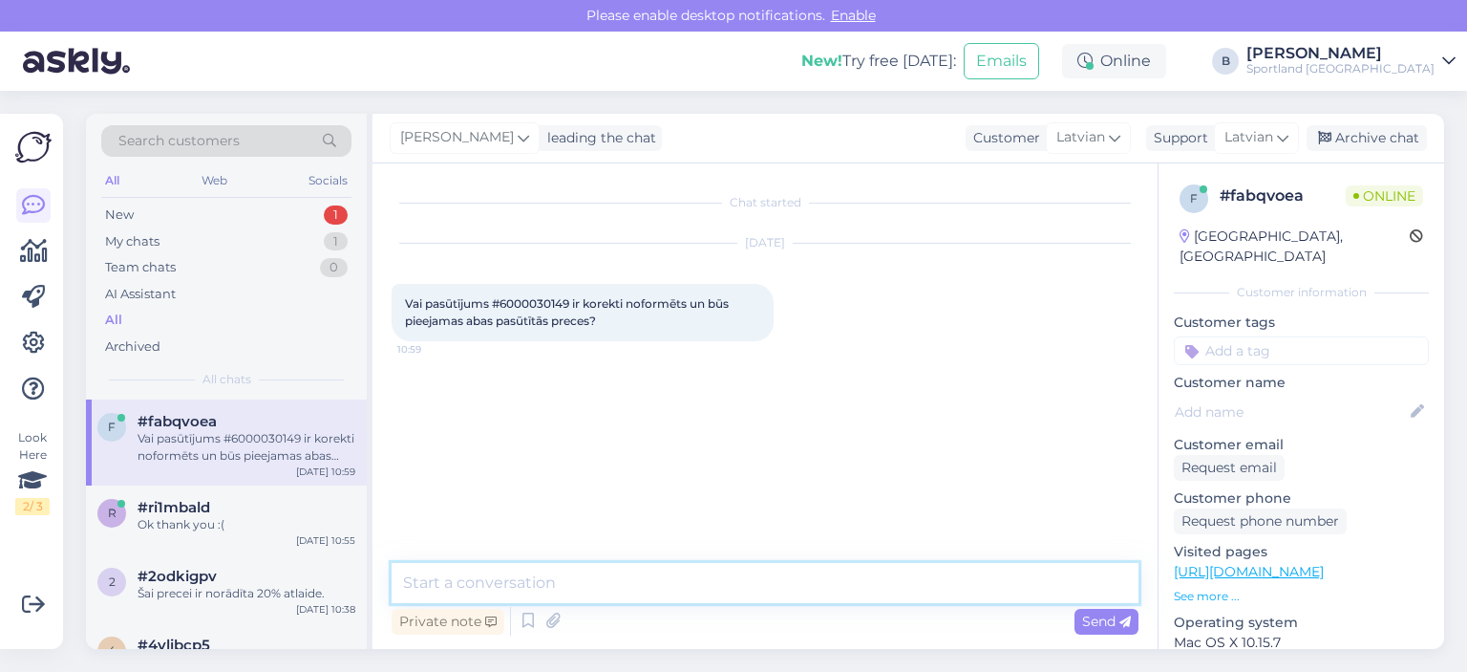
click at [628, 594] on textarea at bounding box center [765, 583] width 747 height 40
type textarea "Sveiki, pārbaudīsim!"
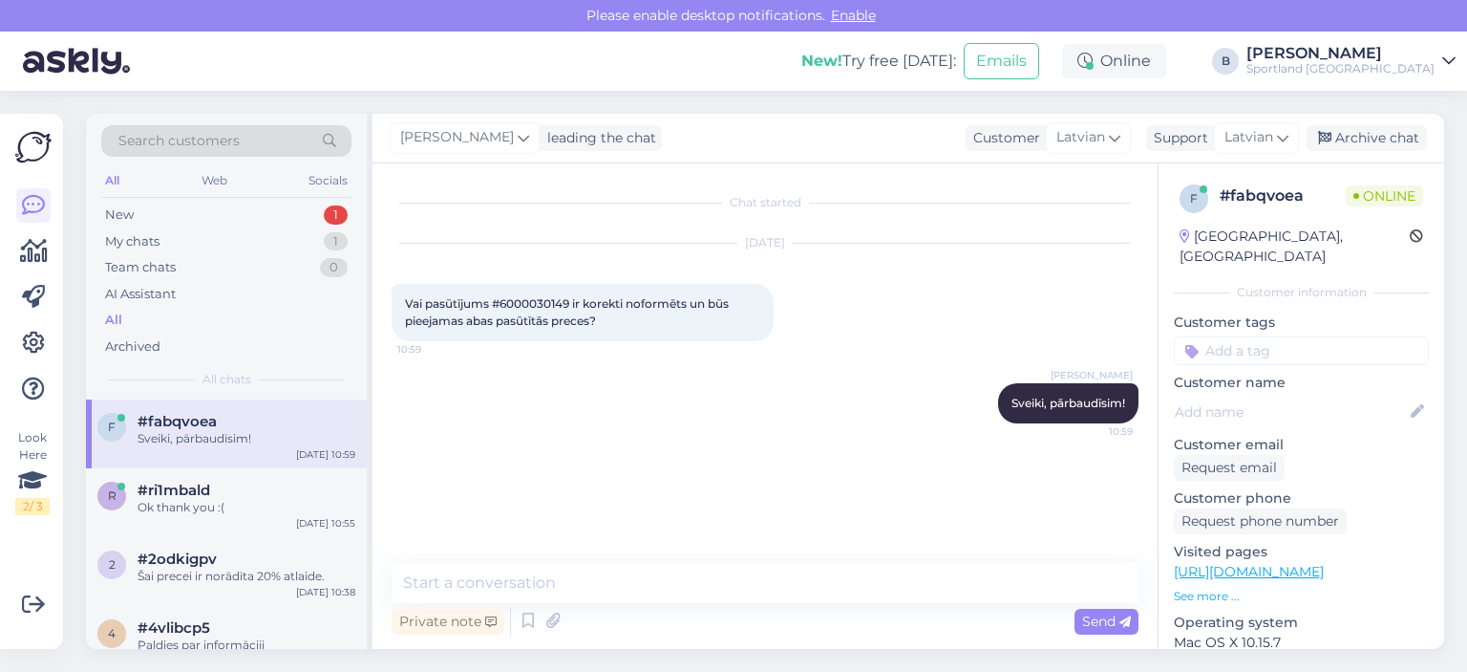
click at [537, 301] on span "Vai pasūtījums #6000030149 ir korekti noformēts un būs pieejamas abas pasūtītās…" at bounding box center [568, 312] width 327 height 32
copy span "6000030149"
click at [631, 581] on textarea at bounding box center [765, 583] width 747 height 40
type textarea "a"
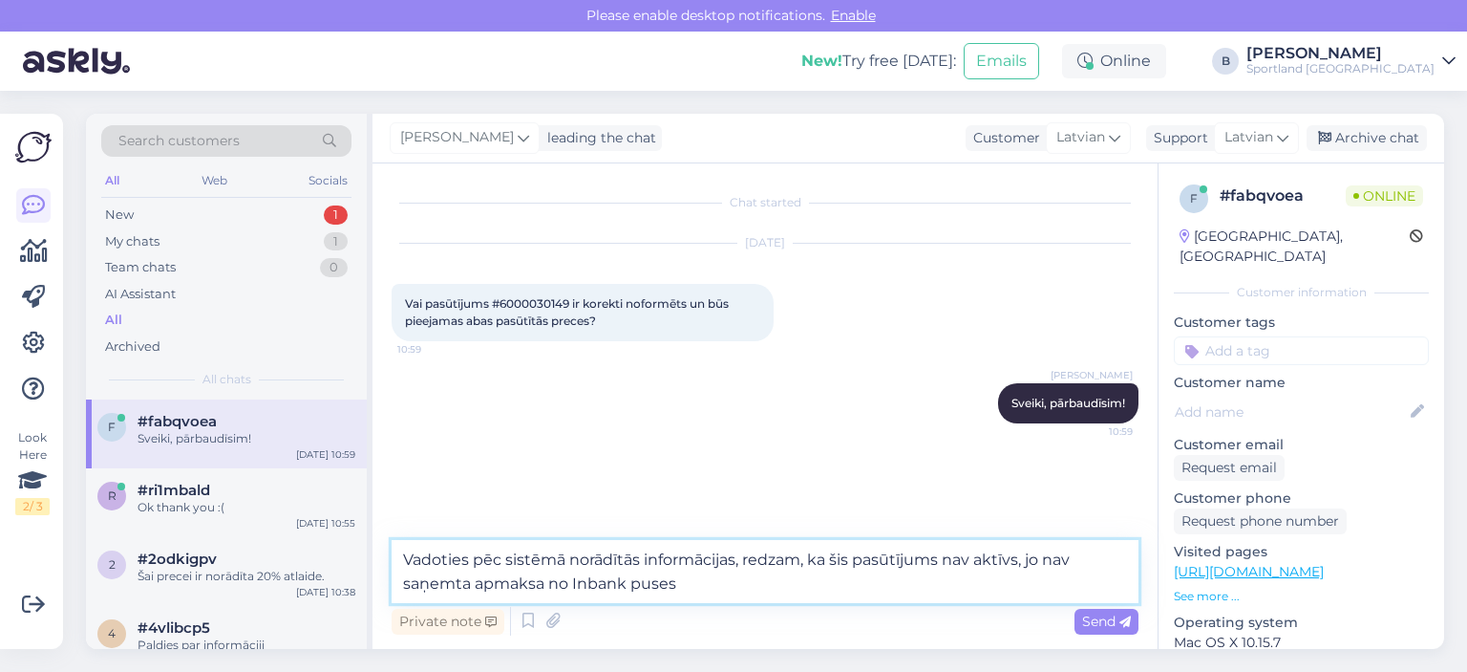
type textarea "Vadoties pēc sistēmā norādītās informācijas, redzam, ka šis pasūtījums nav aktī…"
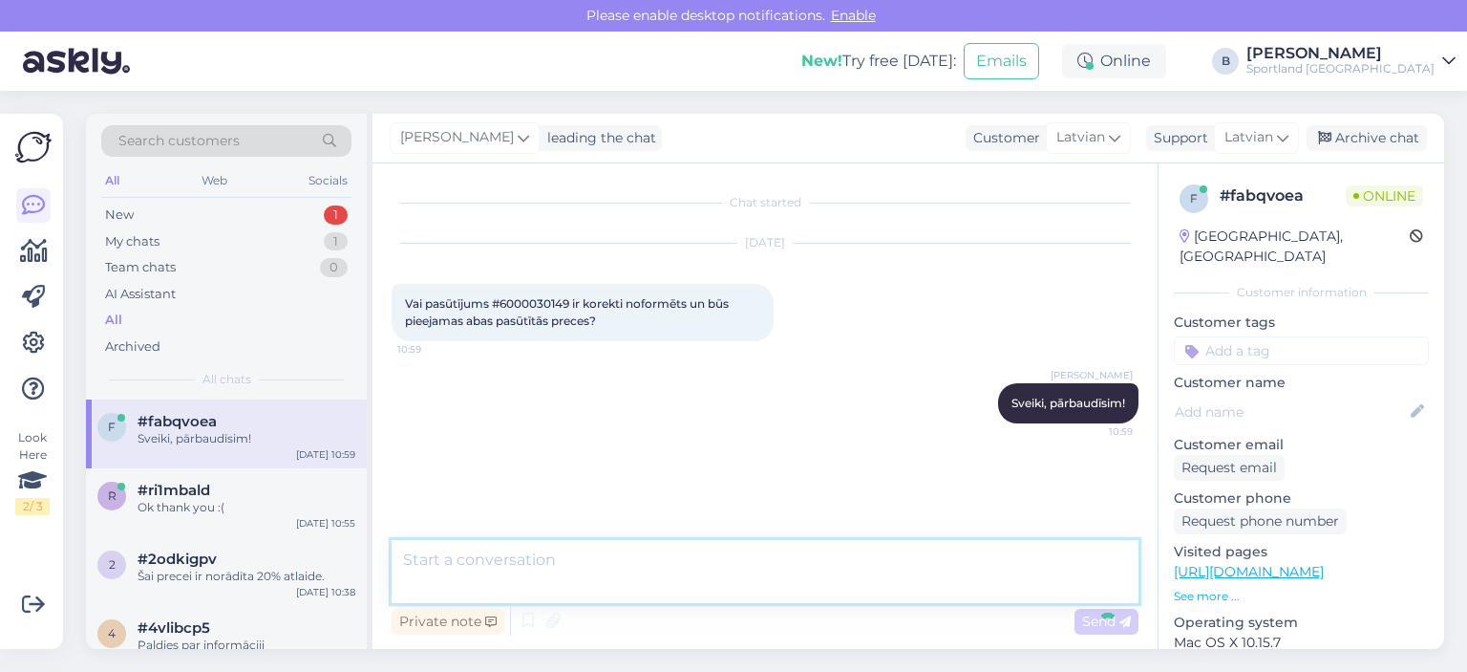
scroll to position [15, 0]
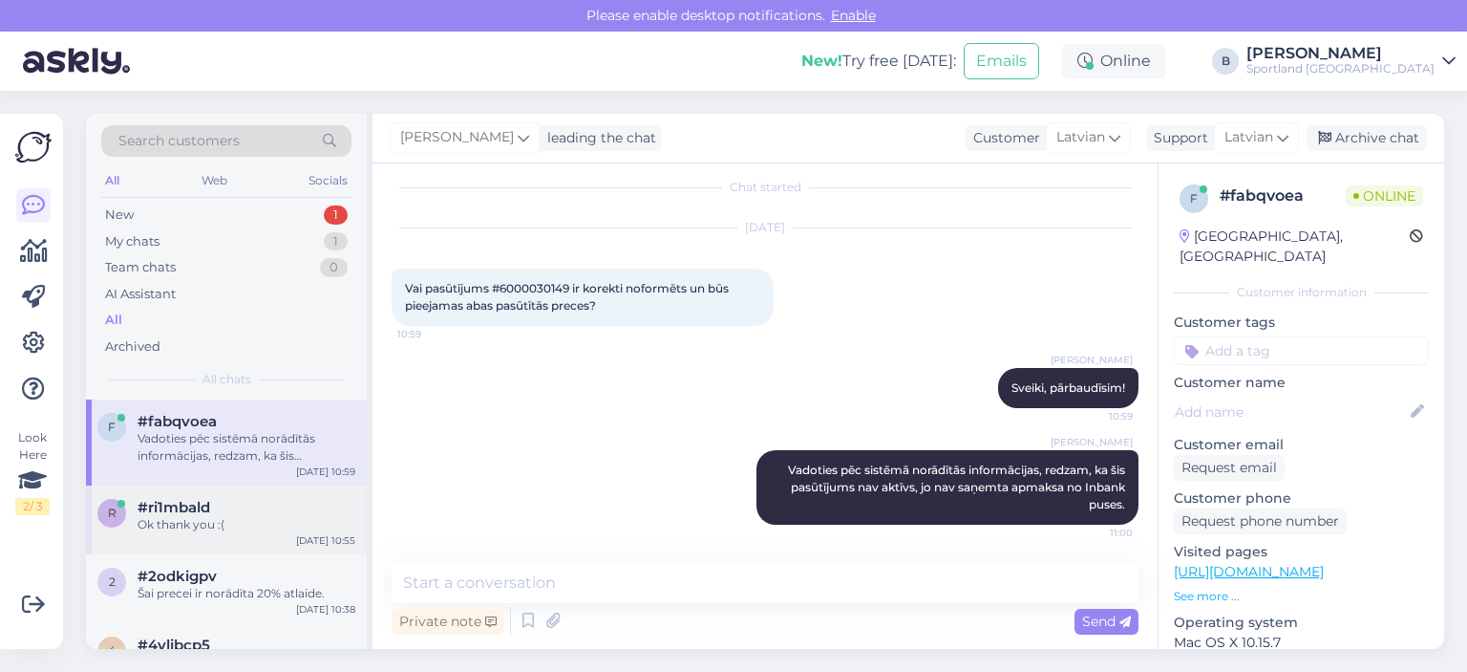
click at [228, 528] on div "Ok thank you :(" at bounding box center [247, 524] width 218 height 17
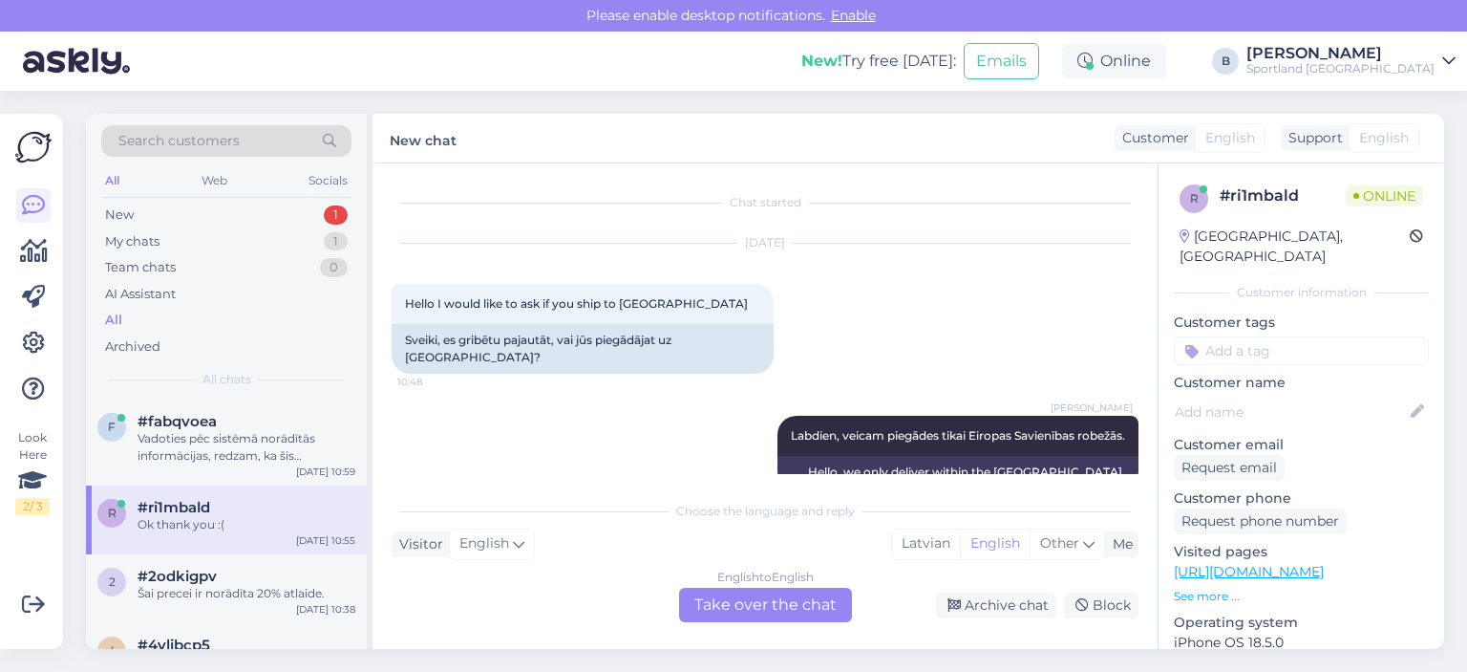
scroll to position [99, 0]
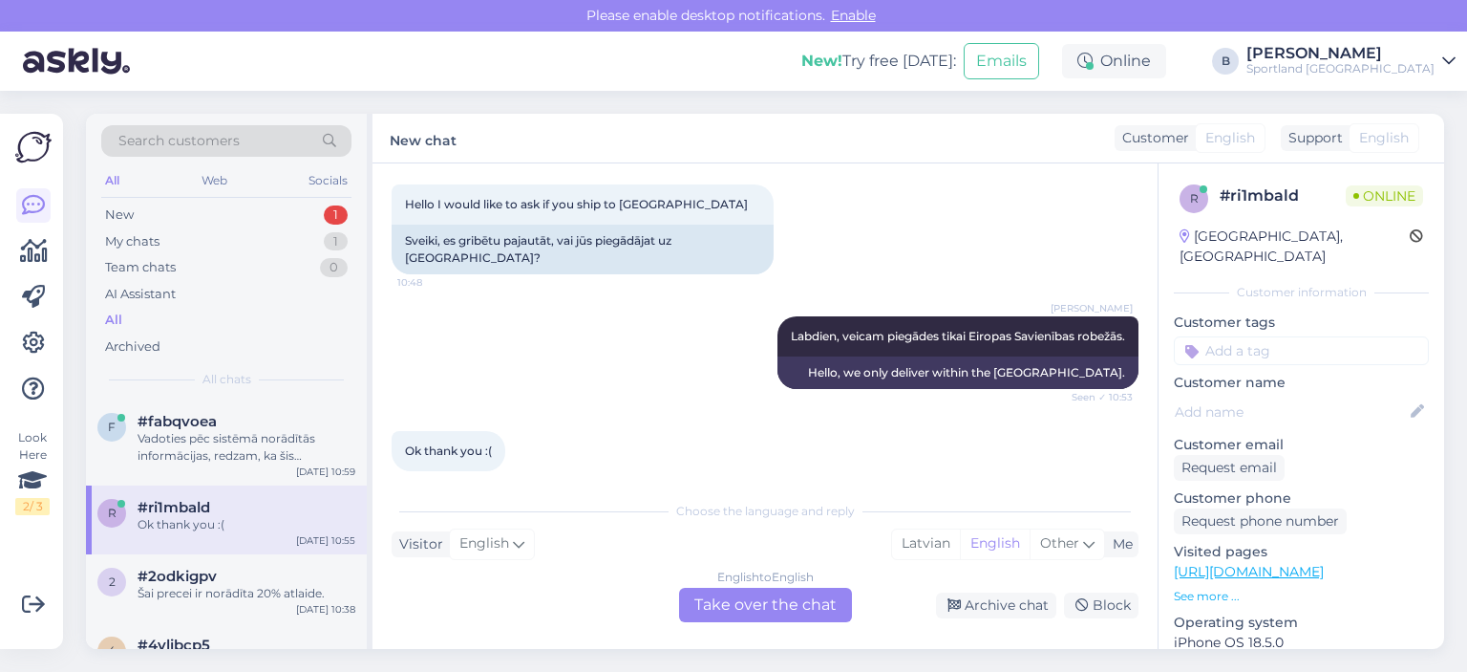
click at [822, 612] on div "English to English Take over the chat" at bounding box center [765, 605] width 173 height 34
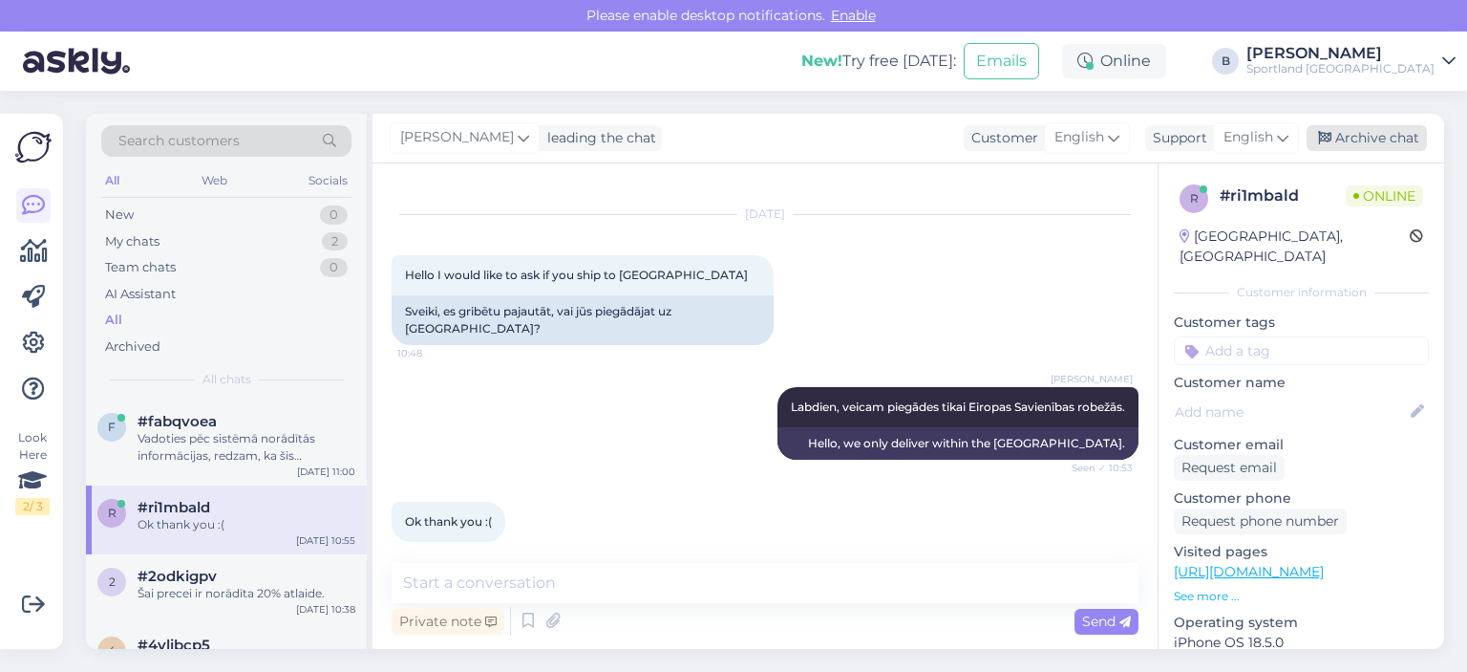
click at [1338, 126] on div "Archive chat" at bounding box center [1367, 138] width 120 height 26
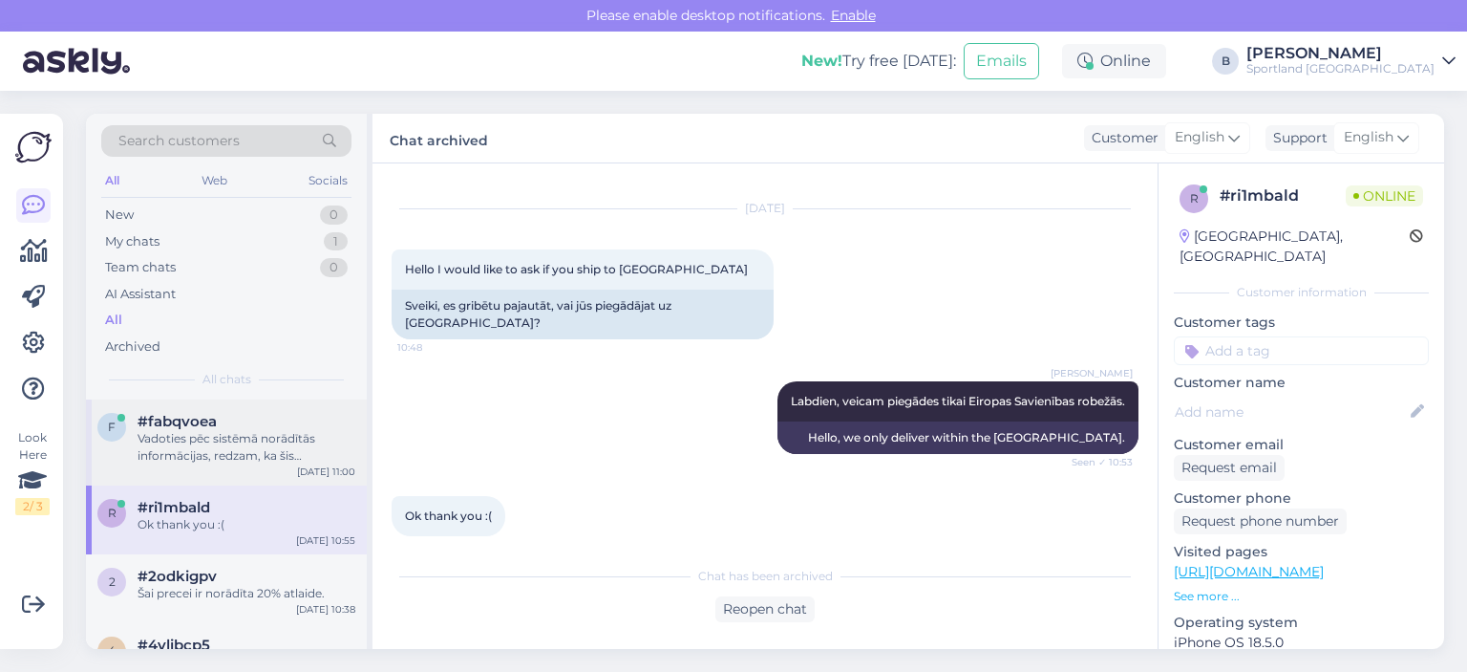
click at [186, 453] on div "Vadoties pēc sistēmā norādītās informācijas, redzam, ka šis pasūtījums nav aktī…" at bounding box center [247, 447] width 218 height 34
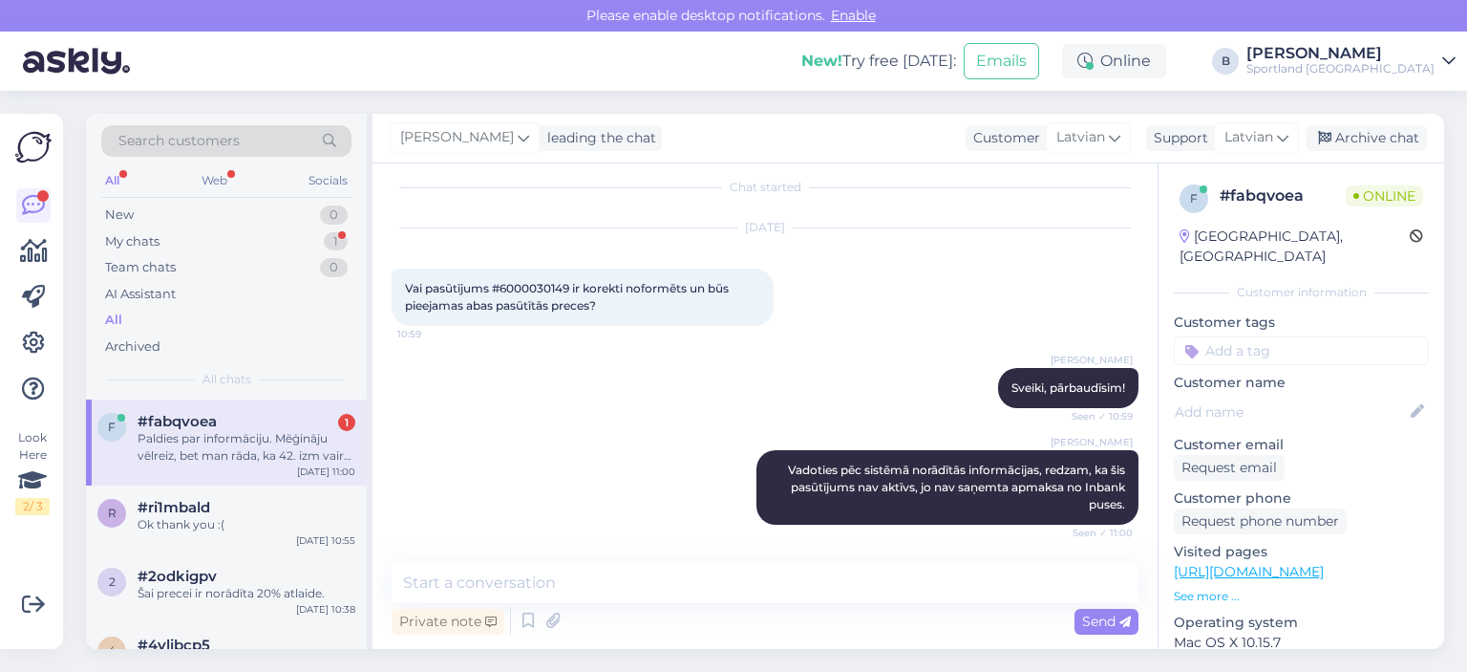
scroll to position [132, 0]
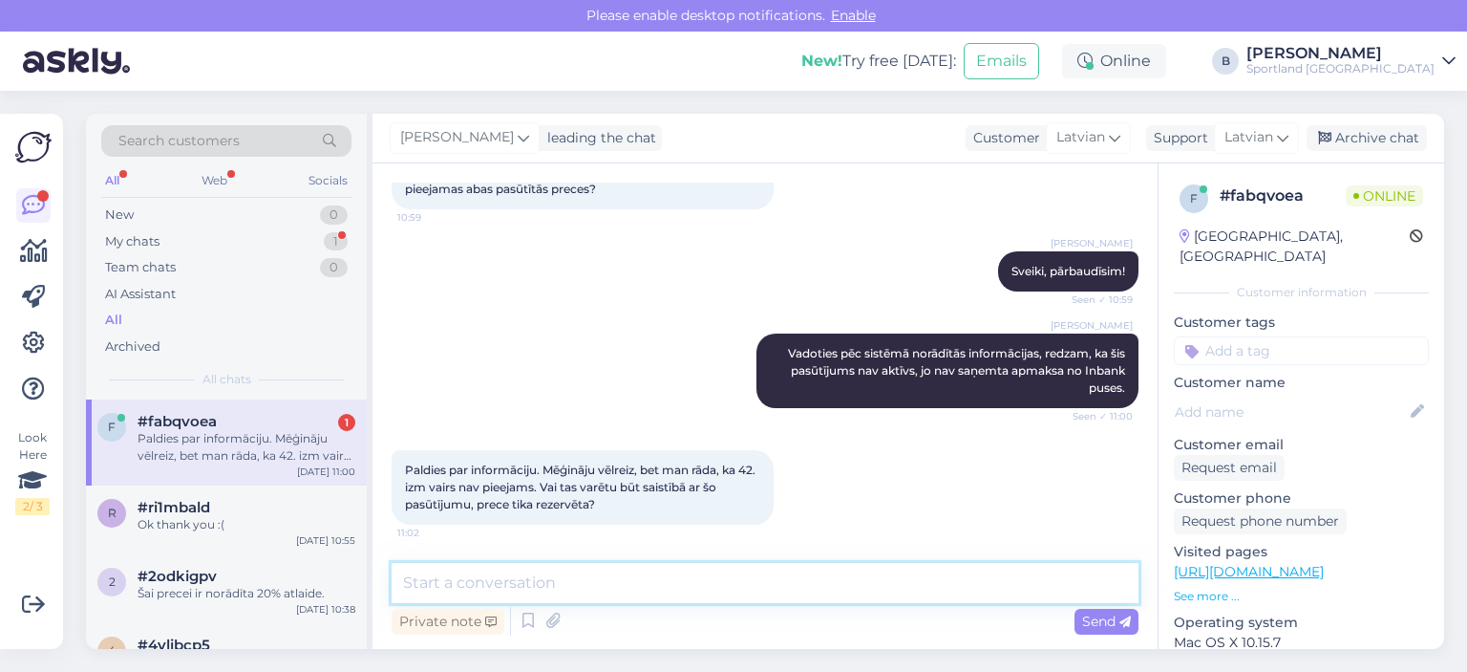
click at [546, 589] on textarea at bounding box center [765, 583] width 747 height 40
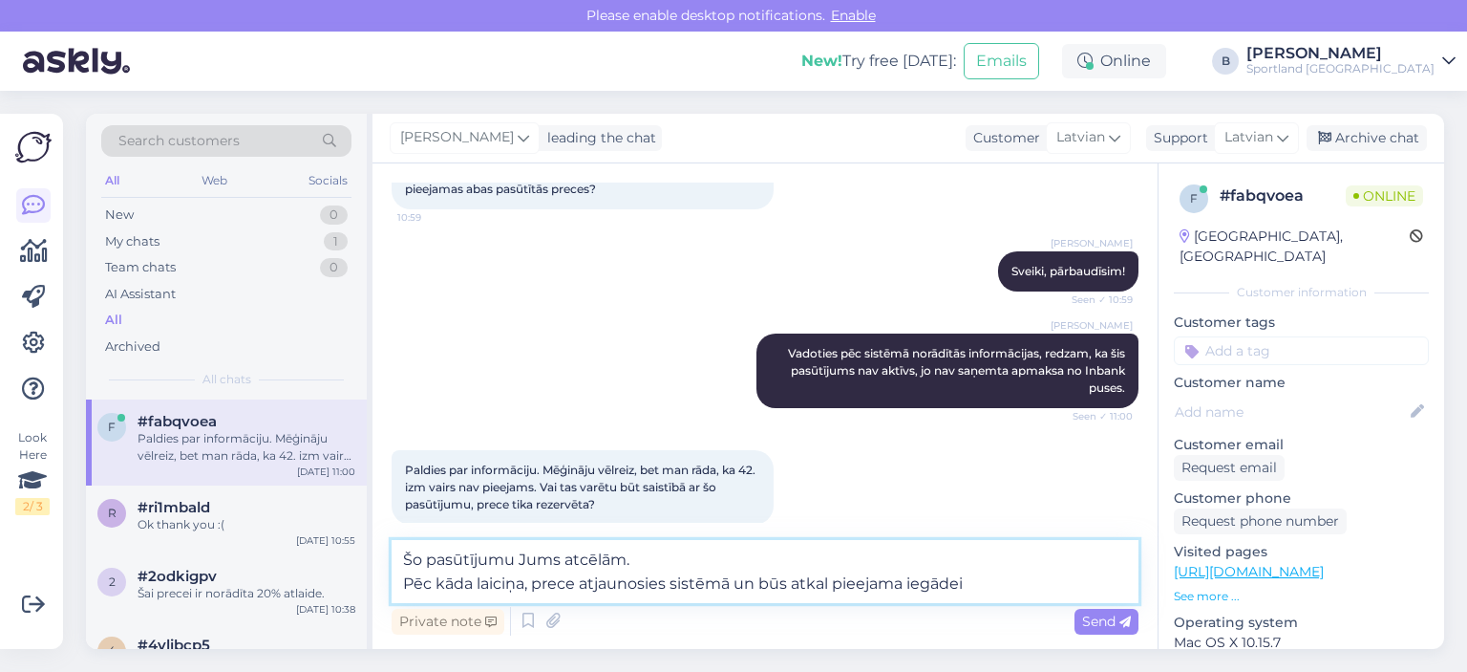
type textarea "Šo pasūtījumu Jums atcēlām. Pēc kāda laiciņa, prece atjaunosies sistēmā un būs …"
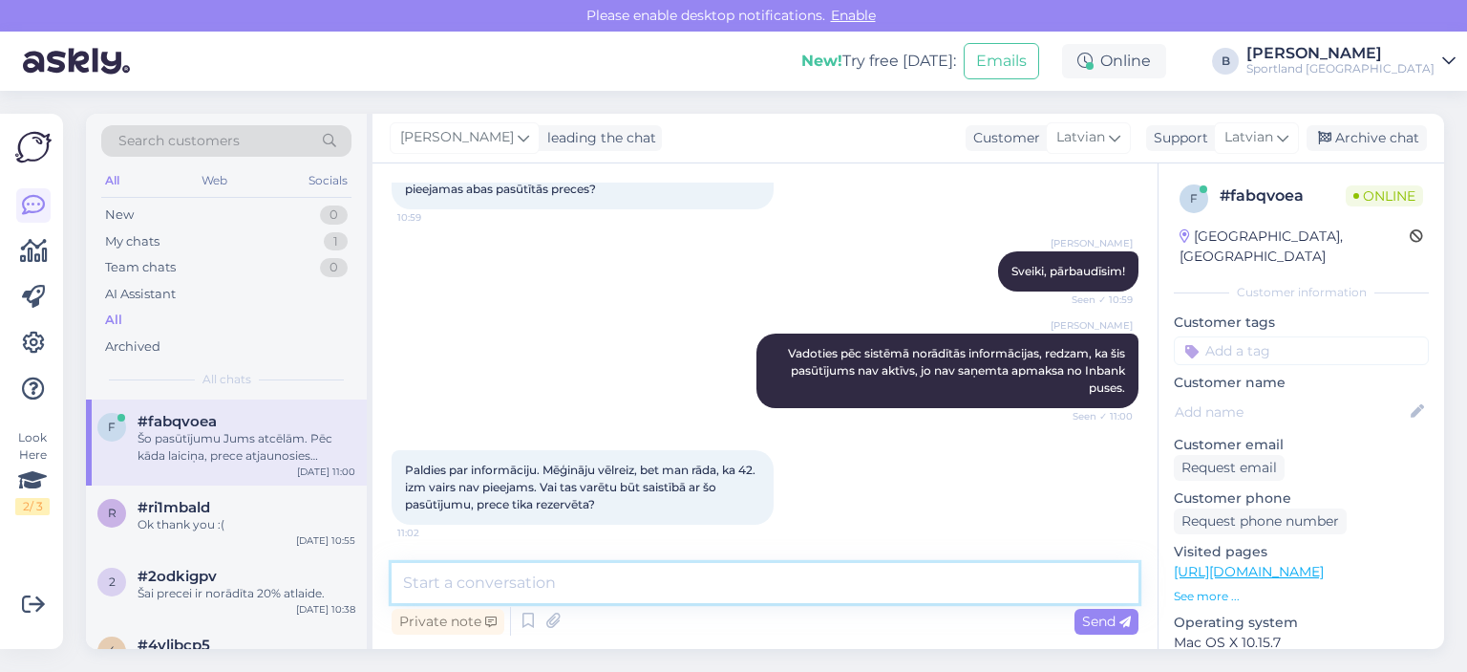
scroll to position [248, 0]
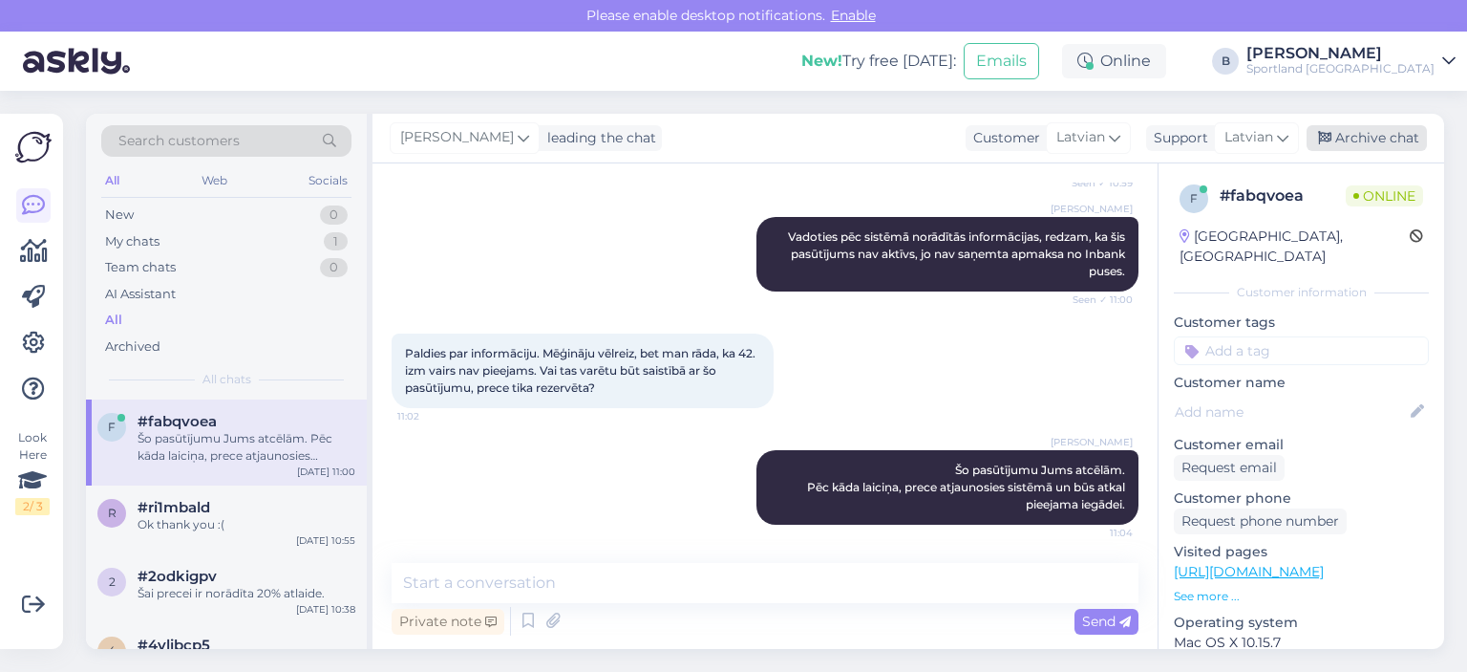
click at [1347, 142] on div "Archive chat" at bounding box center [1367, 138] width 120 height 26
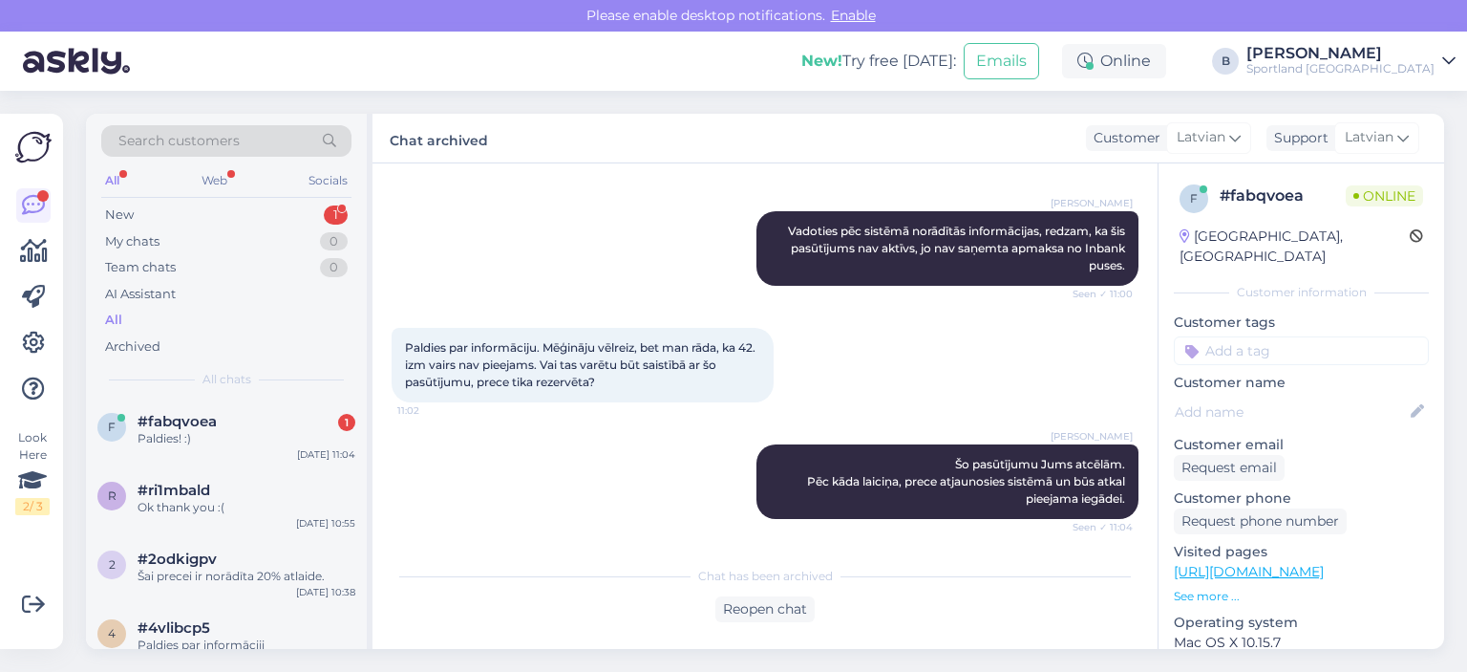
scroll to position [336, 0]
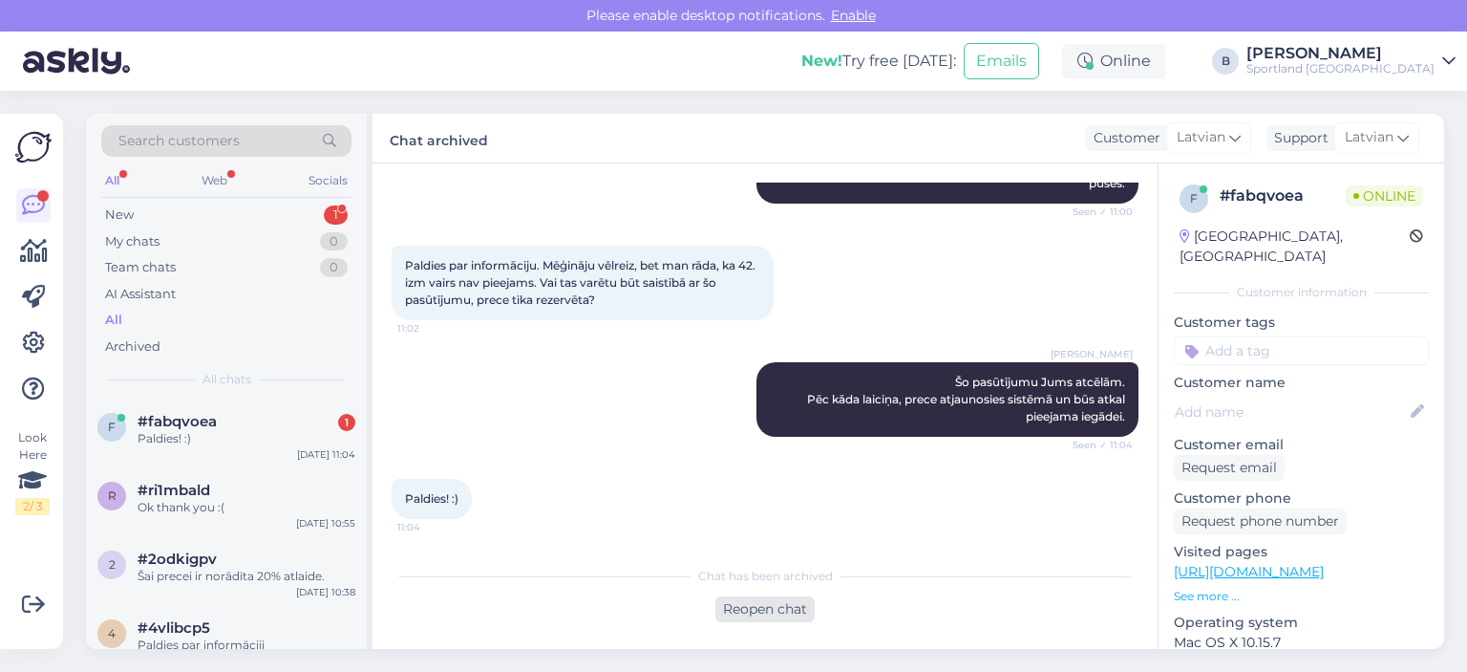
click at [755, 608] on div "Reopen chat" at bounding box center [765, 609] width 99 height 26
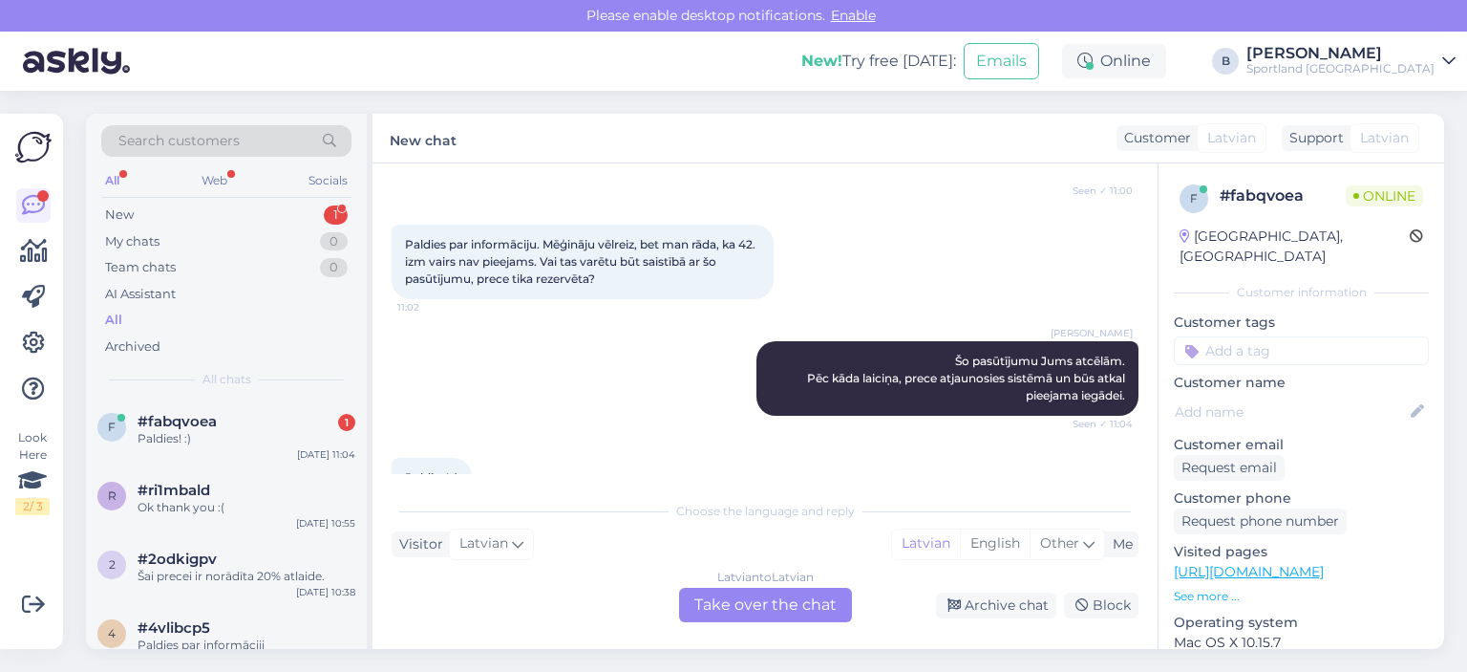
click at [761, 592] on div "Latvian to Latvian Take over the chat" at bounding box center [765, 605] width 173 height 34
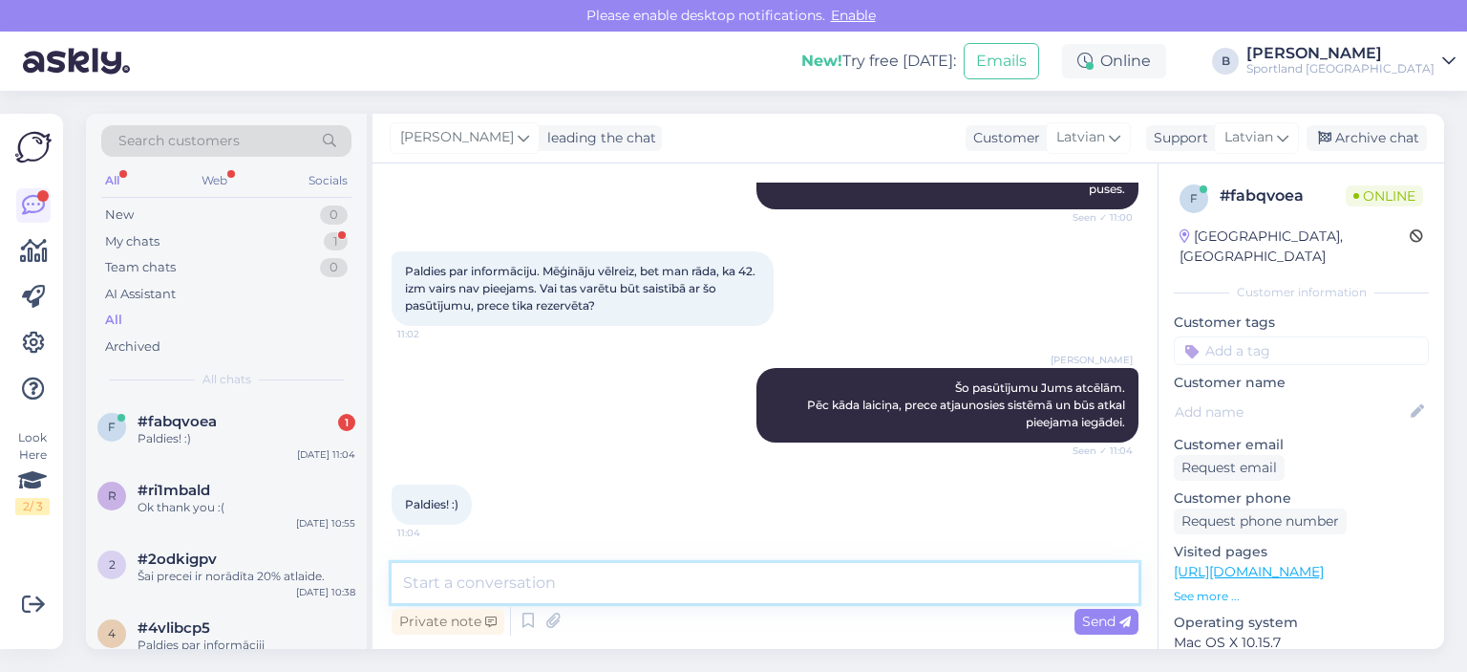
click at [757, 592] on textarea at bounding box center [765, 583] width 747 height 40
type textarea "Jauku Jums dienu! :)"
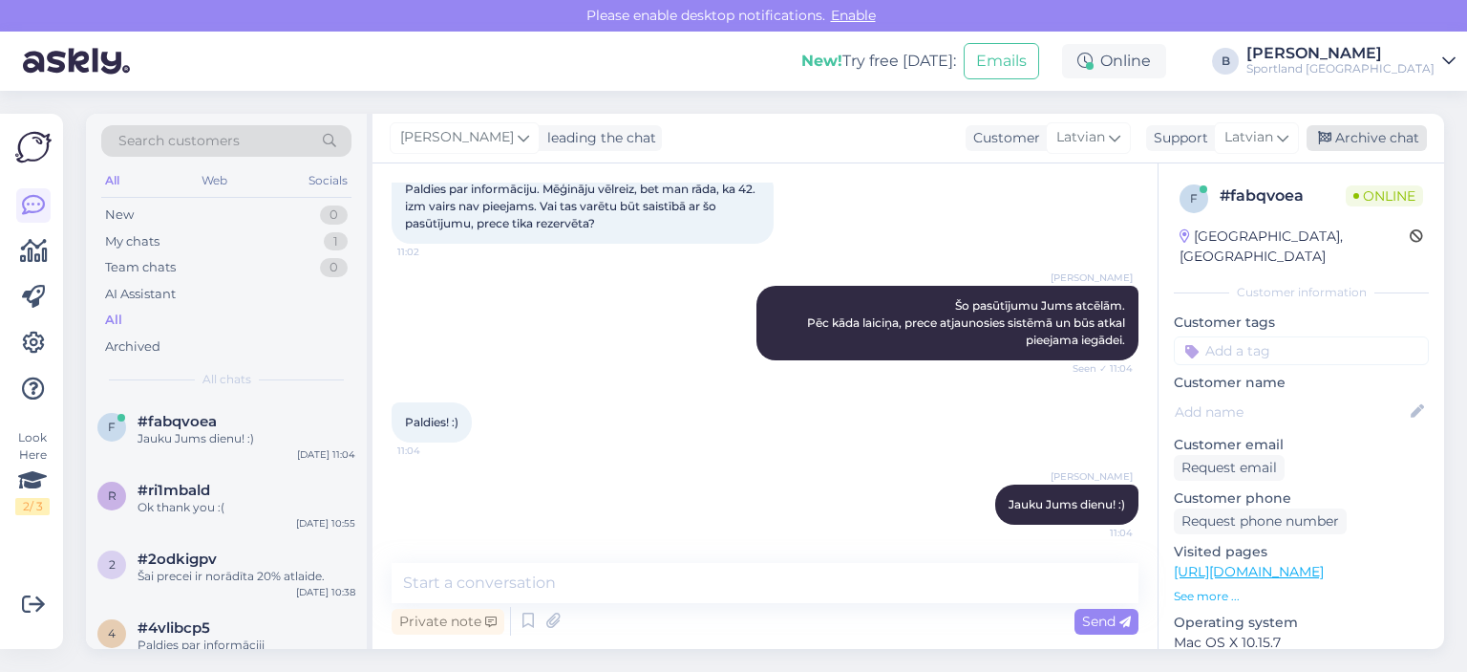
click at [1395, 125] on div "Archive chat" at bounding box center [1367, 138] width 120 height 26
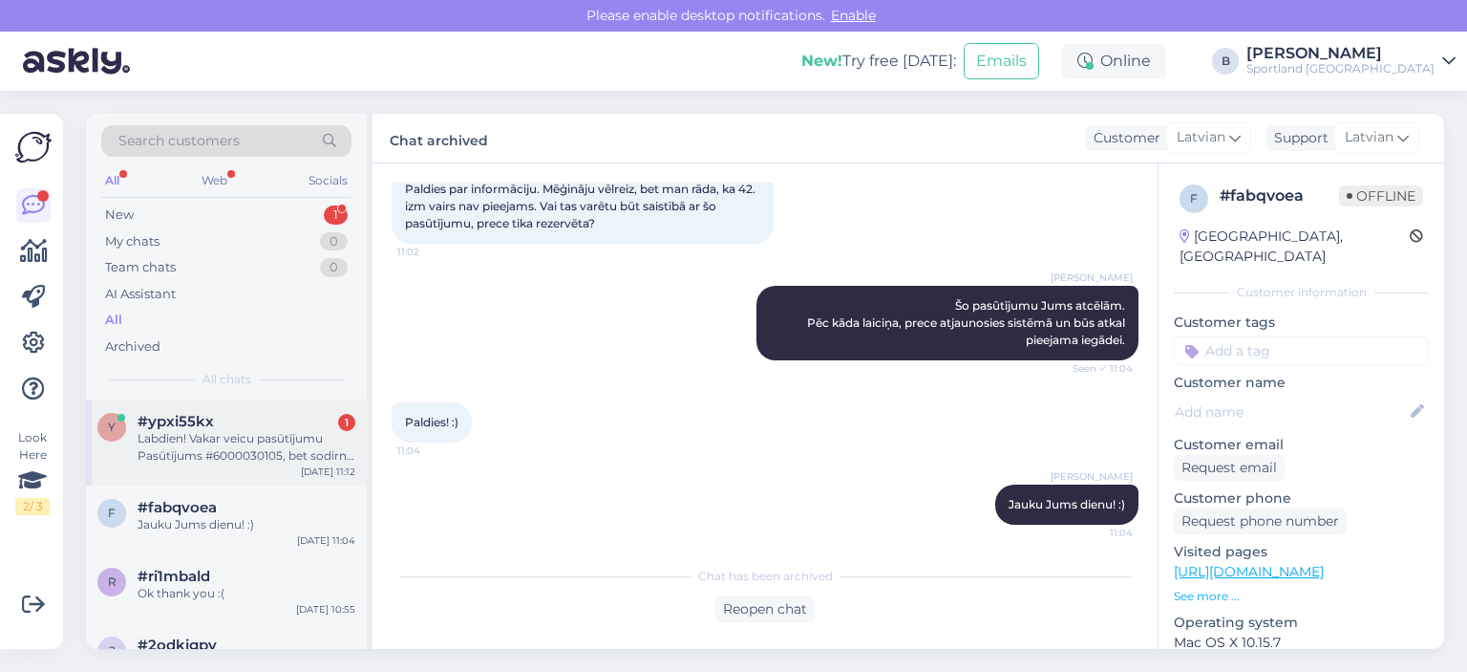
click at [229, 450] on div "Labdien! Vakar veicu pasūtījumu Pasūtījums #6000030105, bet sodirn konta tika a…" at bounding box center [247, 447] width 218 height 34
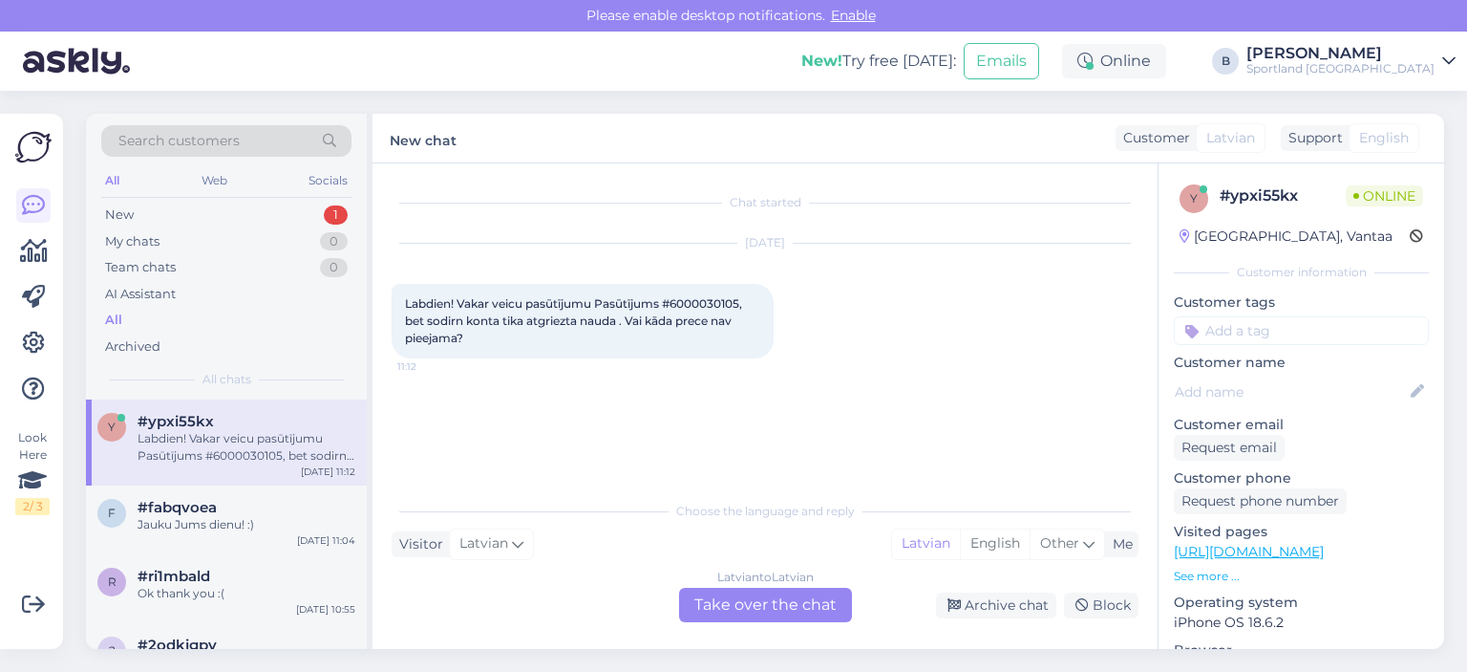
click at [756, 599] on div "Latvian to Latvian Take over the chat" at bounding box center [765, 605] width 173 height 34
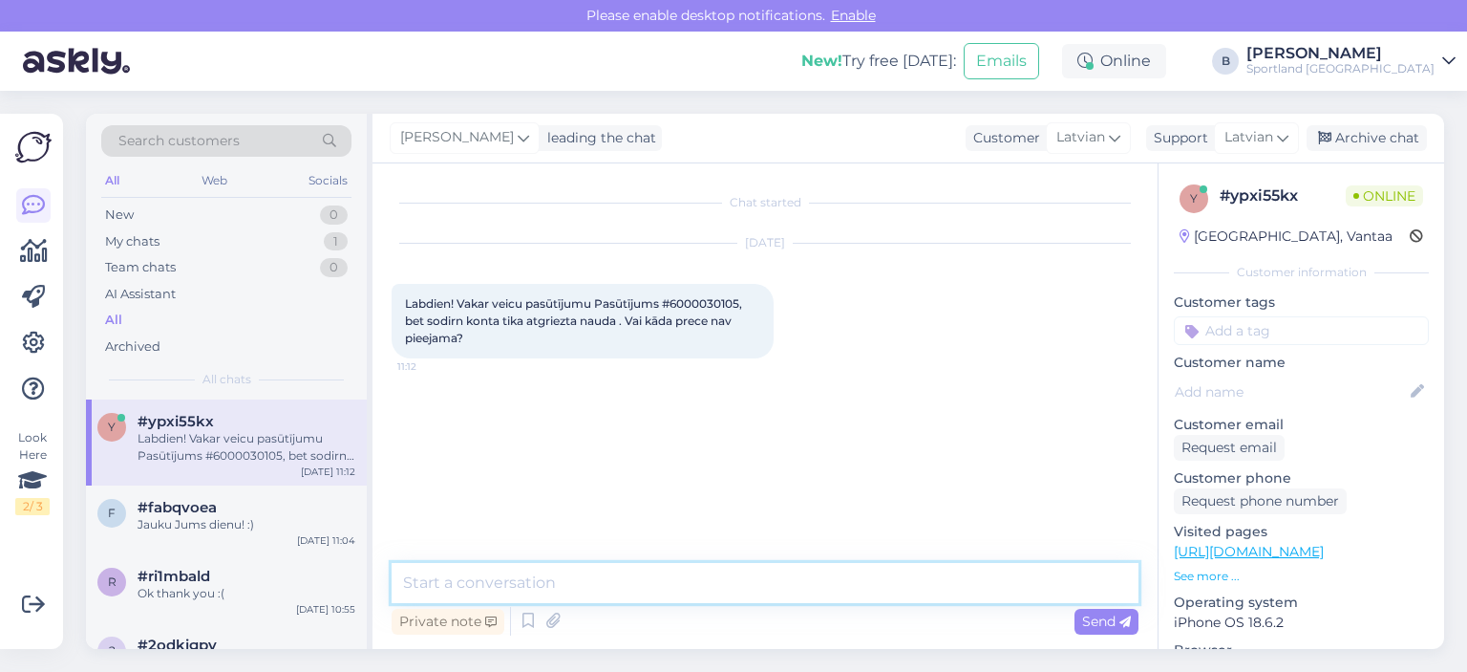
click at [765, 591] on textarea at bounding box center [765, 583] width 747 height 40
type textarea "Sveiki, pārbaudīsim"
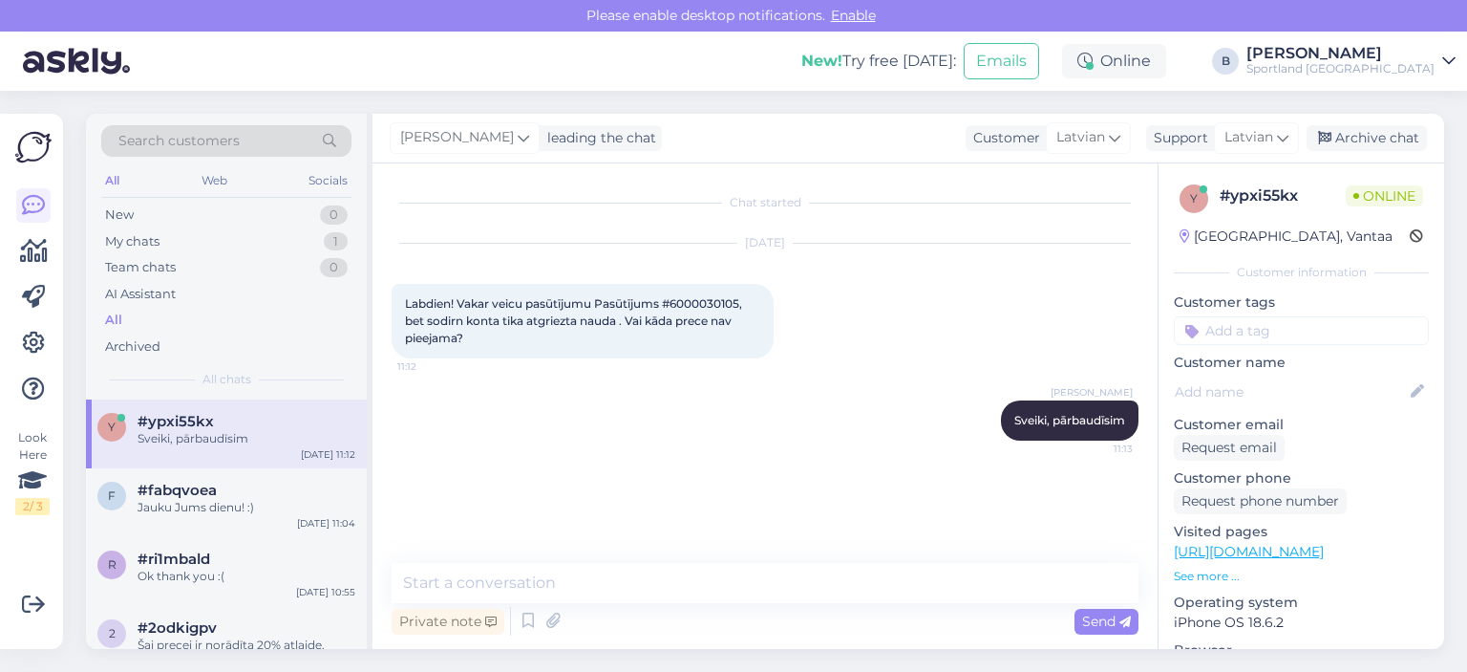
click at [703, 296] on span "Labdien! Vakar veicu pasūtījumu Pasūtījums #6000030105, bet sodirn konta tika a…" at bounding box center [575, 320] width 340 height 49
copy span "6000030105"
click at [573, 578] on textarea at bounding box center [765, 583] width 747 height 40
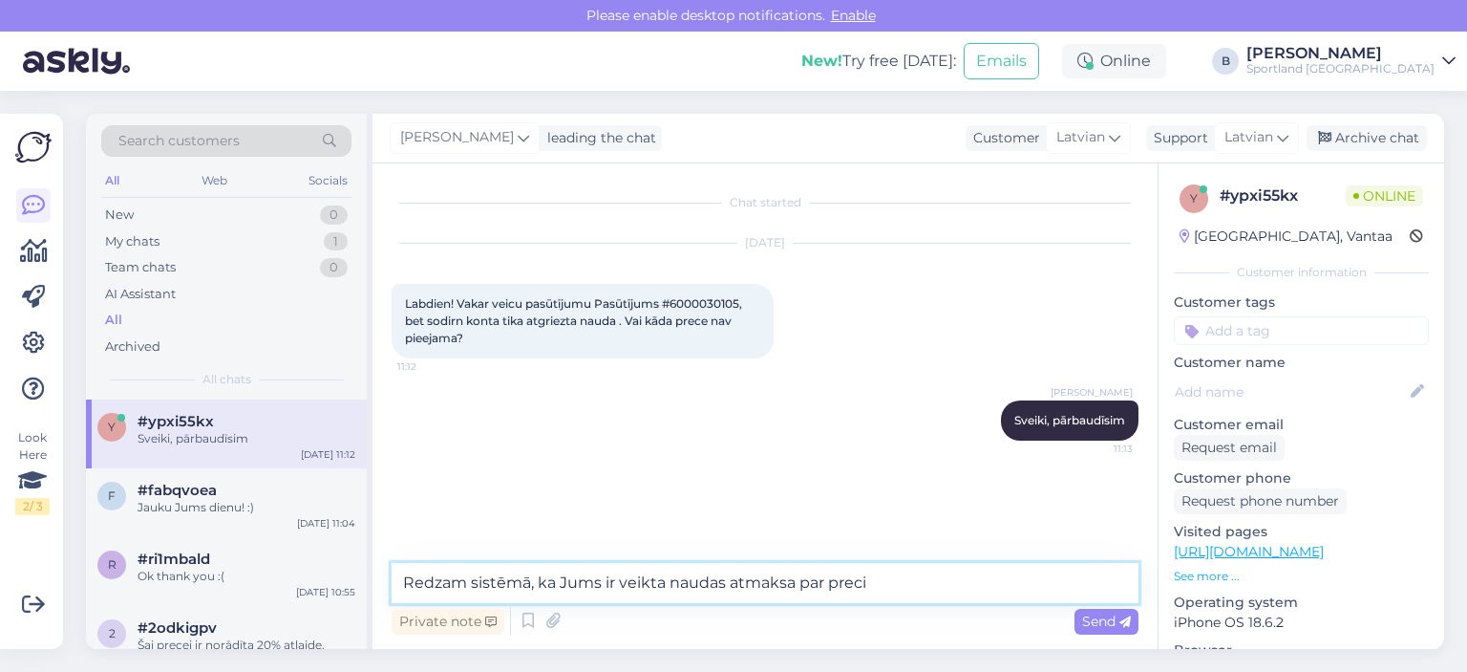
paste textarea "VANS WOMEN'S OLD SKOOL OVERT CC SHOES"
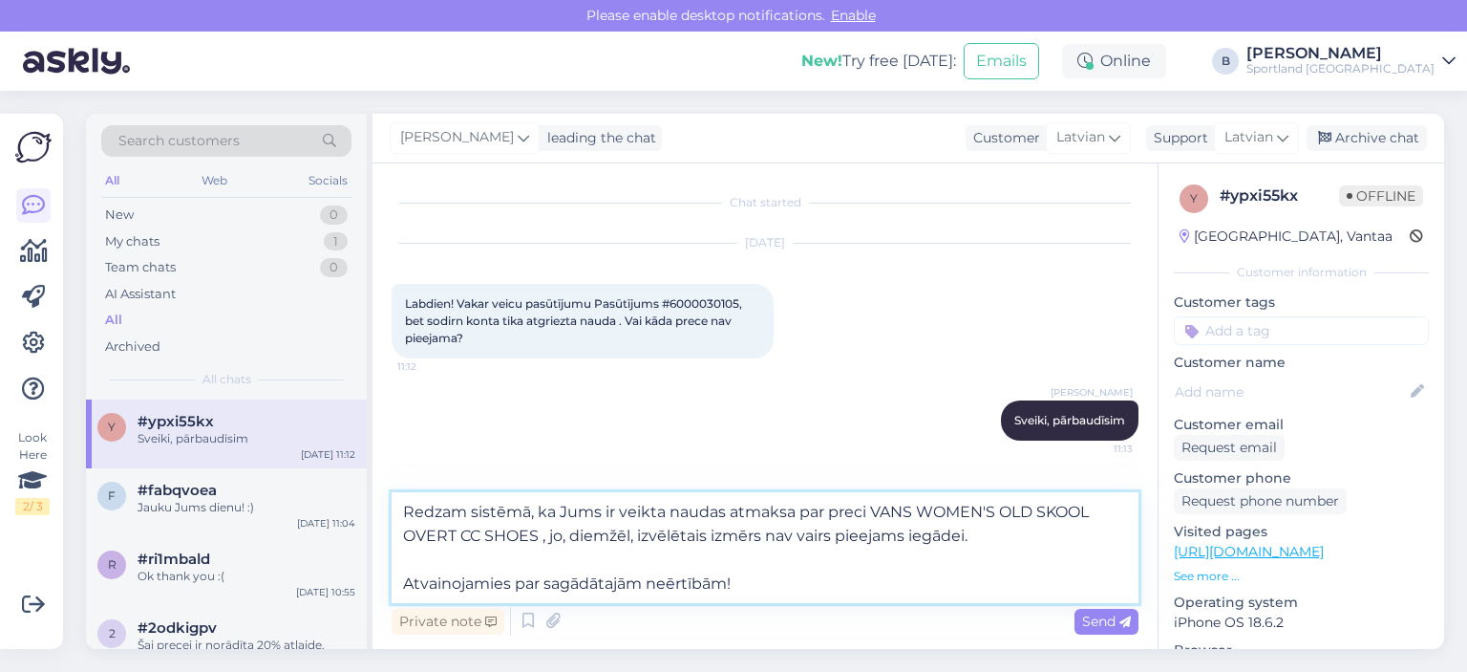
type textarea "Redzam sistēmā, ka Jums ir veikta naudas atmaksa par preci VANS WOMEN'S OLD SKO…"
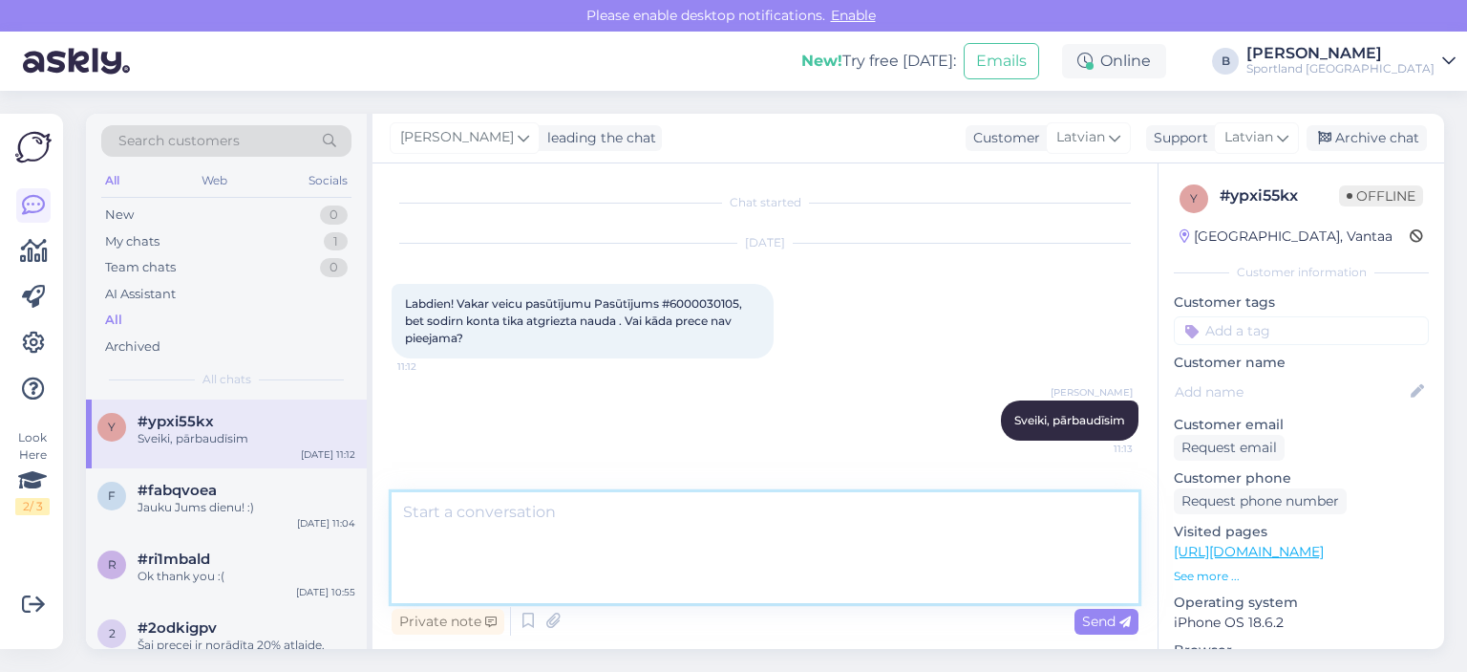
scroll to position [67, 0]
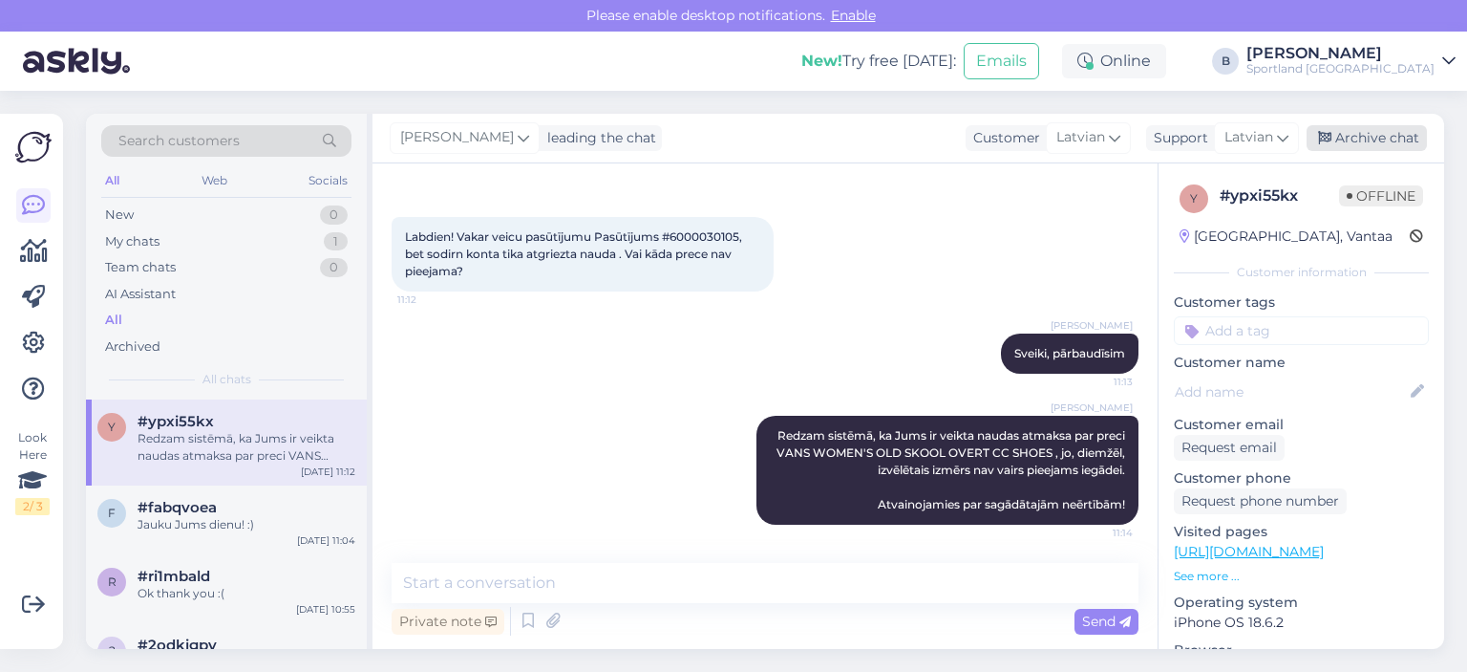
click at [1395, 137] on div "Archive chat" at bounding box center [1367, 138] width 120 height 26
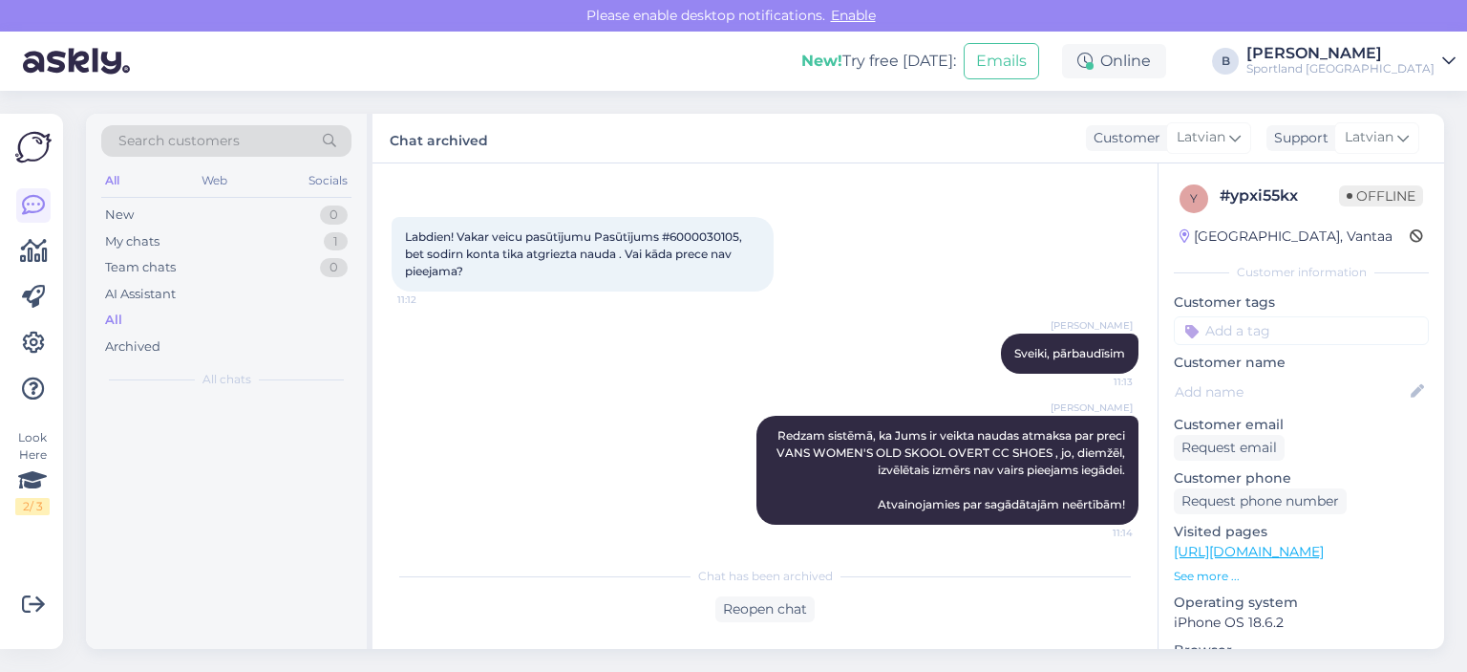
scroll to position [73, 0]
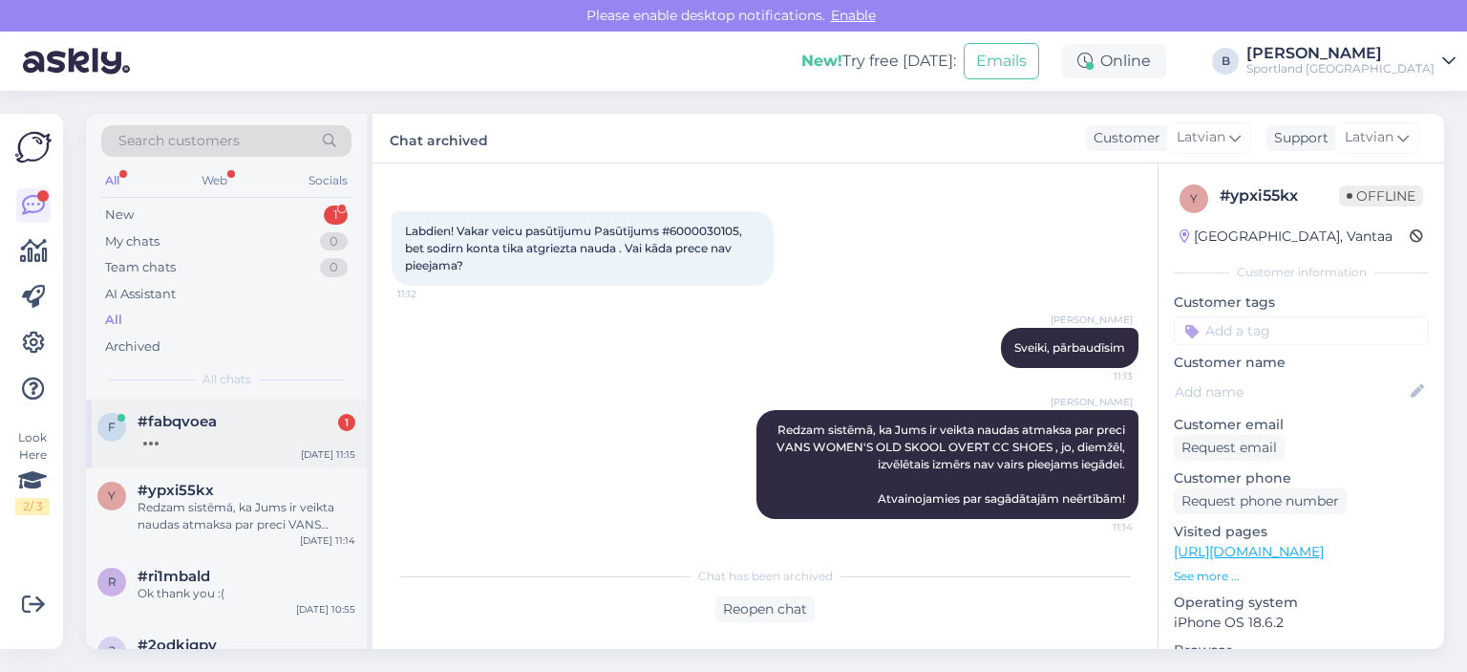
click at [237, 427] on div "#fabqvoea 1" at bounding box center [247, 421] width 218 height 17
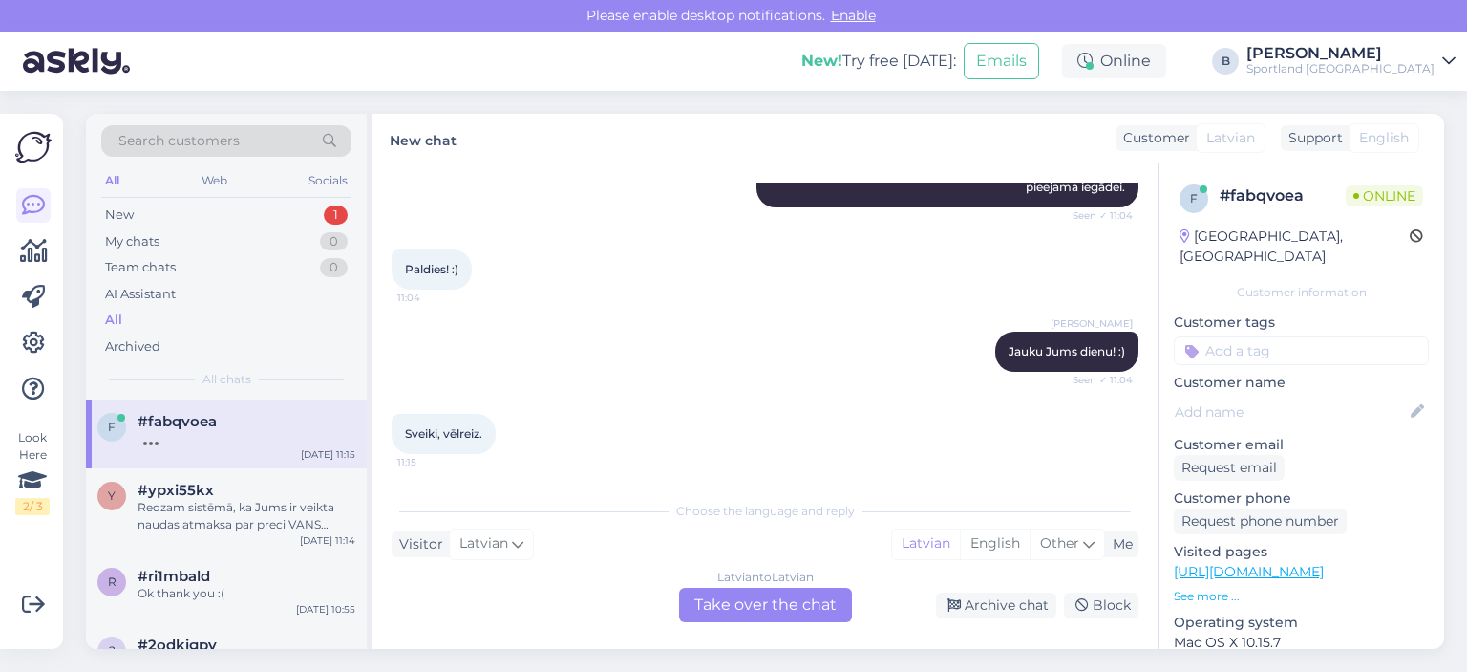
click at [805, 596] on div "Latvian to Latvian Take over the chat" at bounding box center [765, 605] width 173 height 34
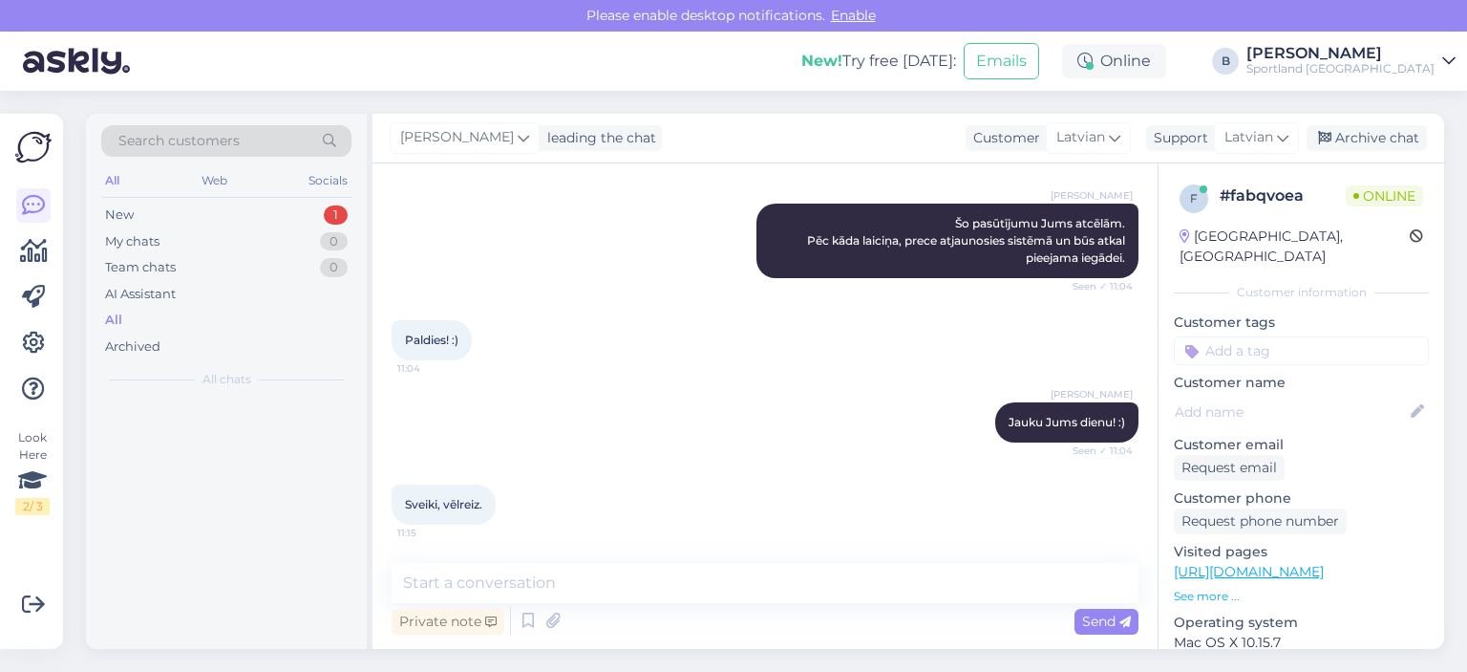
scroll to position [495, 0]
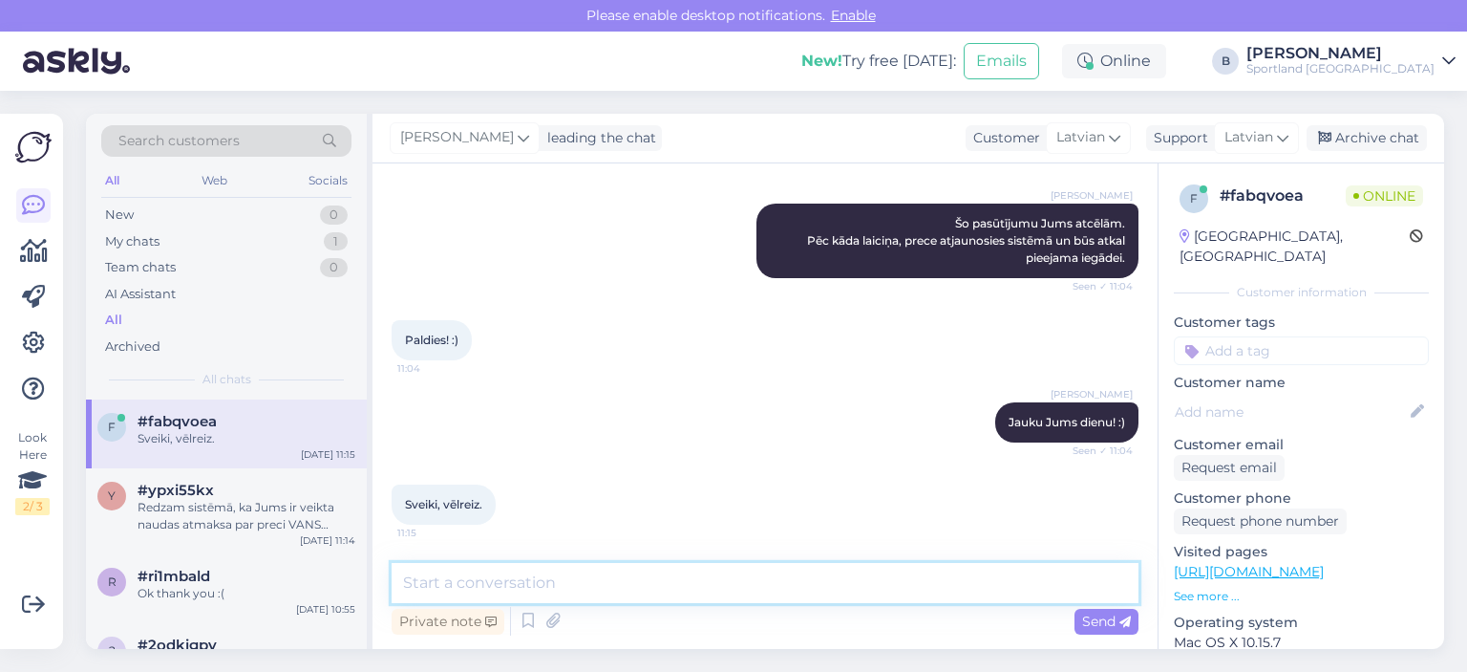
click at [805, 596] on textarea at bounding box center [765, 583] width 747 height 40
type textarea "Sveiki, kā varam Jums palīdzēt?"
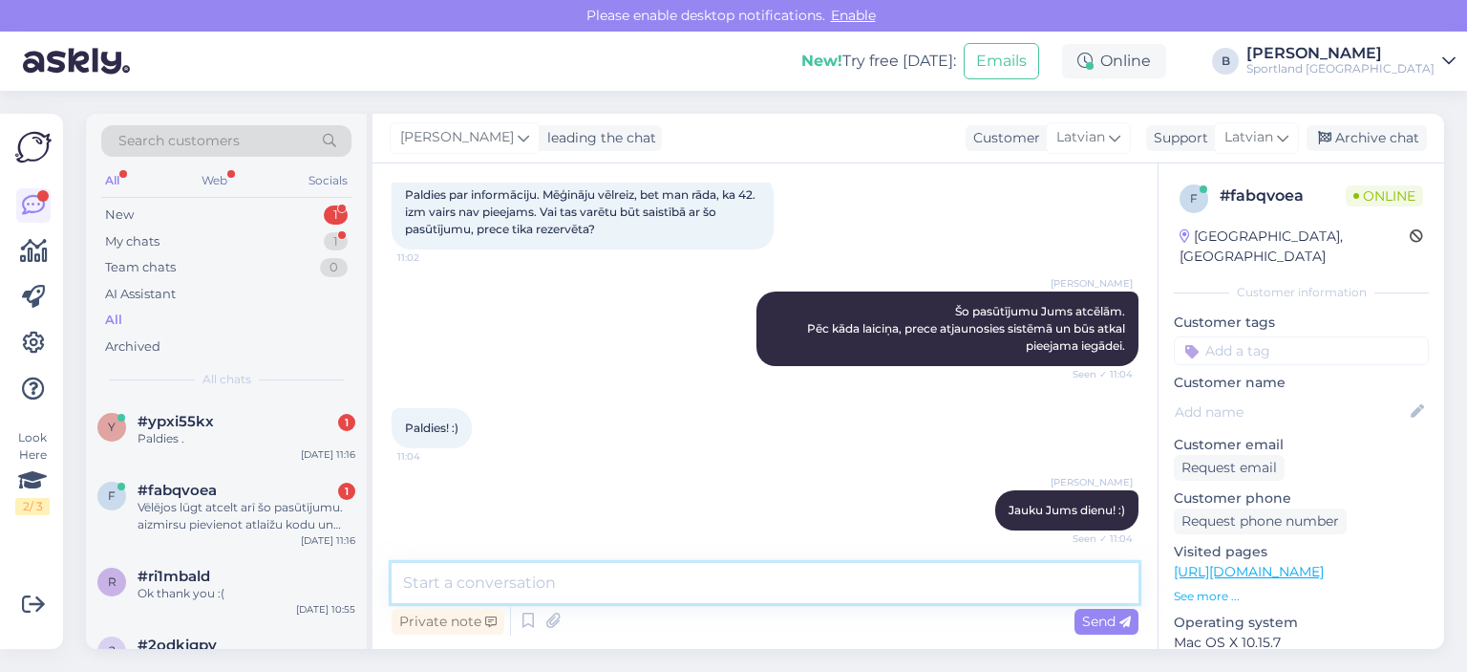
scroll to position [693, 0]
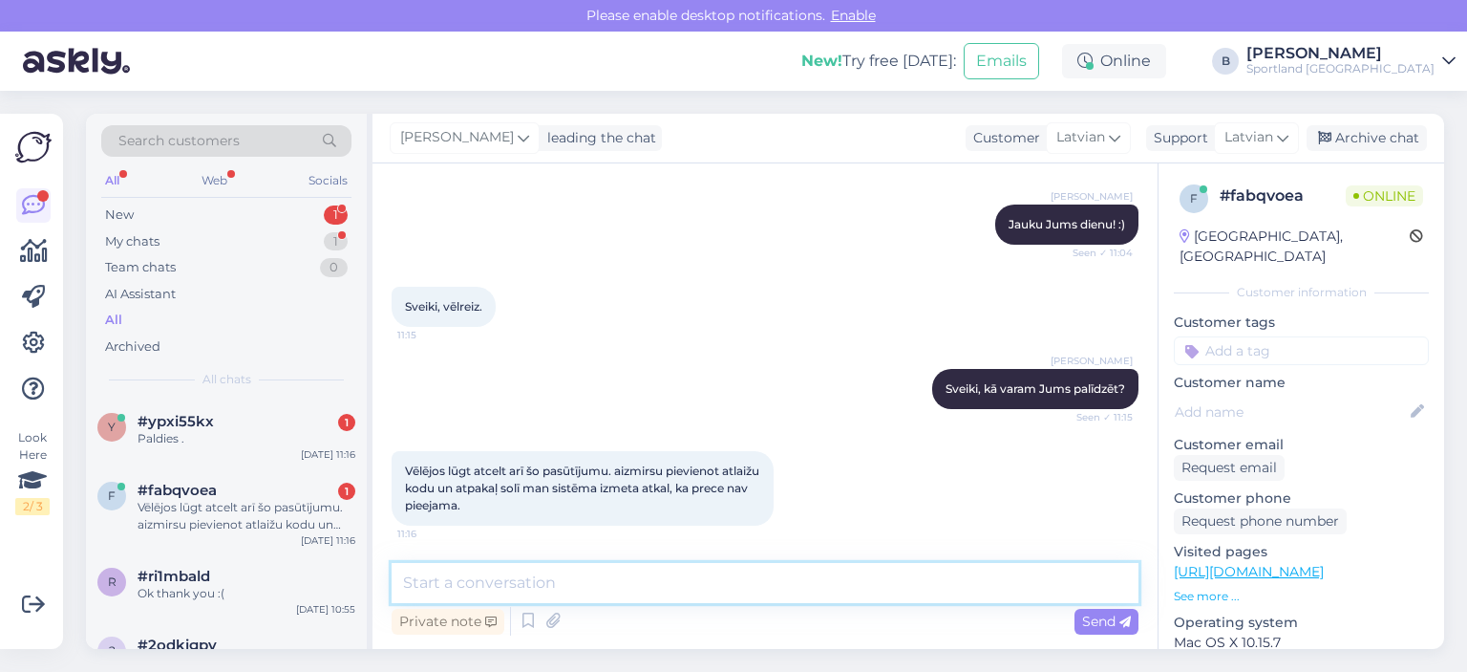
click at [750, 588] on textarea at bounding box center [765, 583] width 747 height 40
type textarea "kāds būs pasūtījuma numurs?"
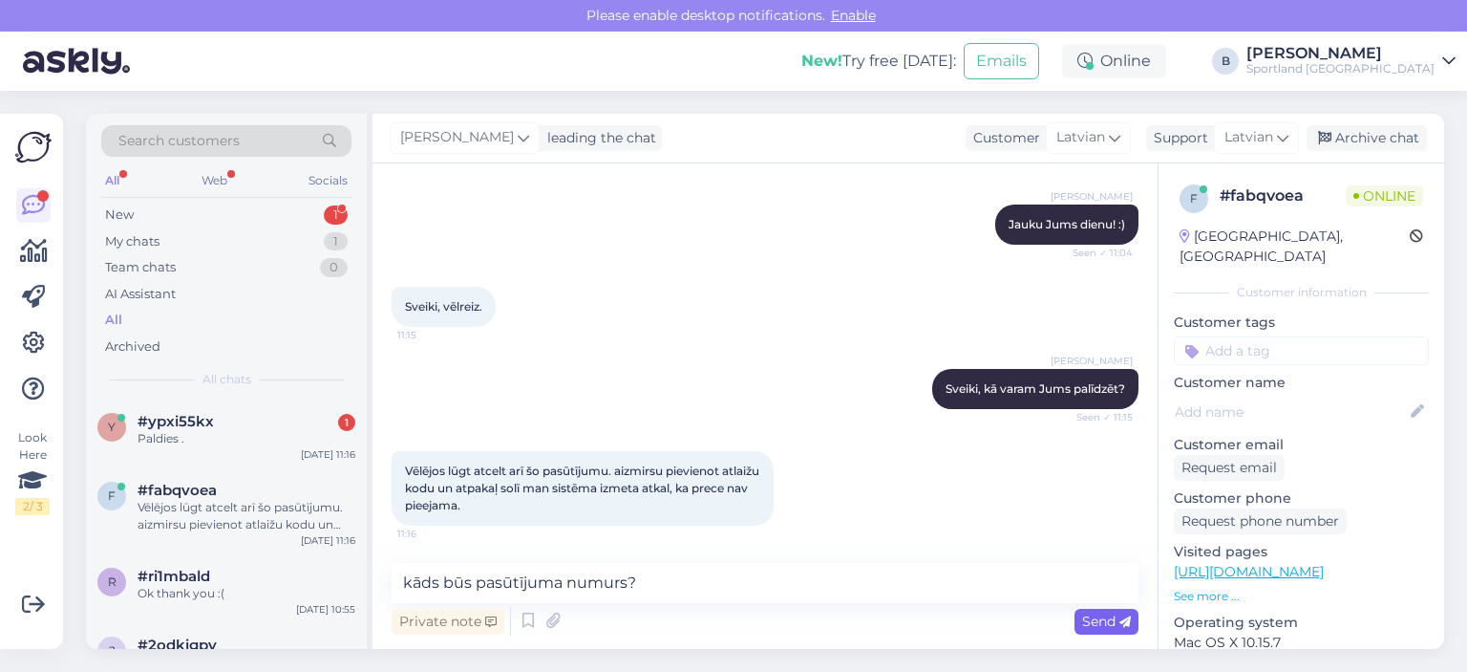
click at [1097, 611] on div "Send" at bounding box center [1107, 622] width 64 height 26
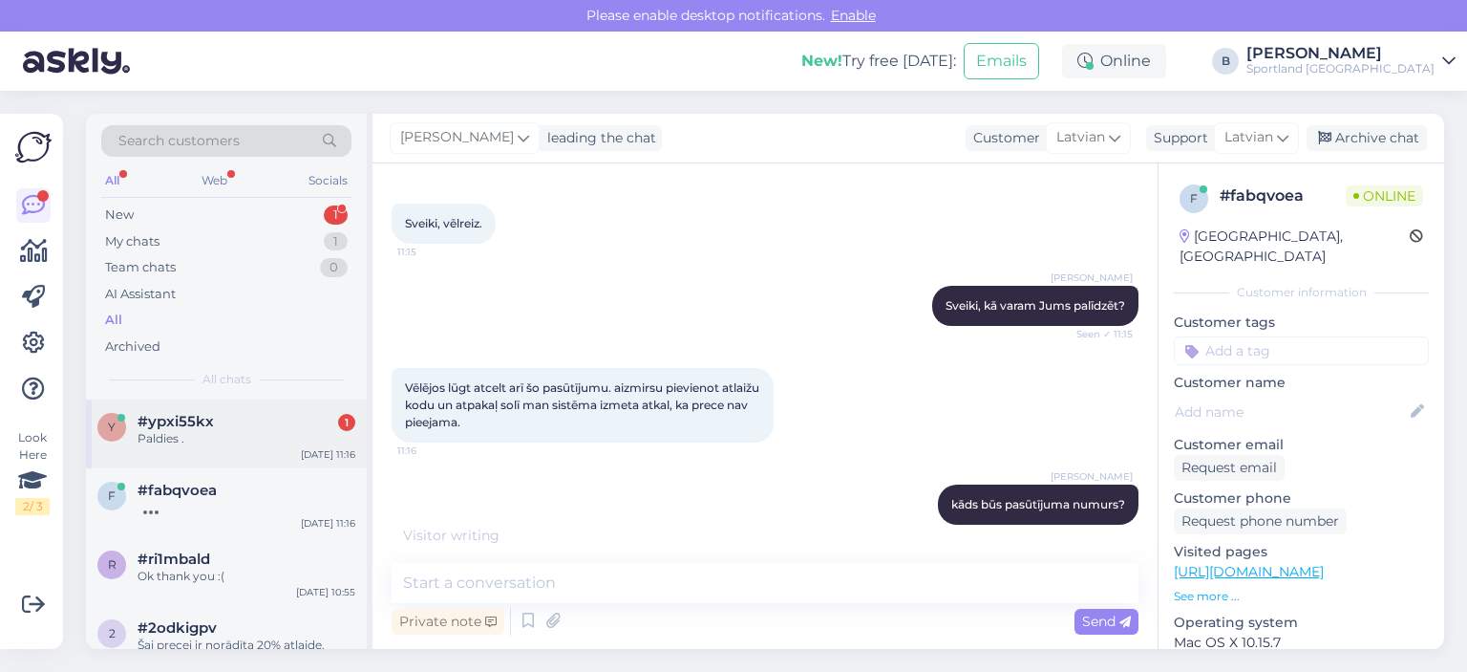
click at [170, 430] on div "Paldies ." at bounding box center [247, 438] width 218 height 17
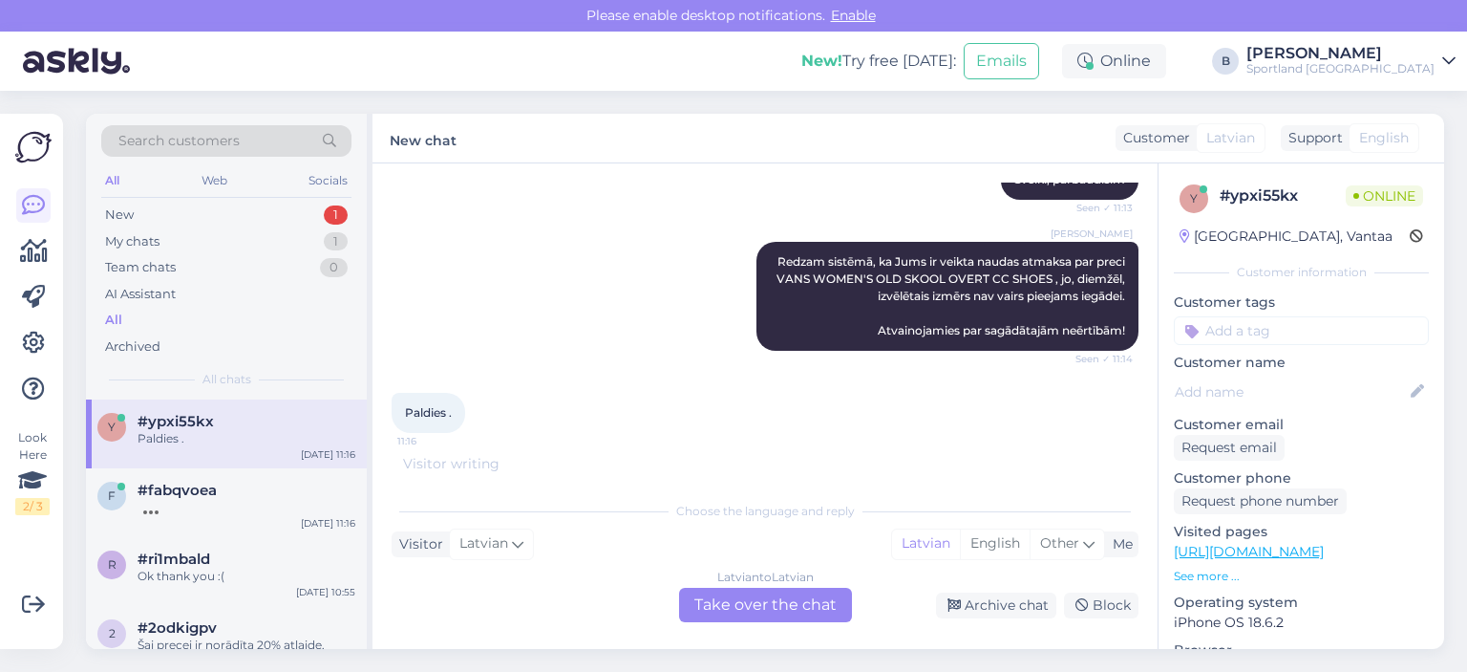
click at [815, 605] on div "Latvian to Latvian Take over the chat" at bounding box center [765, 605] width 173 height 34
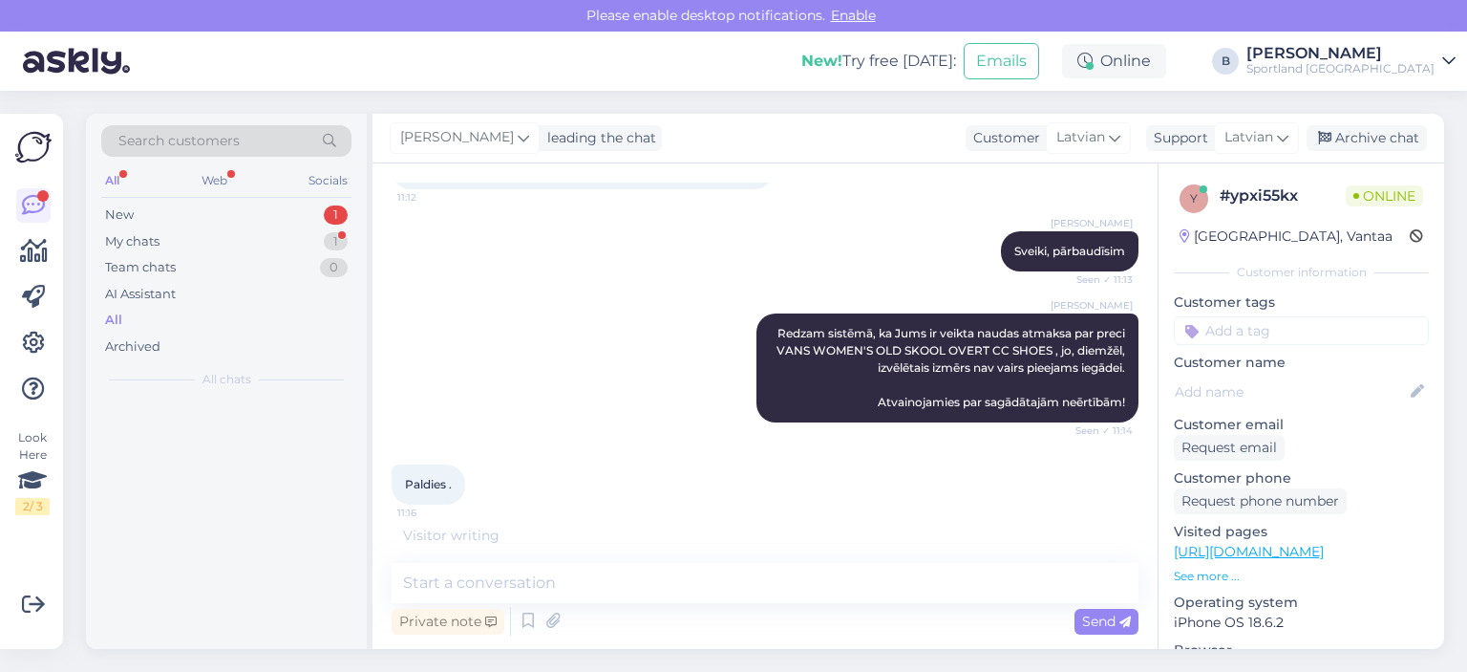
scroll to position [168, 0]
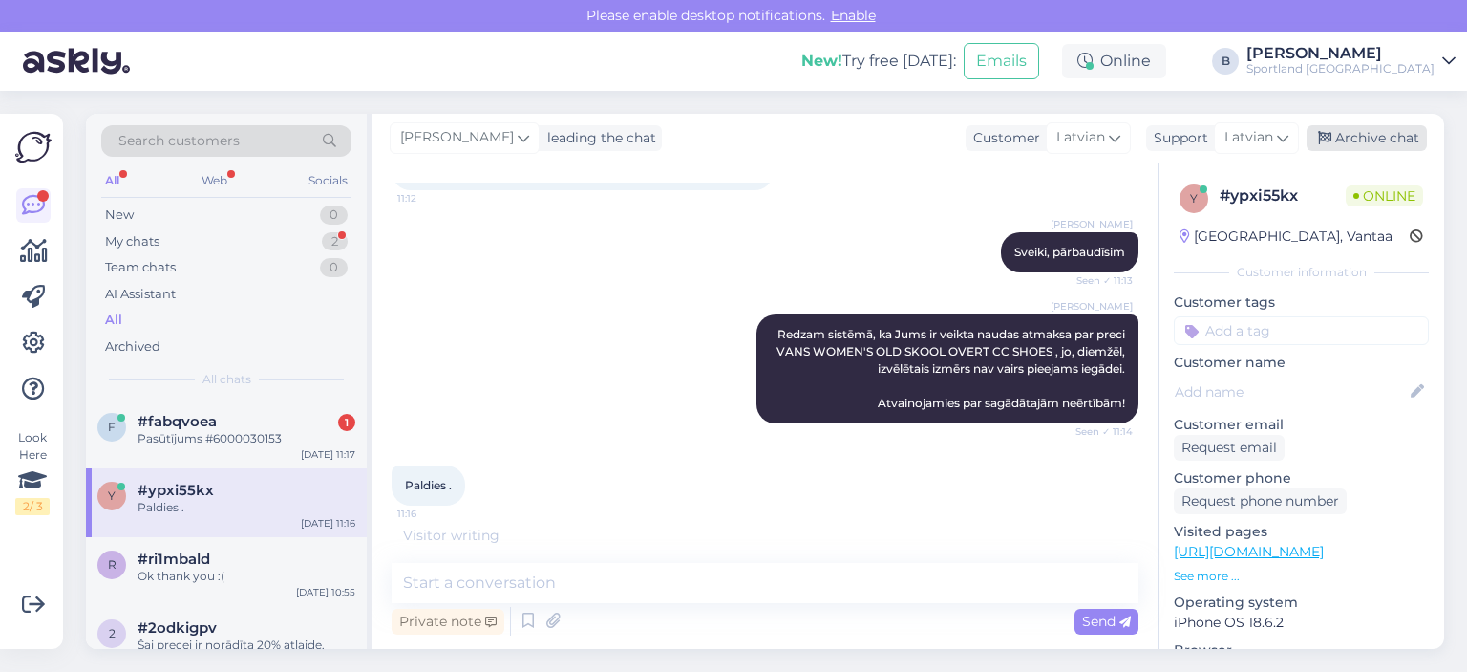
click at [1364, 129] on div "Archive chat" at bounding box center [1367, 138] width 120 height 26
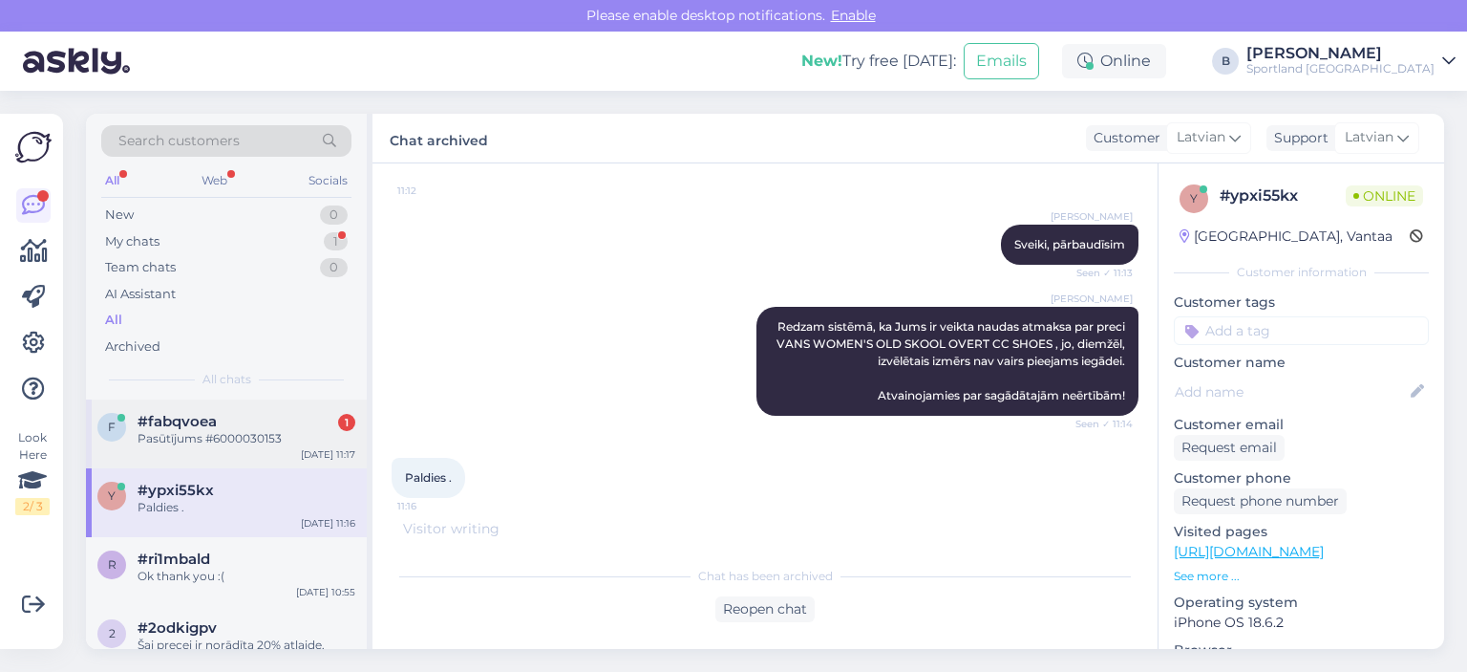
click at [248, 417] on div "#fabqvoea 1" at bounding box center [247, 421] width 218 height 17
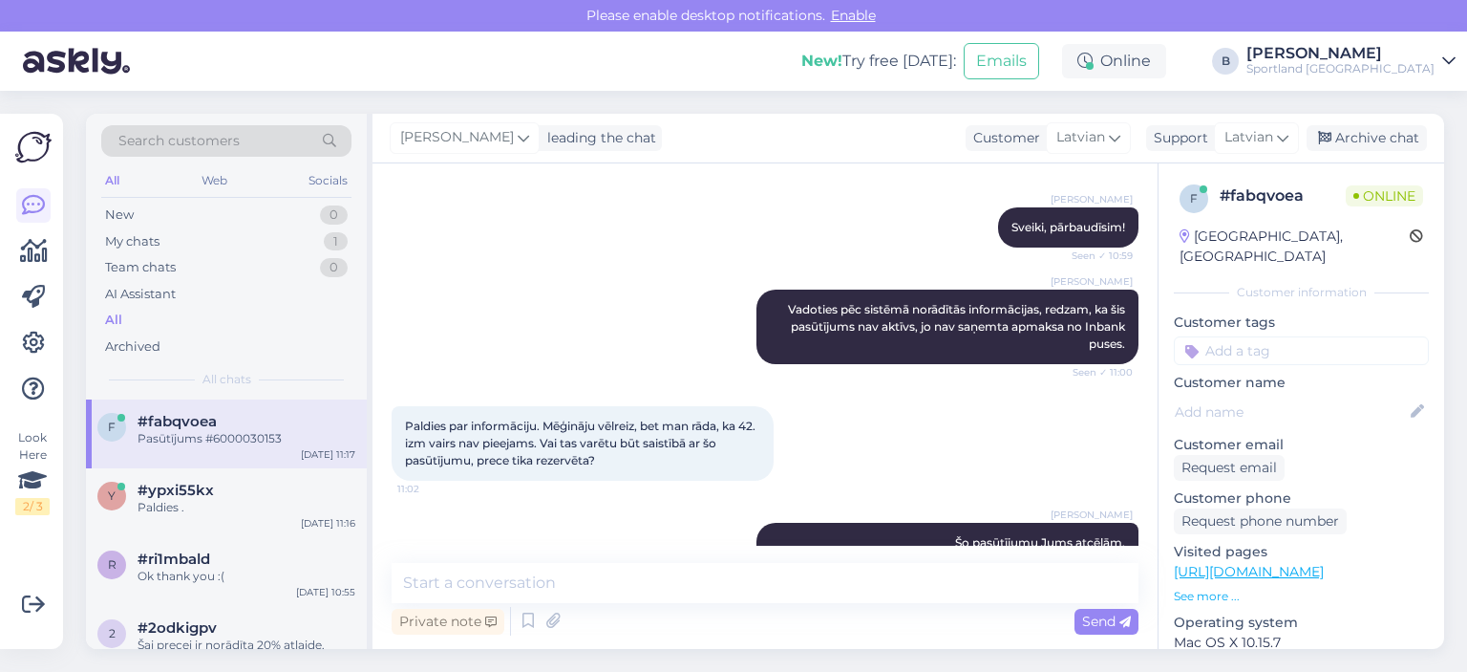
scroll to position [858, 0]
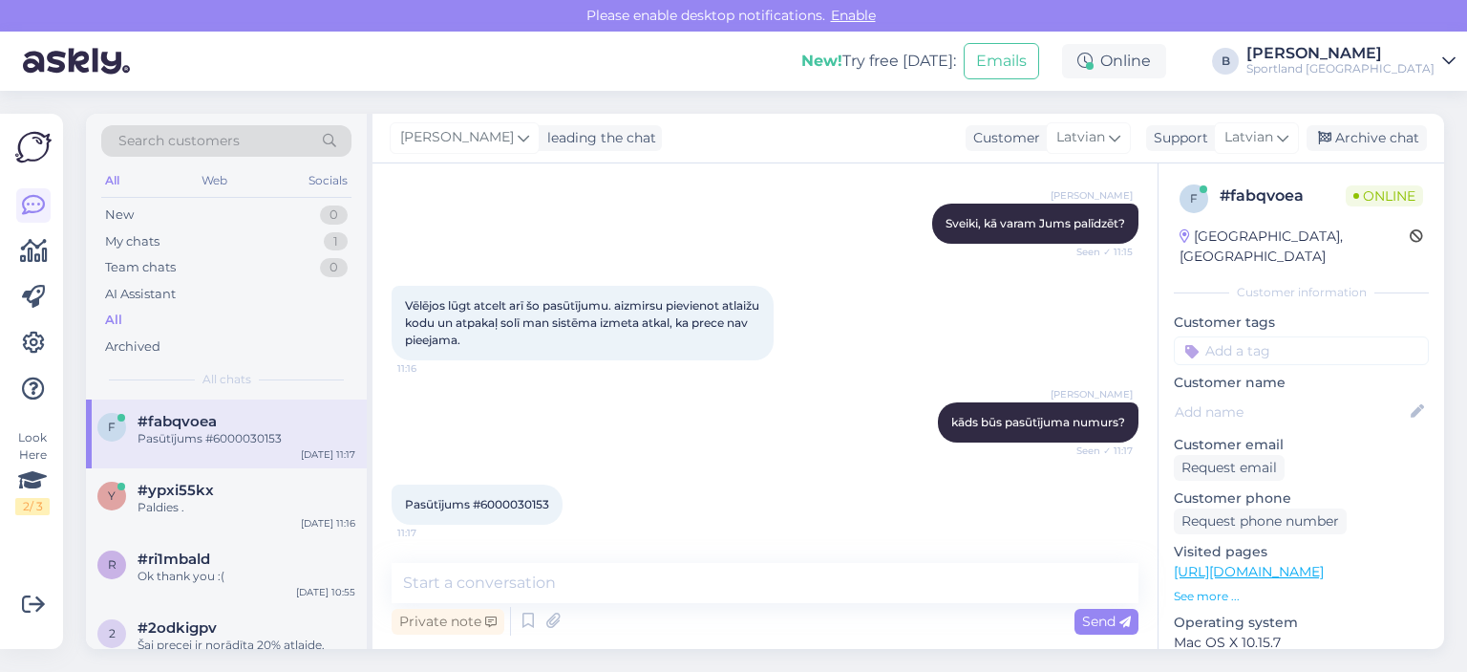
click at [526, 502] on span "Pasūtījums #6000030153" at bounding box center [477, 504] width 144 height 14
copy div "6000030153 11:17"
click at [712, 576] on textarea at bounding box center [765, 583] width 747 height 40
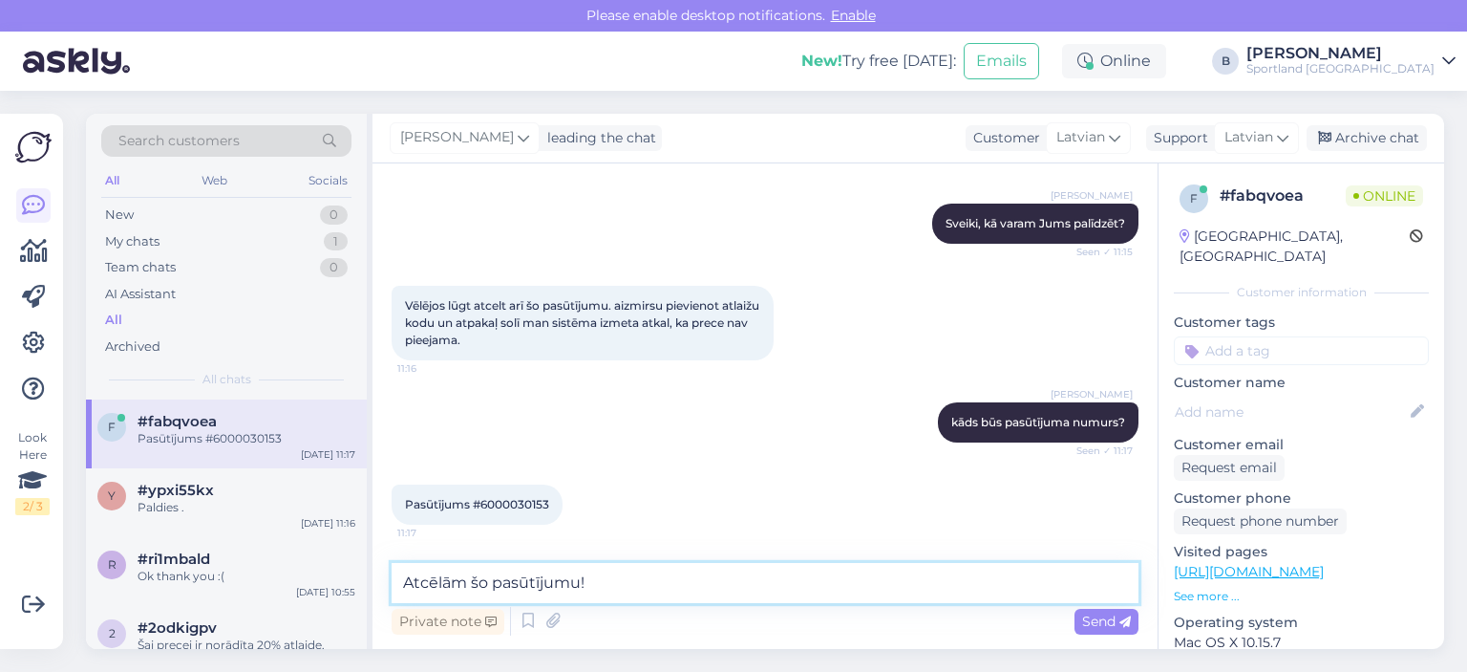
type textarea "Atcēlām šo pasūtījumu!"
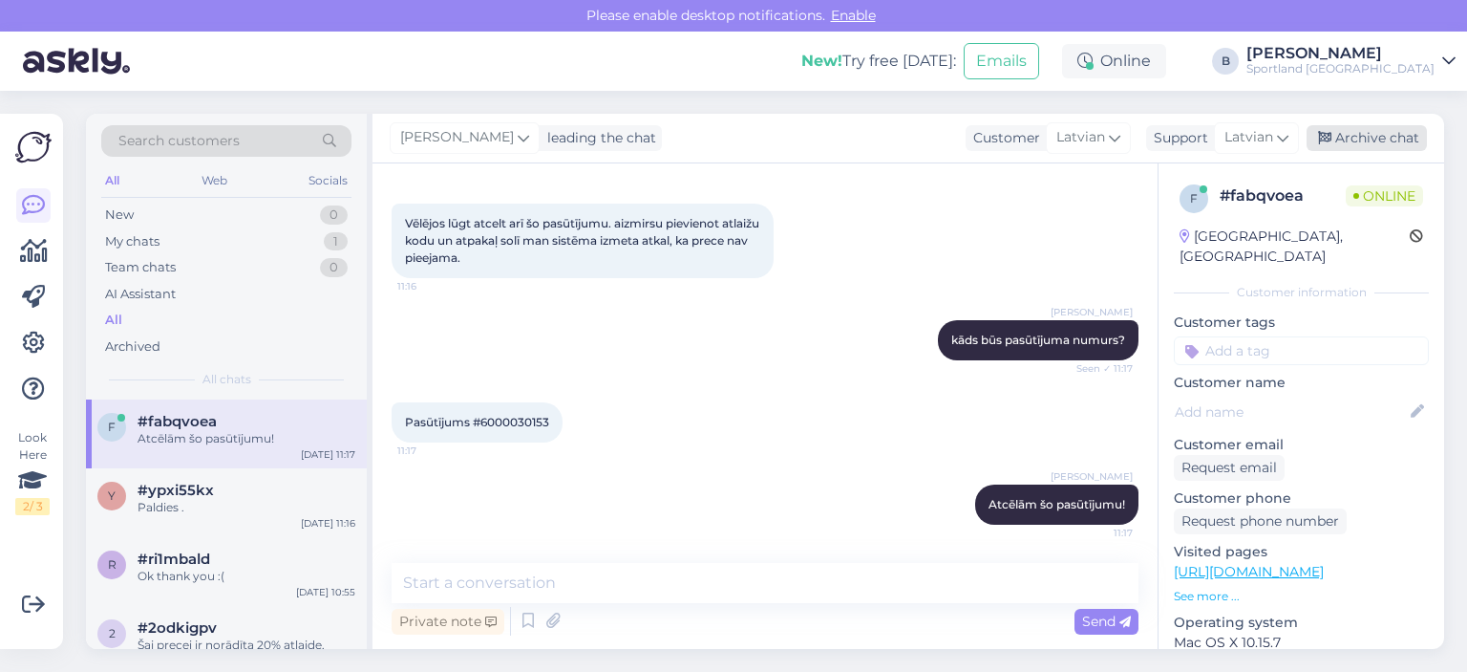
click at [1372, 135] on div "Archive chat" at bounding box center [1367, 138] width 120 height 26
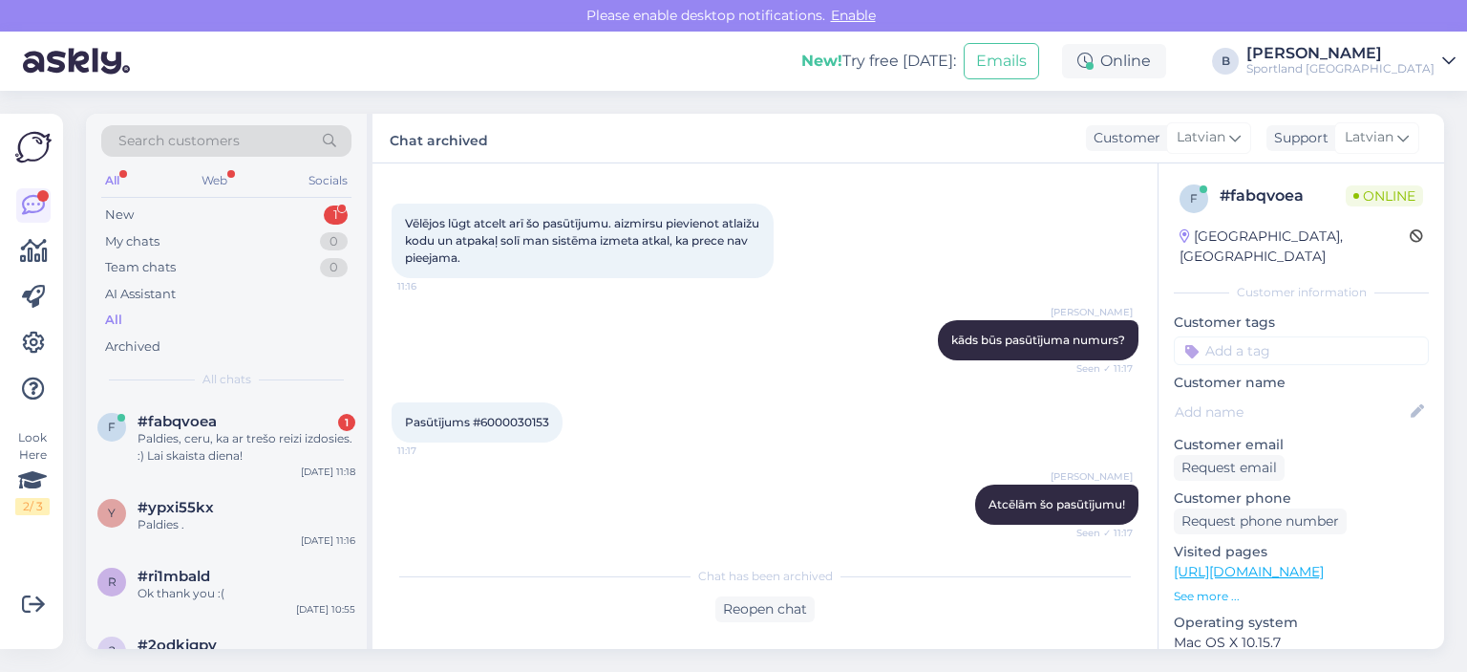
scroll to position [1028, 0]
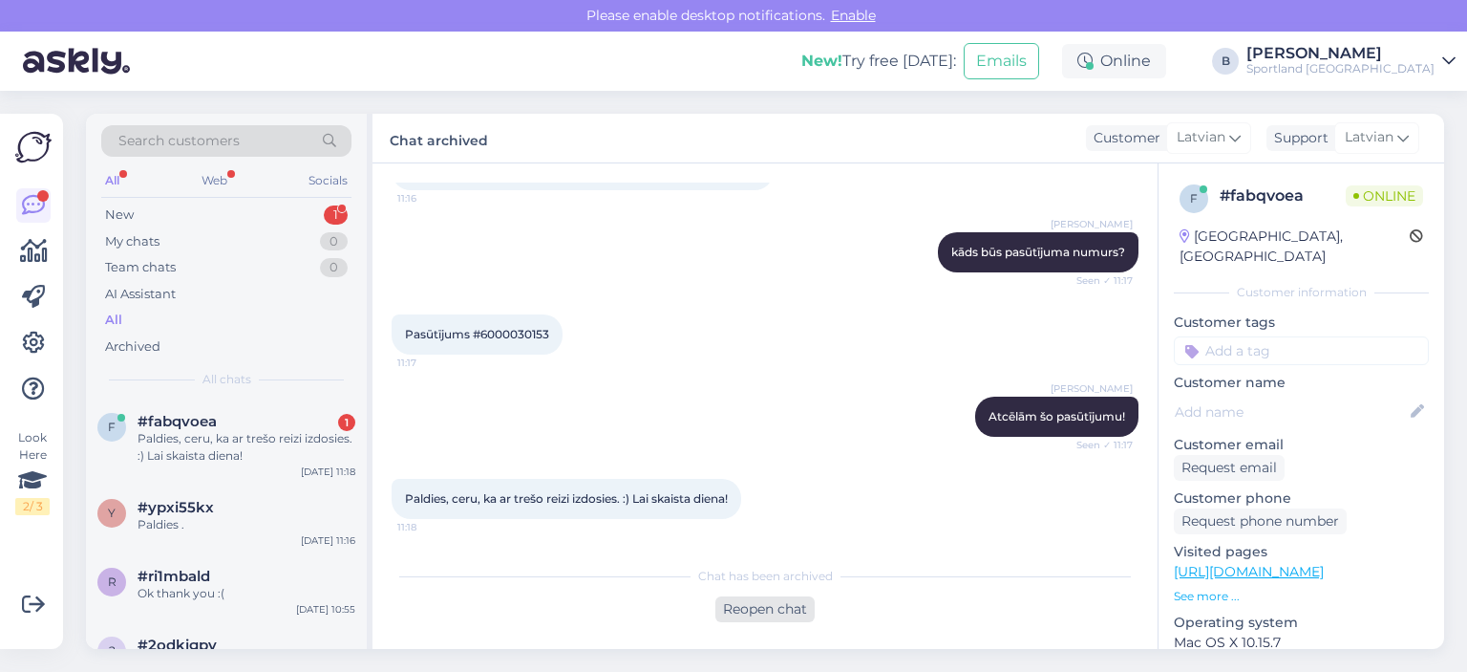
click at [748, 608] on div "Reopen chat" at bounding box center [765, 609] width 99 height 26
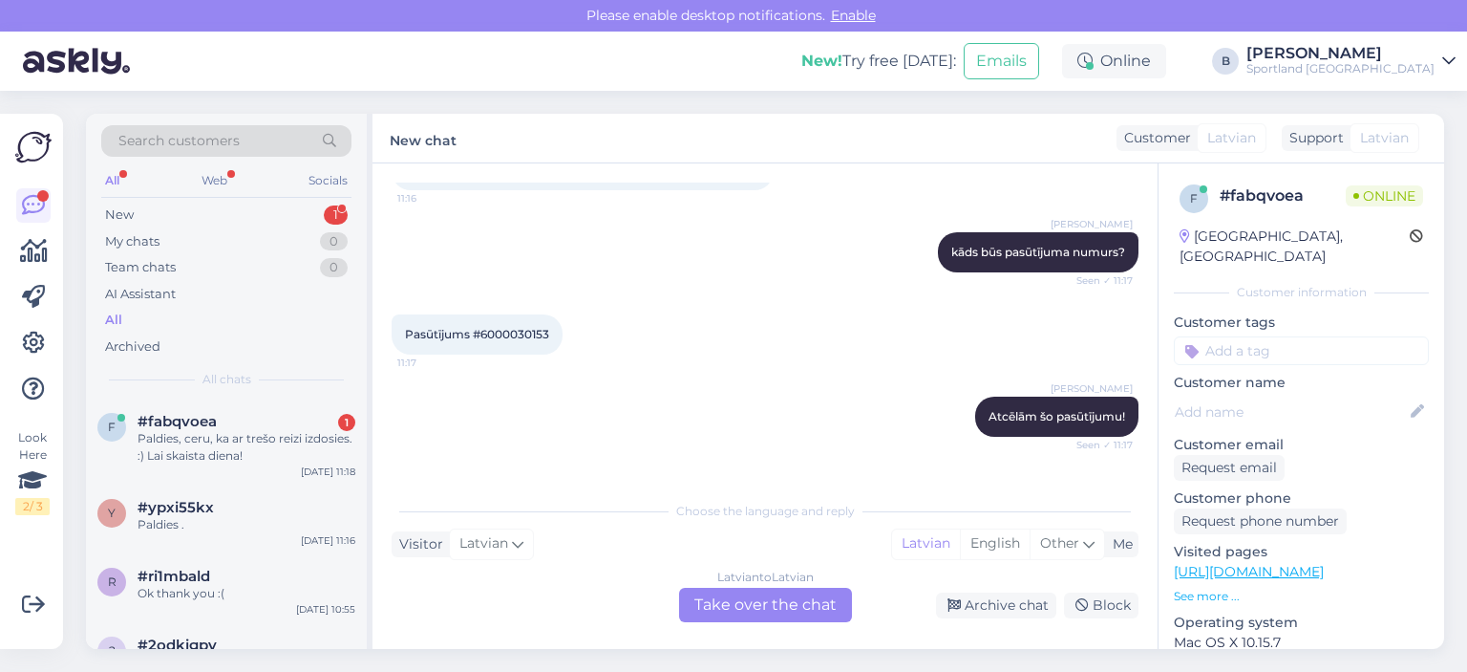
click at [725, 593] on div "Latvian to Latvian Take over the chat" at bounding box center [765, 605] width 173 height 34
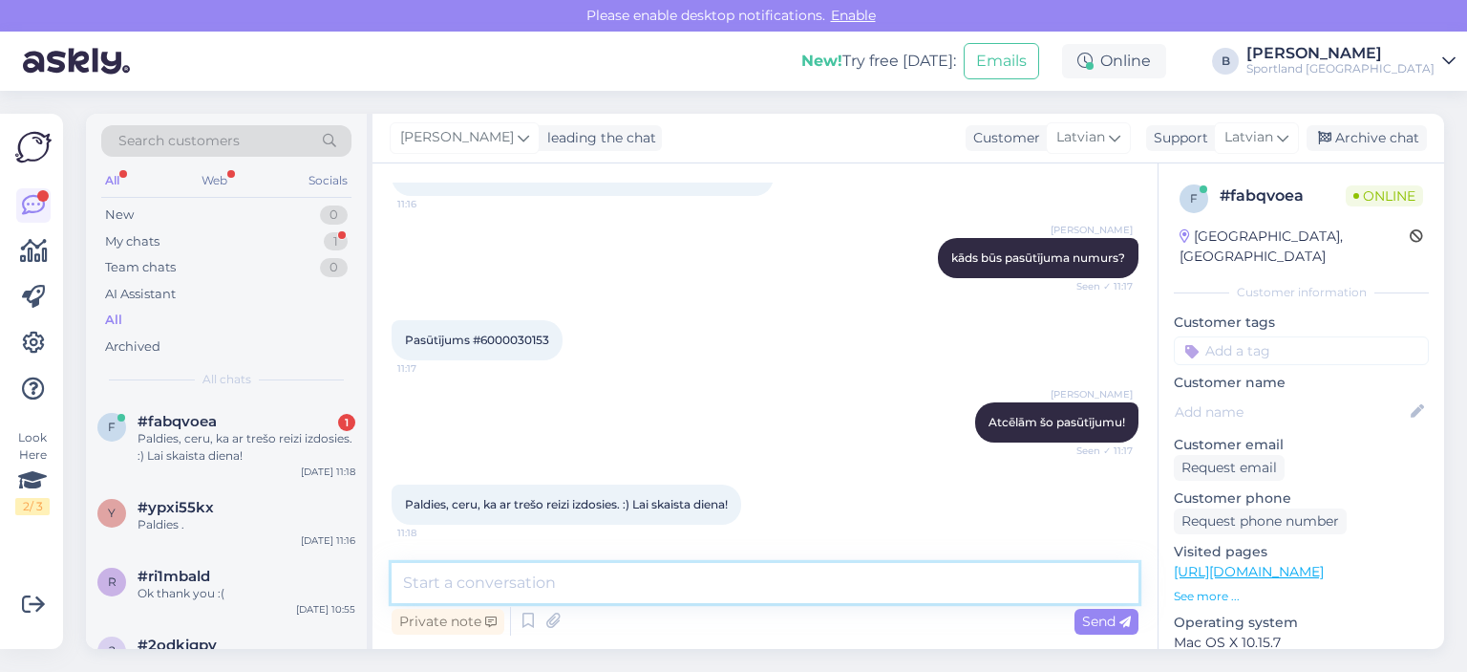
click at [727, 593] on textarea at bounding box center [765, 583] width 747 height 40
type textarea "Paldies, Jums tāpat!"
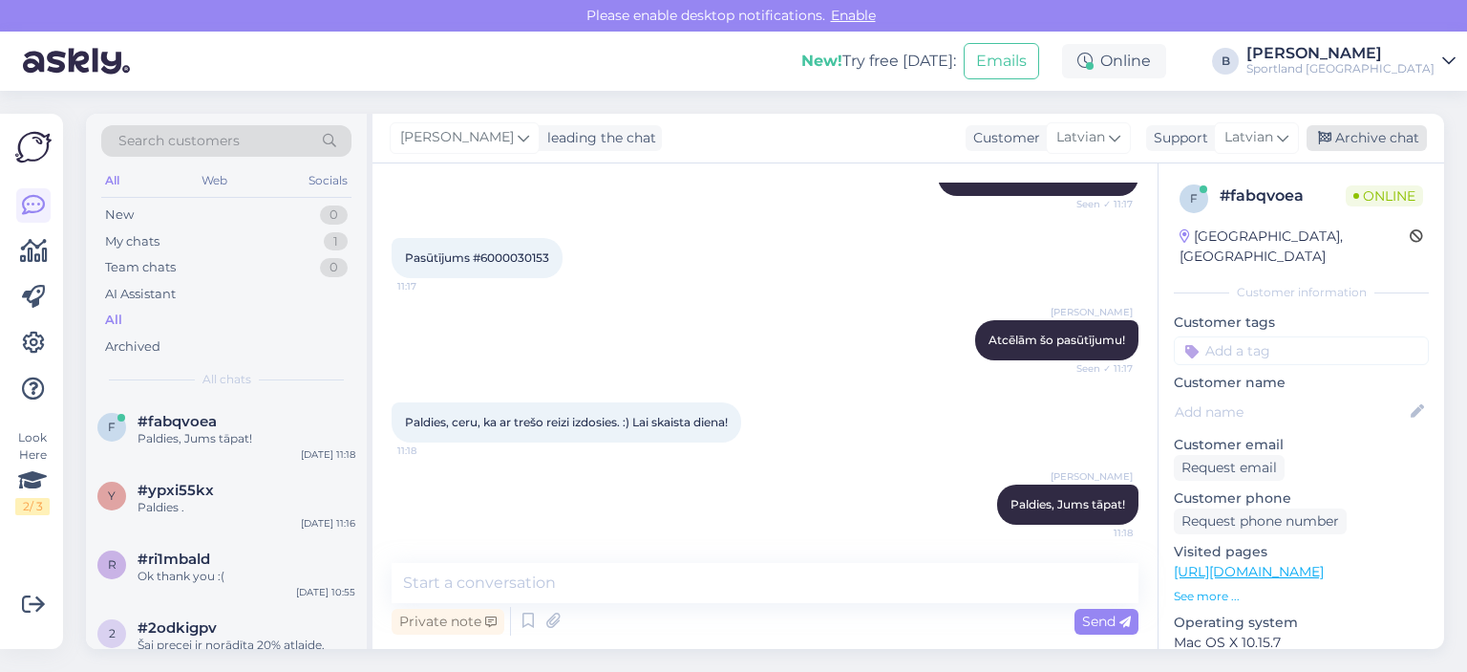
click at [1373, 132] on div "Archive chat" at bounding box center [1367, 138] width 120 height 26
